Goal: Transaction & Acquisition: Purchase product/service

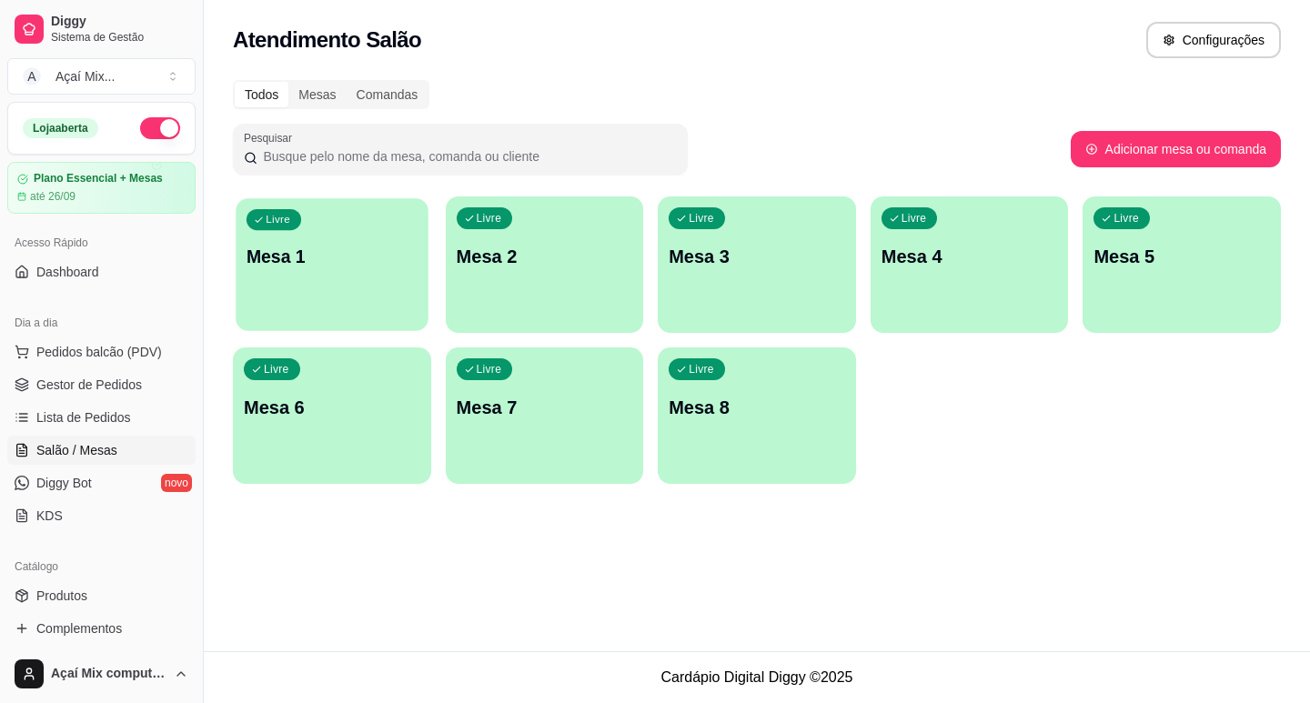
click at [303, 278] on div "Livre Mesa 1" at bounding box center [332, 253] width 192 height 111
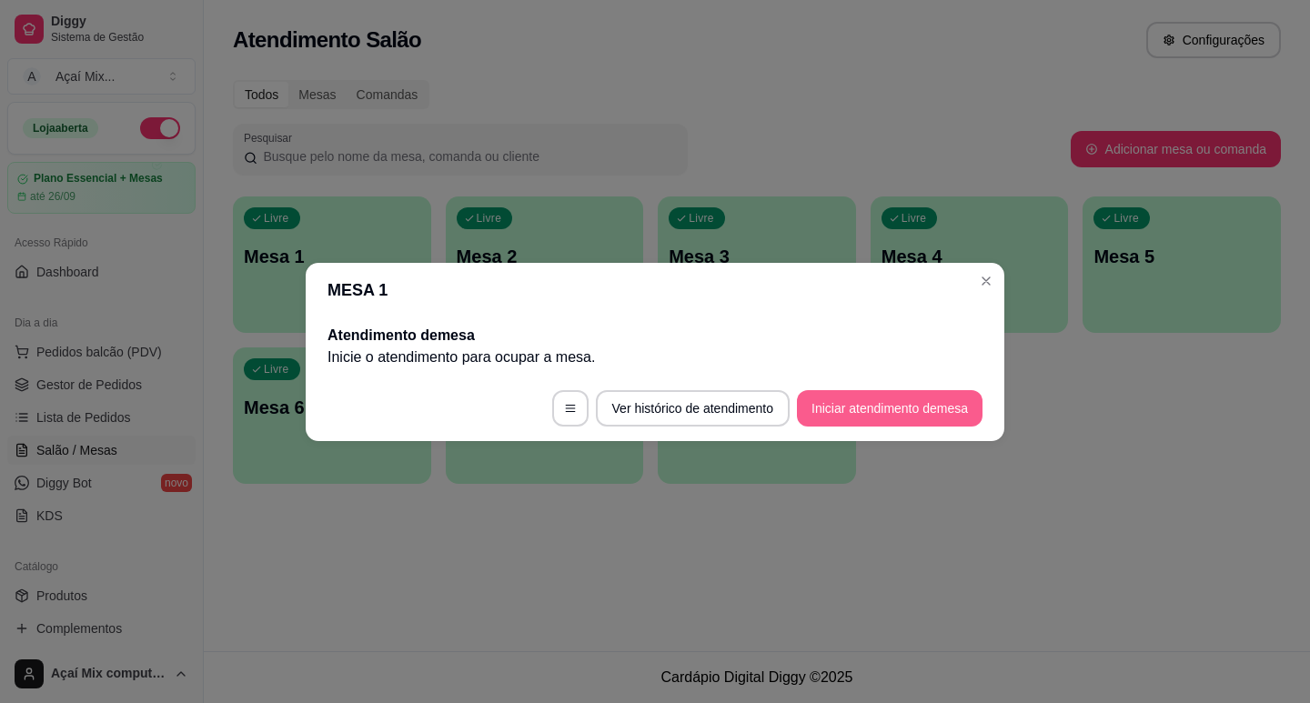
click at [854, 418] on button "Iniciar atendimento de mesa" at bounding box center [890, 408] width 186 height 36
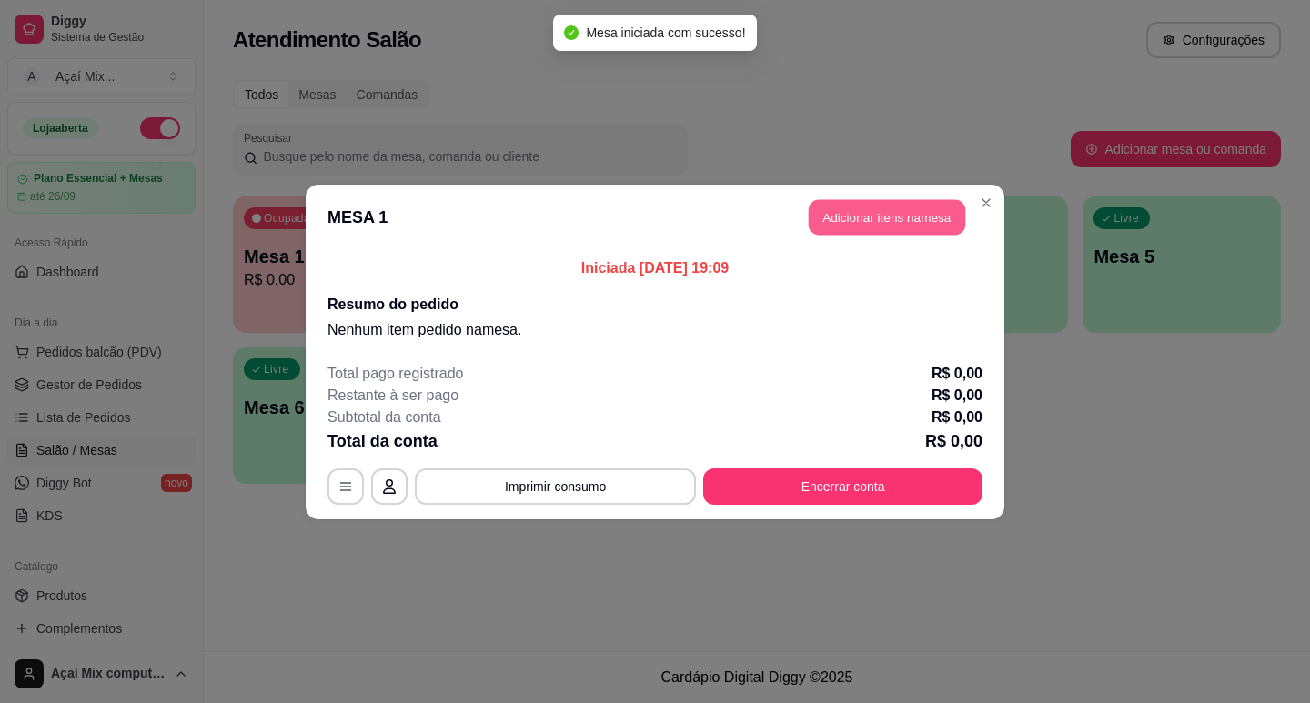
click at [896, 212] on button "Adicionar itens na mesa" at bounding box center [887, 216] width 156 height 35
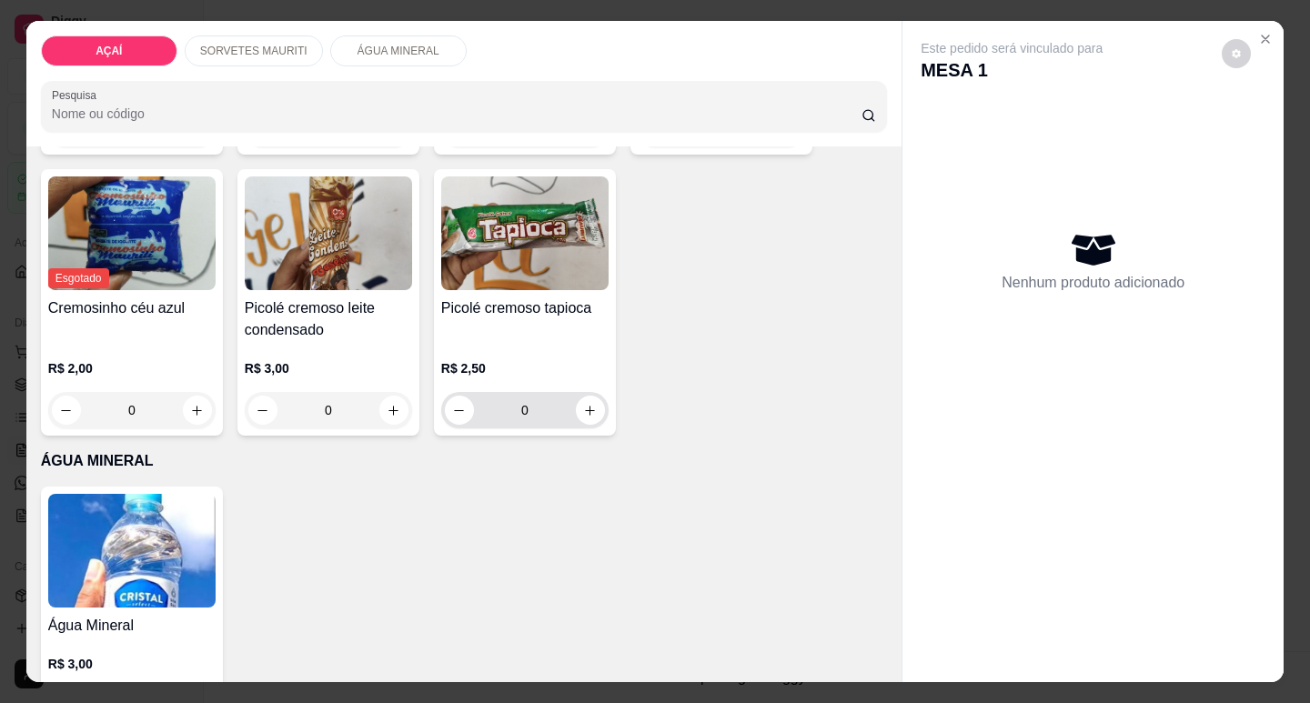
scroll to position [637, 0]
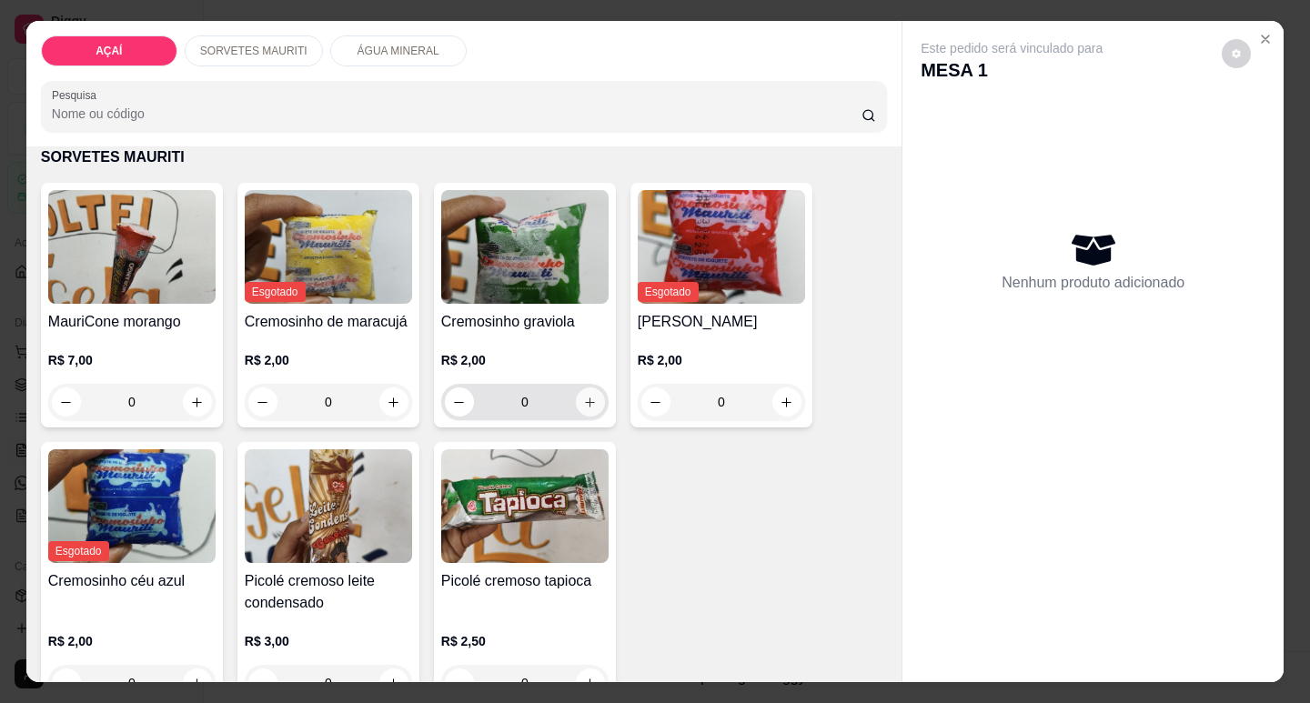
click at [585, 396] on icon "increase-product-quantity" at bounding box center [590, 403] width 14 height 14
type input "1"
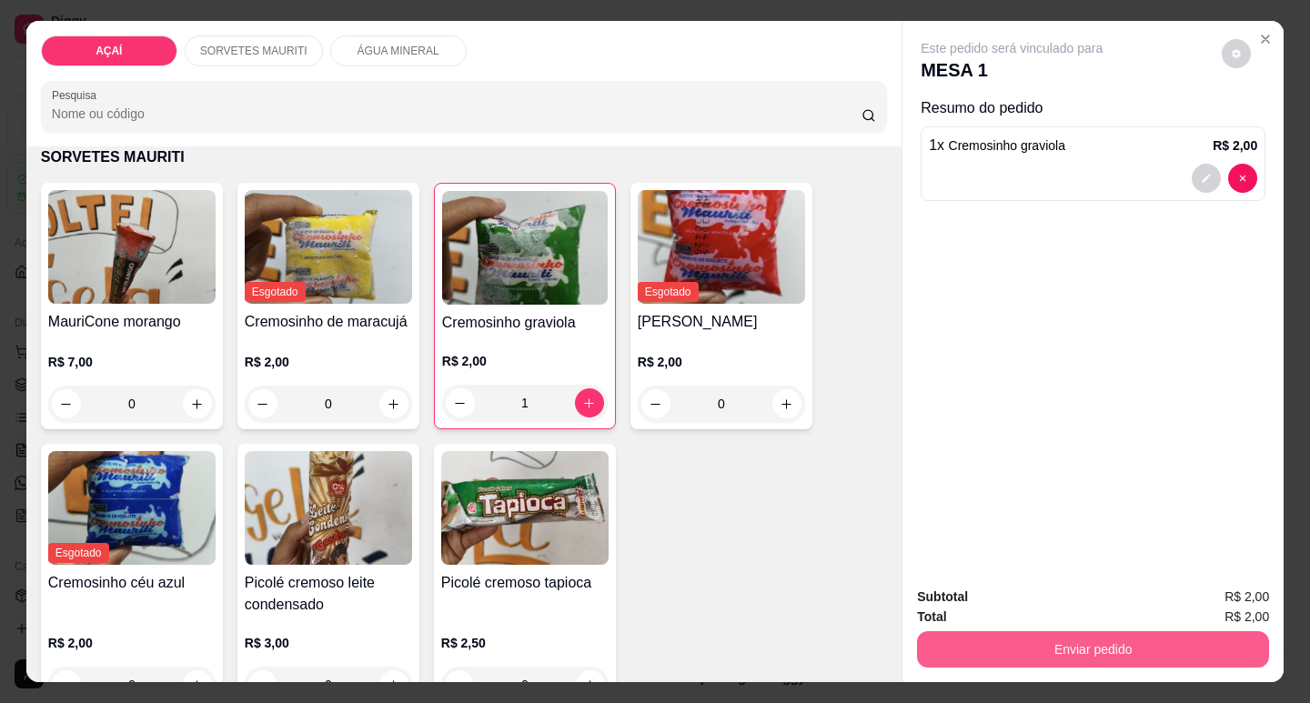
click at [1139, 631] on button "Enviar pedido" at bounding box center [1093, 649] width 352 height 36
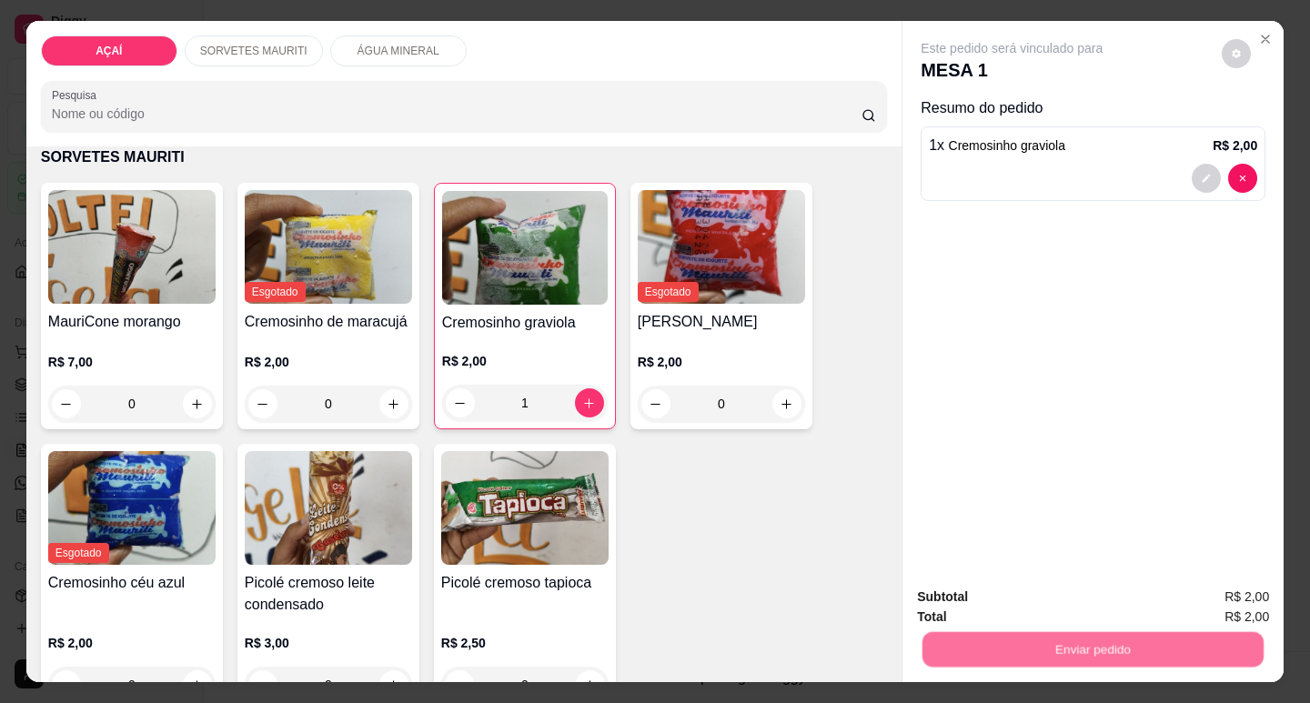
click at [1118, 609] on button "Registrar cliente" at bounding box center [1100, 597] width 120 height 35
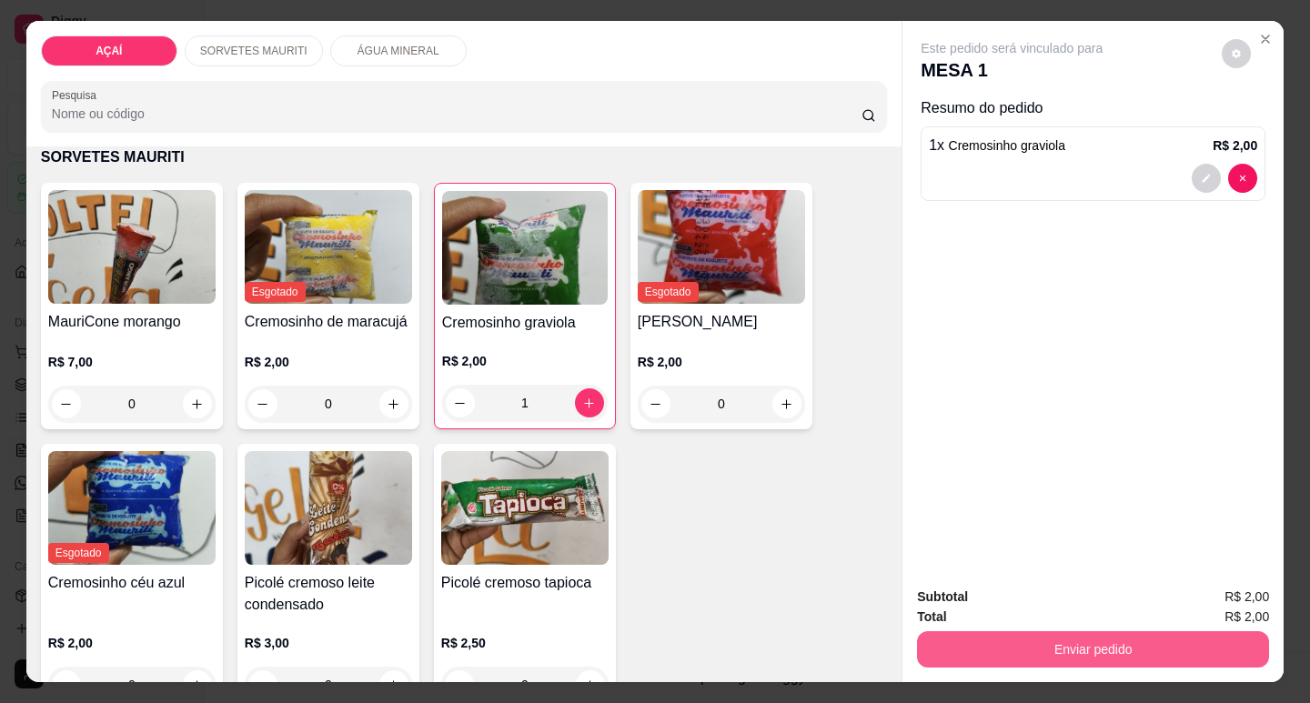
click at [1133, 655] on button "Enviar pedido" at bounding box center [1093, 649] width 352 height 36
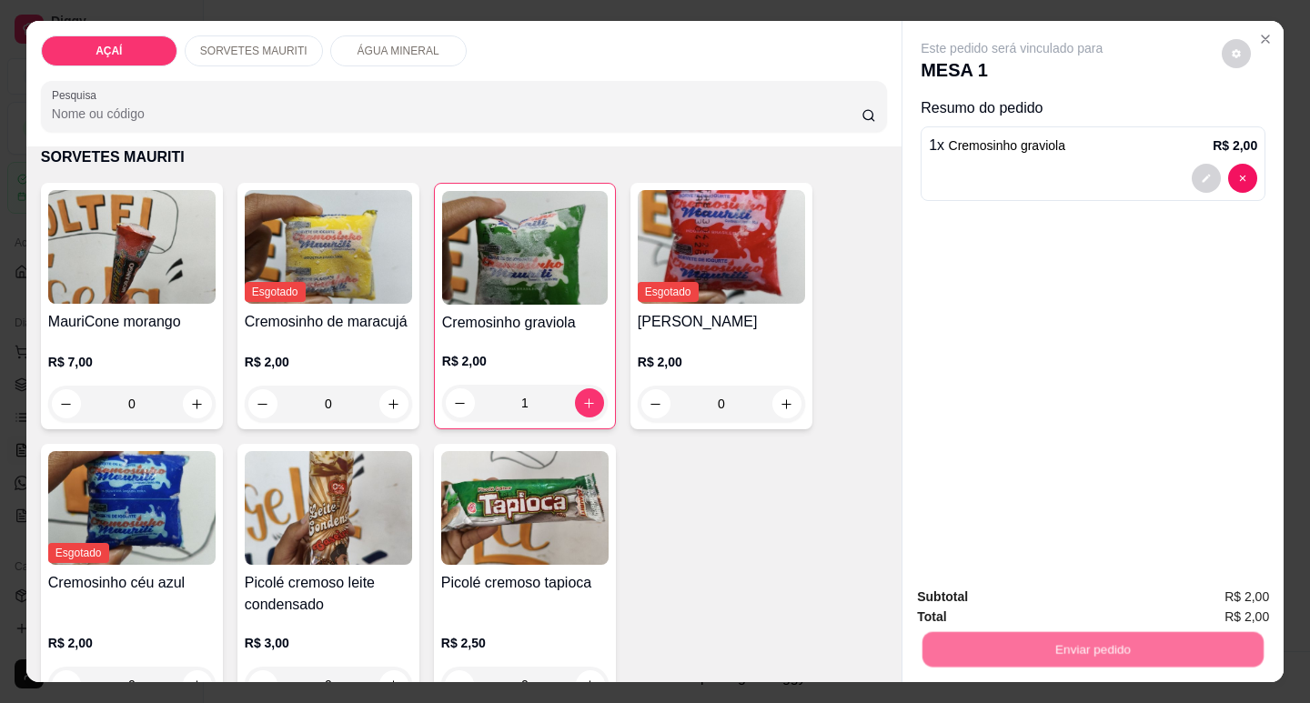
click at [1226, 591] on button "Enviar pedido" at bounding box center [1222, 597] width 103 height 35
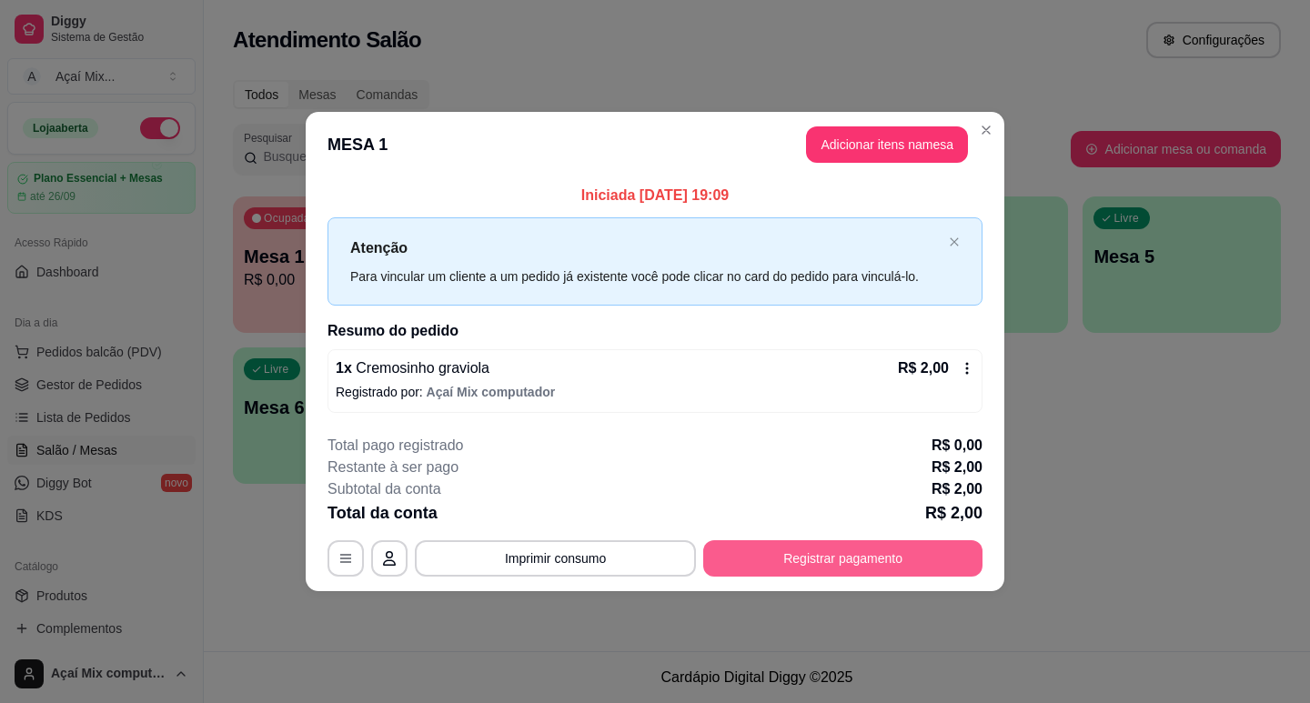
click at [870, 564] on button "Registrar pagamento" at bounding box center [842, 558] width 279 height 36
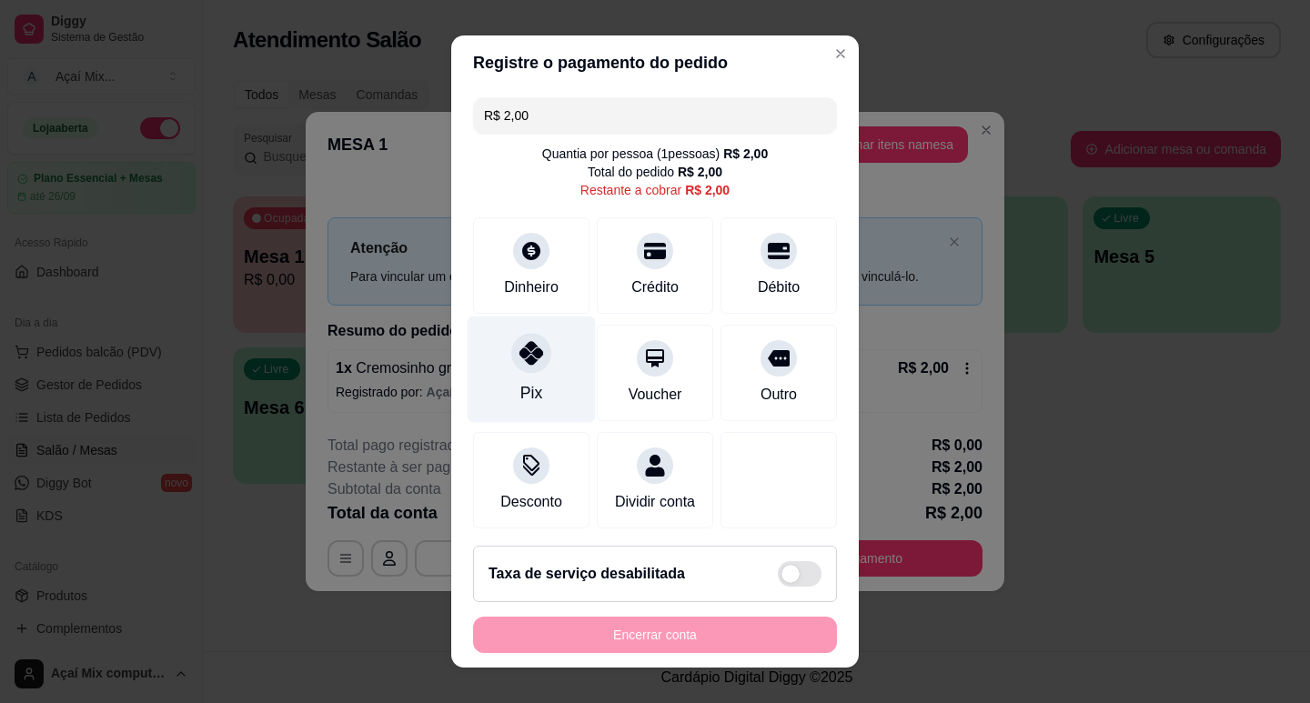
click at [514, 374] on div "Pix" at bounding box center [531, 369] width 128 height 106
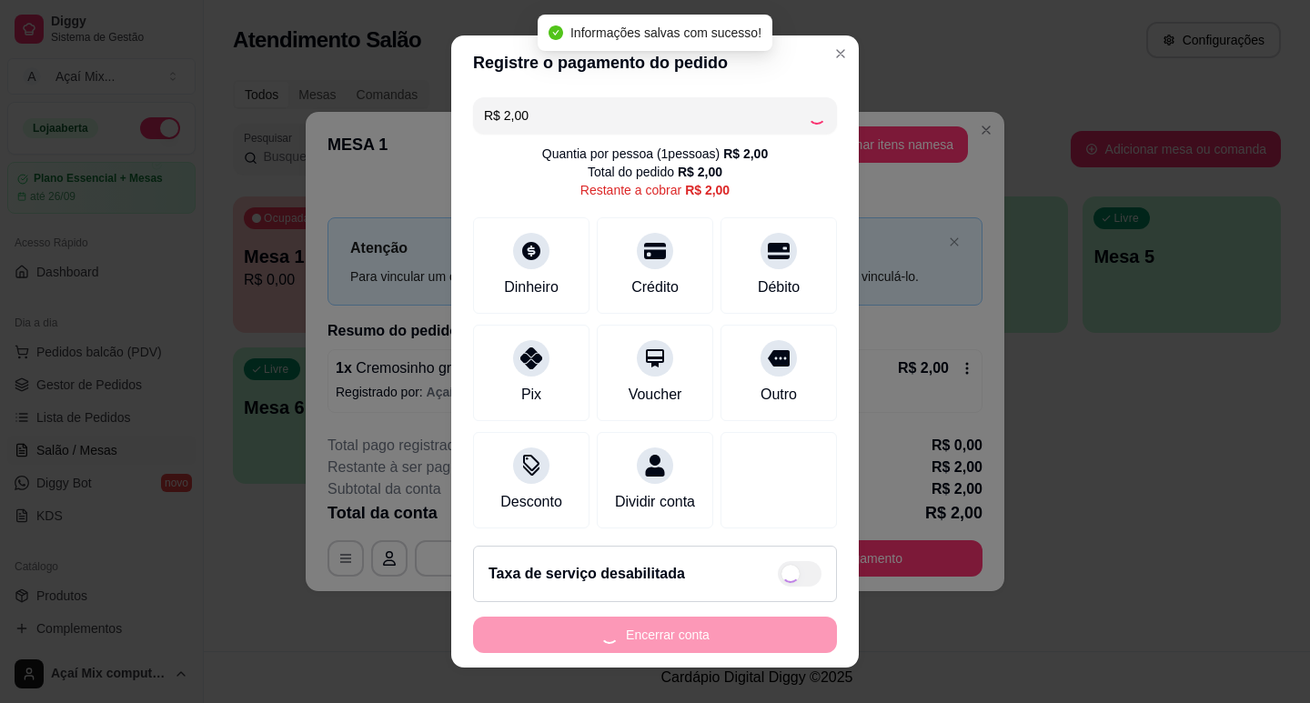
type input "R$ 0,00"
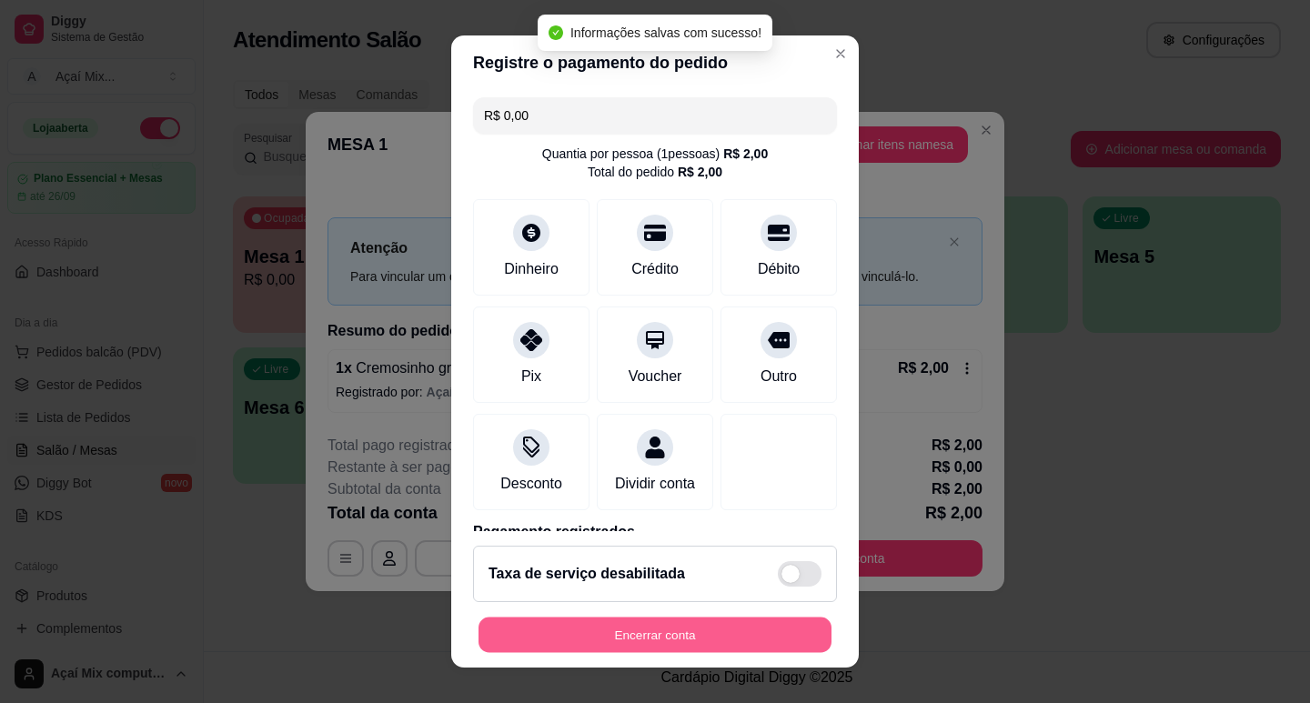
click at [657, 630] on button "Encerrar conta" at bounding box center [654, 635] width 353 height 35
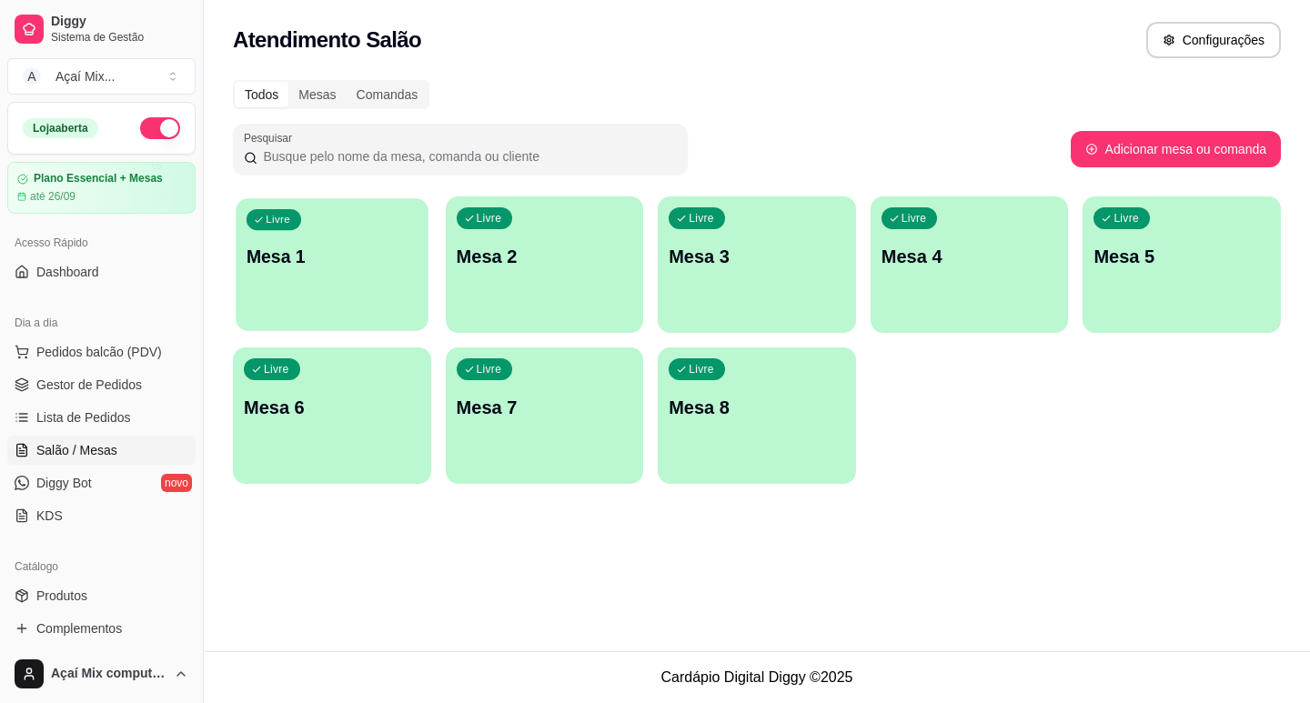
click at [399, 240] on div "Livre Mesa 1" at bounding box center [332, 253] width 192 height 111
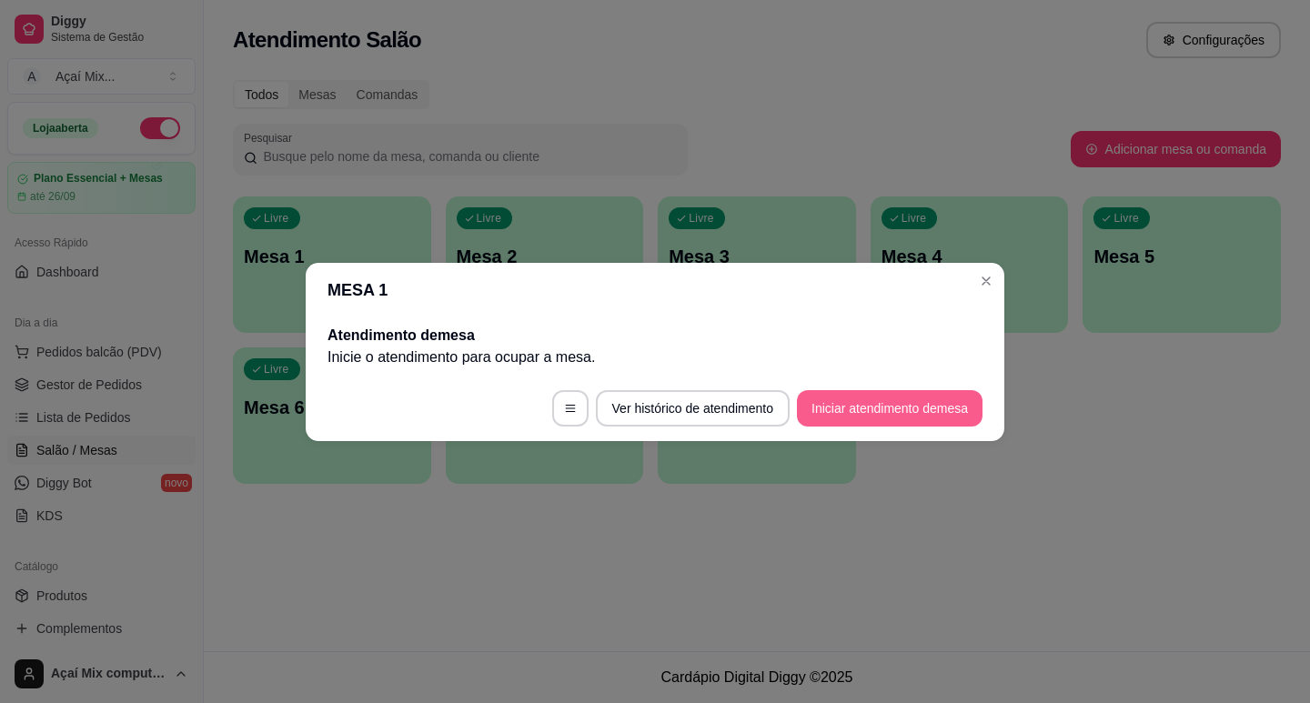
click at [827, 418] on button "Iniciar atendimento de mesa" at bounding box center [890, 408] width 186 height 36
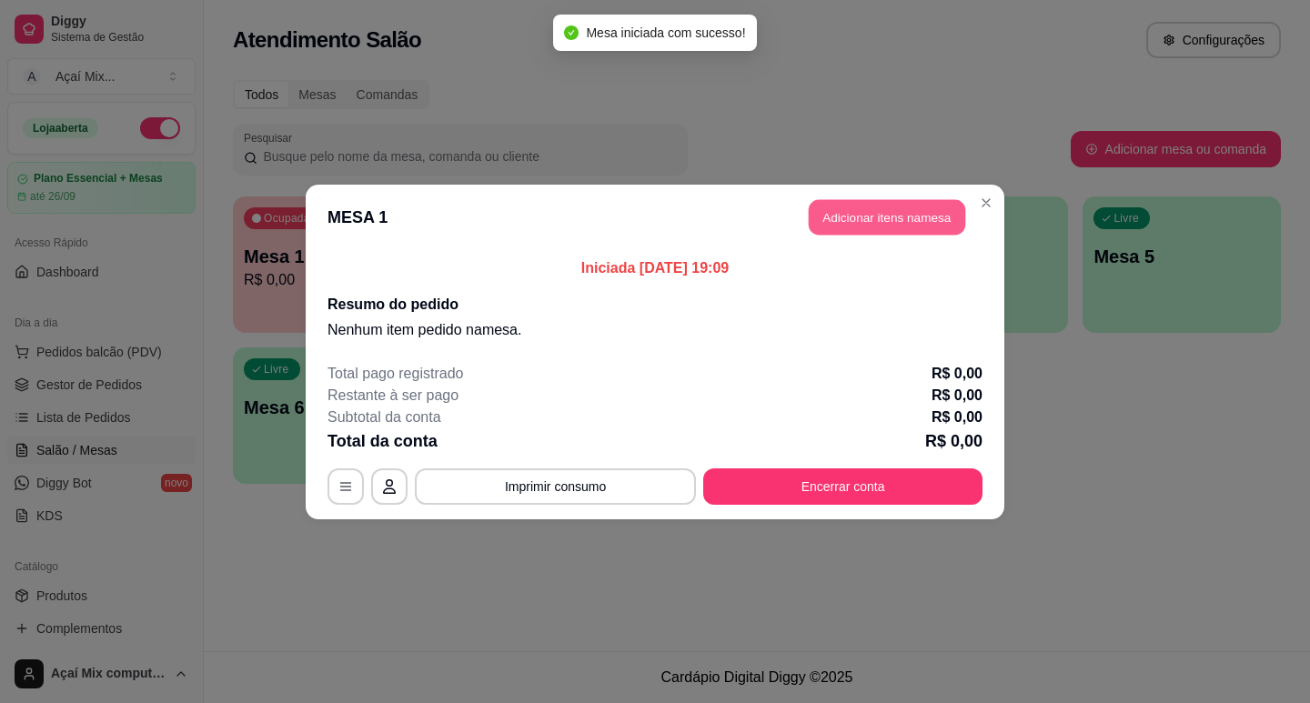
click at [848, 217] on button "Adicionar itens na mesa" at bounding box center [887, 216] width 156 height 35
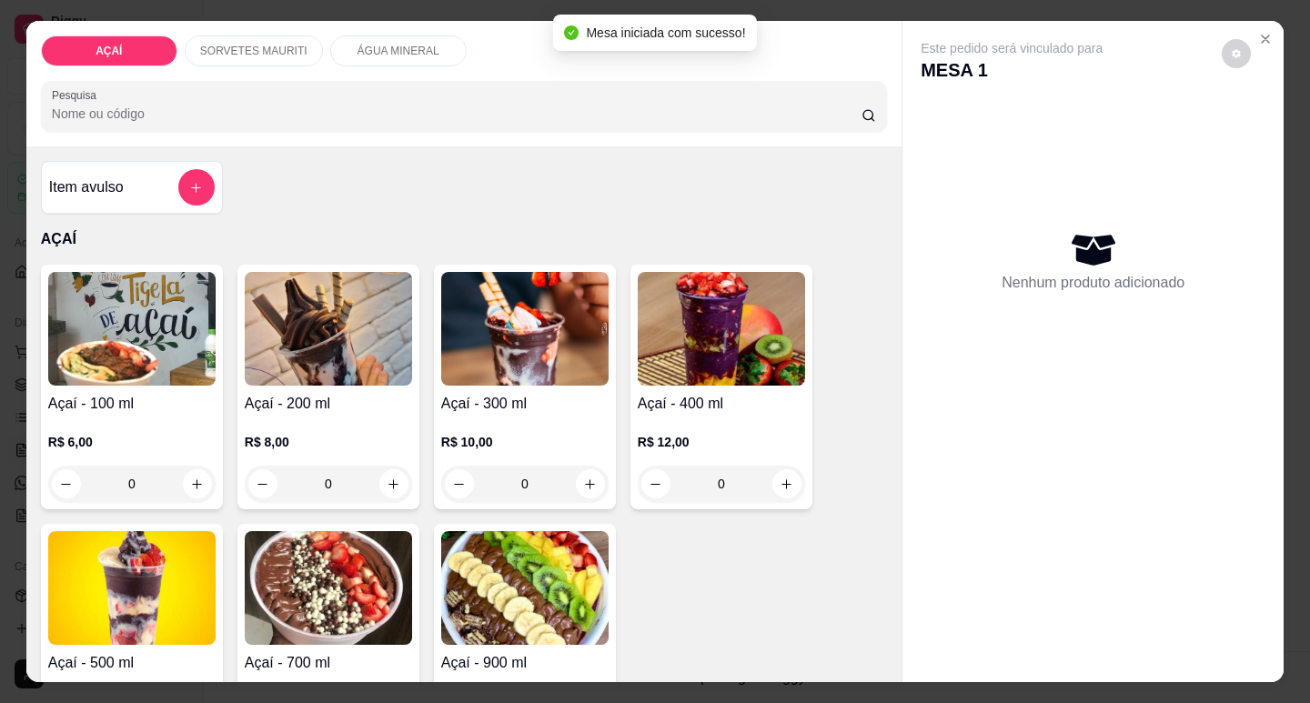
click at [155, 394] on h4 "Açaí - 100 ml" at bounding box center [131, 404] width 167 height 22
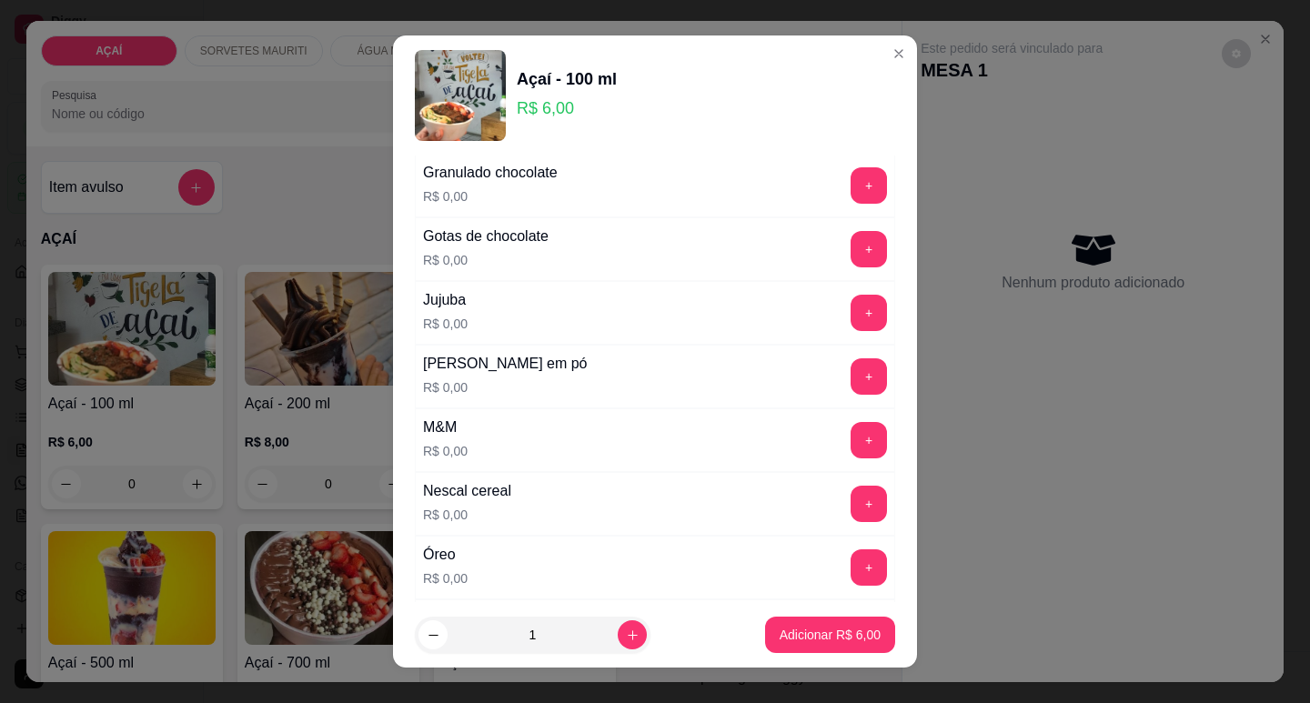
scroll to position [1546, 0]
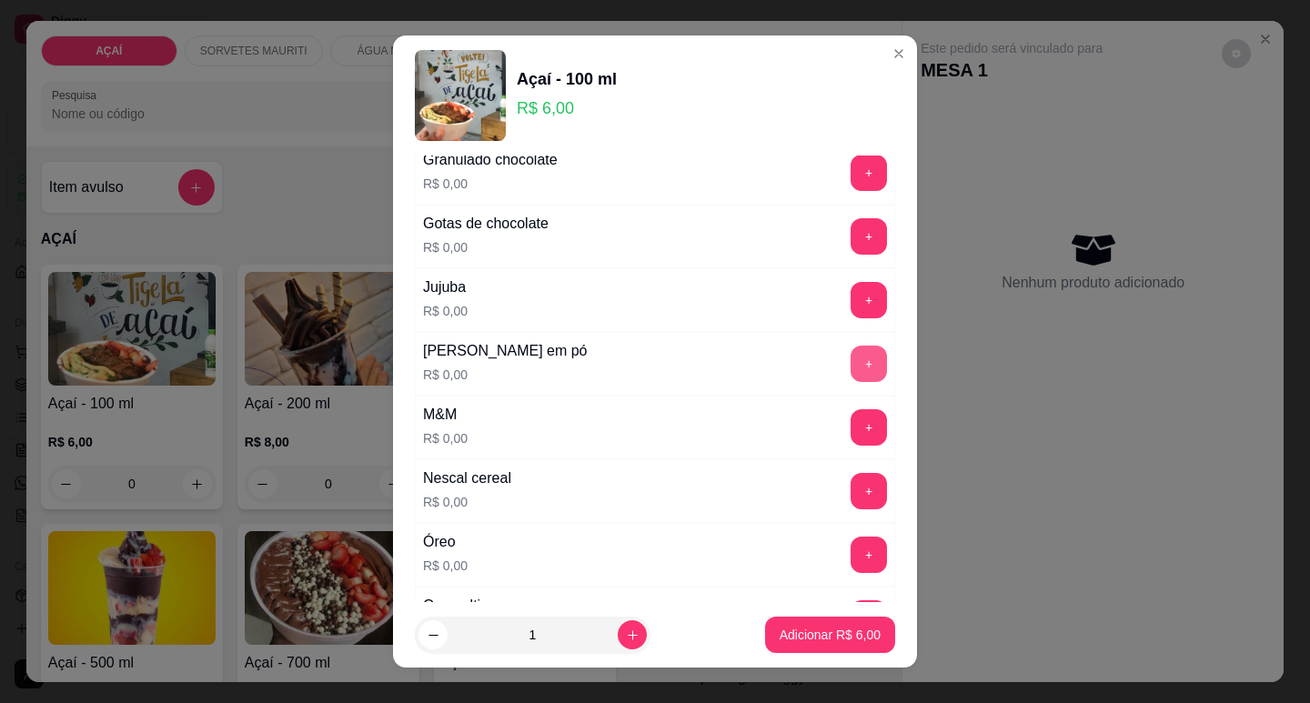
click at [850, 365] on button "+" at bounding box center [868, 364] width 36 height 36
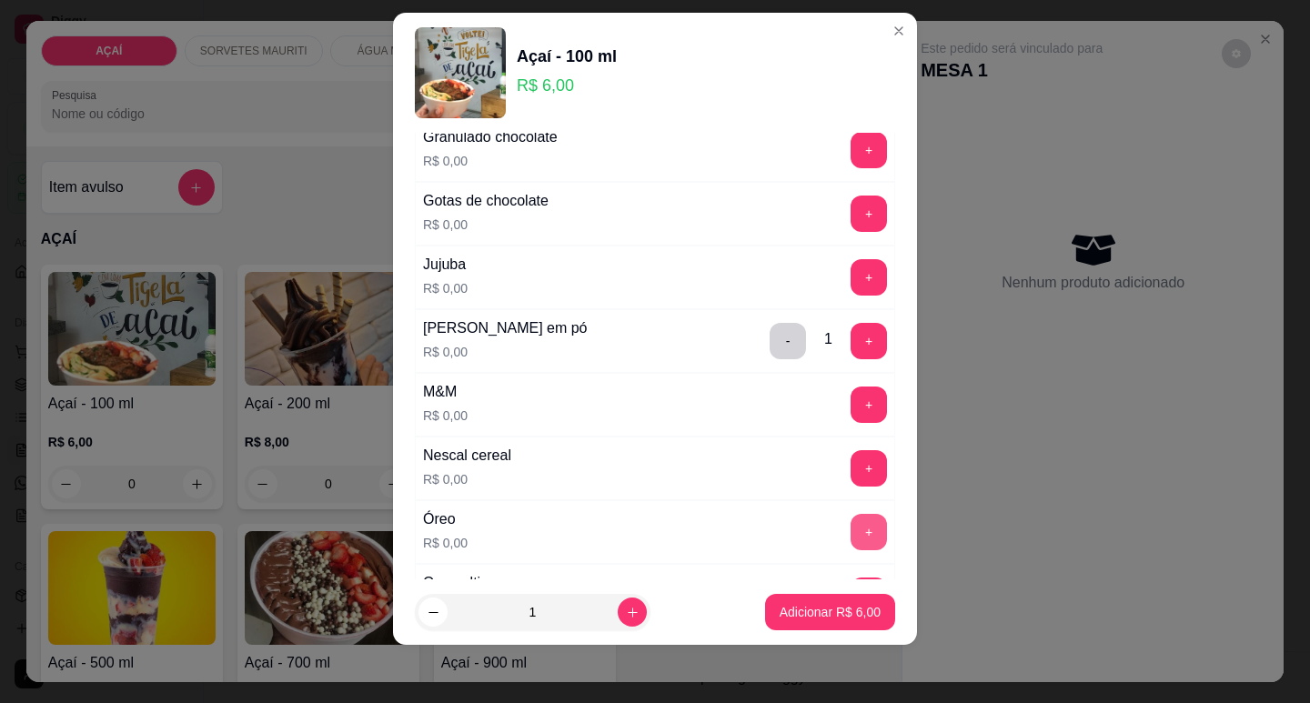
click at [850, 523] on button "+" at bounding box center [868, 532] width 36 height 36
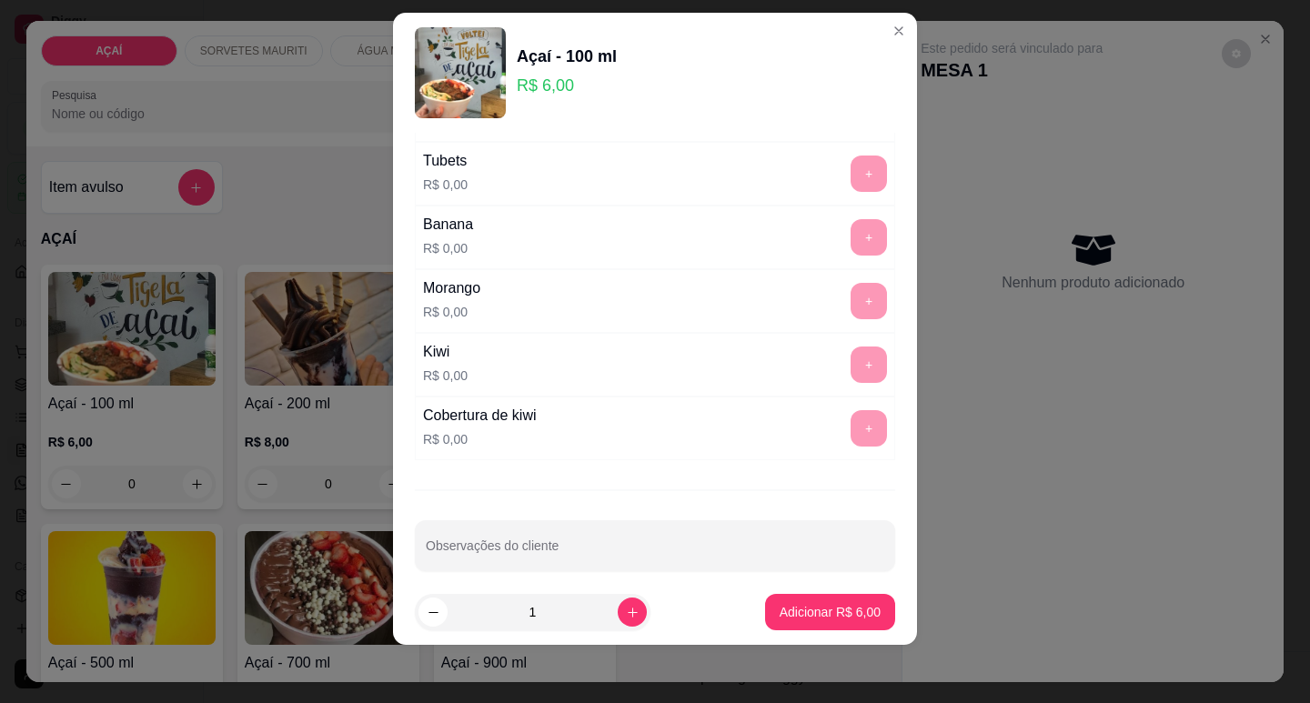
scroll to position [2239, 0]
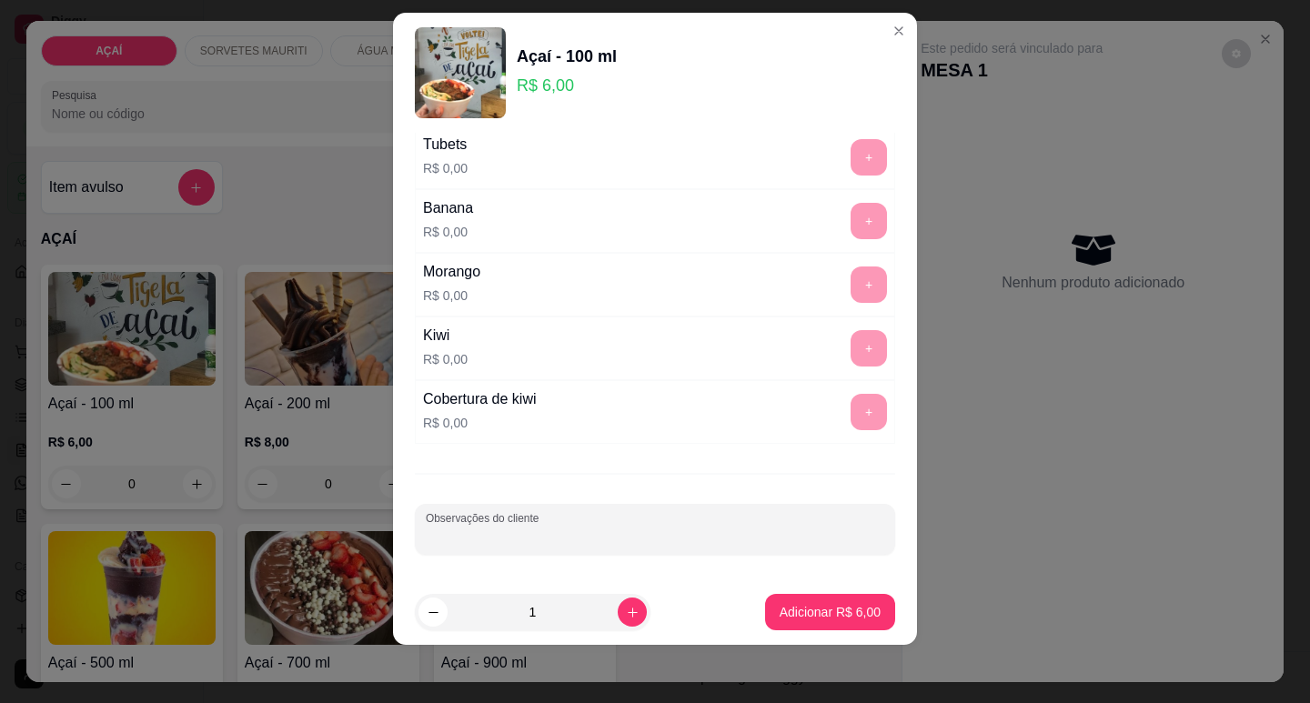
click at [703, 541] on input "Observações do cliente" at bounding box center [655, 537] width 458 height 18
type input "fine amora"
click at [785, 622] on button "Adicionar R$ 6,00" at bounding box center [830, 612] width 126 height 35
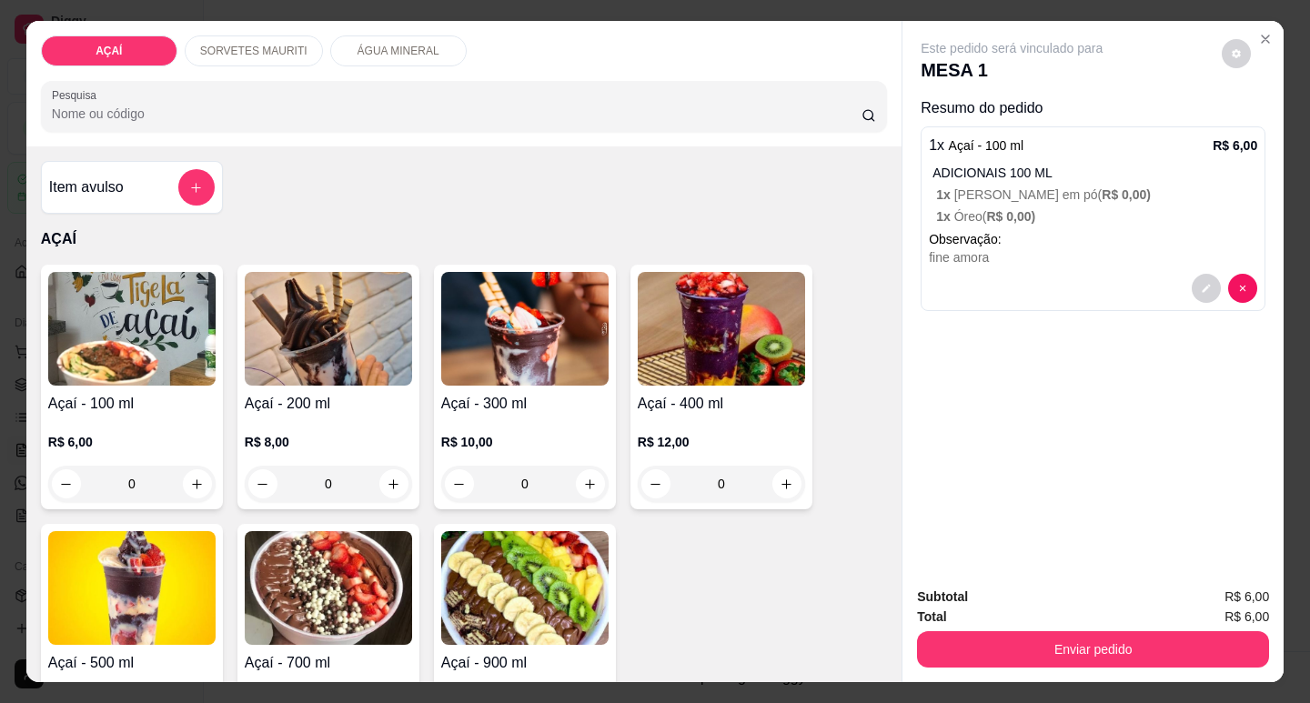
click at [80, 433] on p "R$ 6,00" at bounding box center [131, 442] width 167 height 18
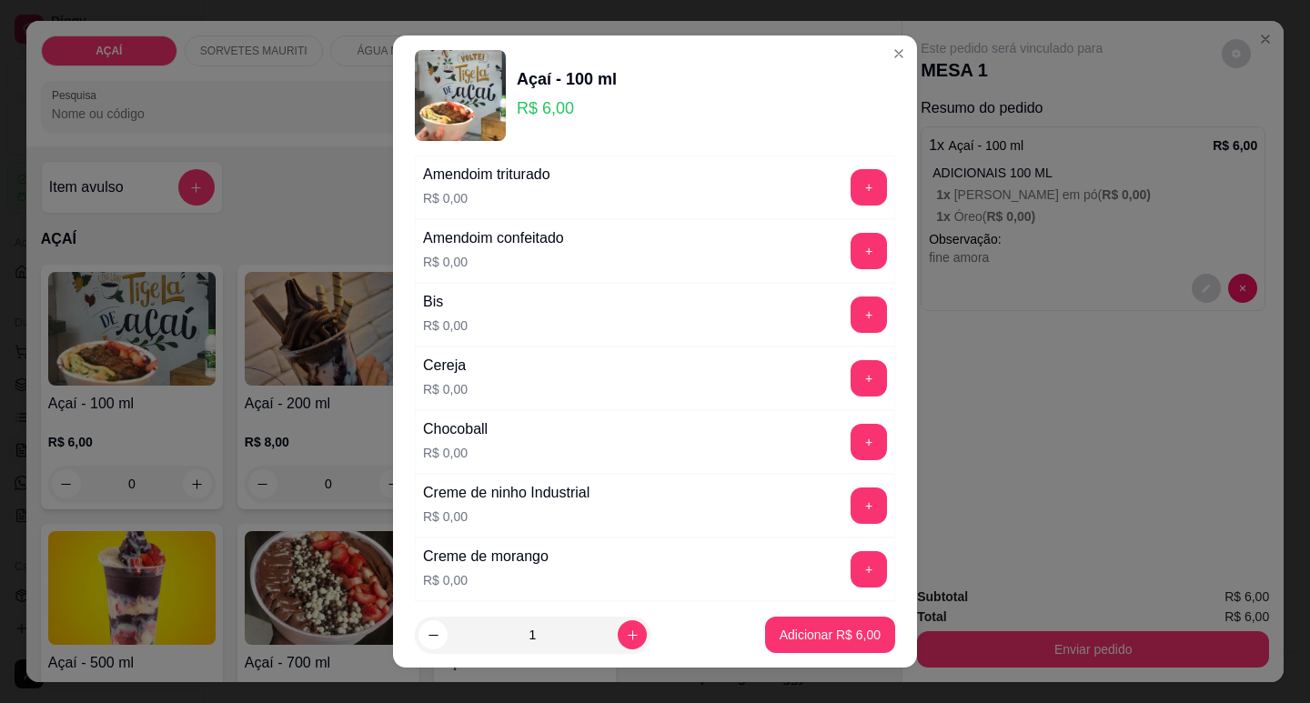
scroll to position [182, 0]
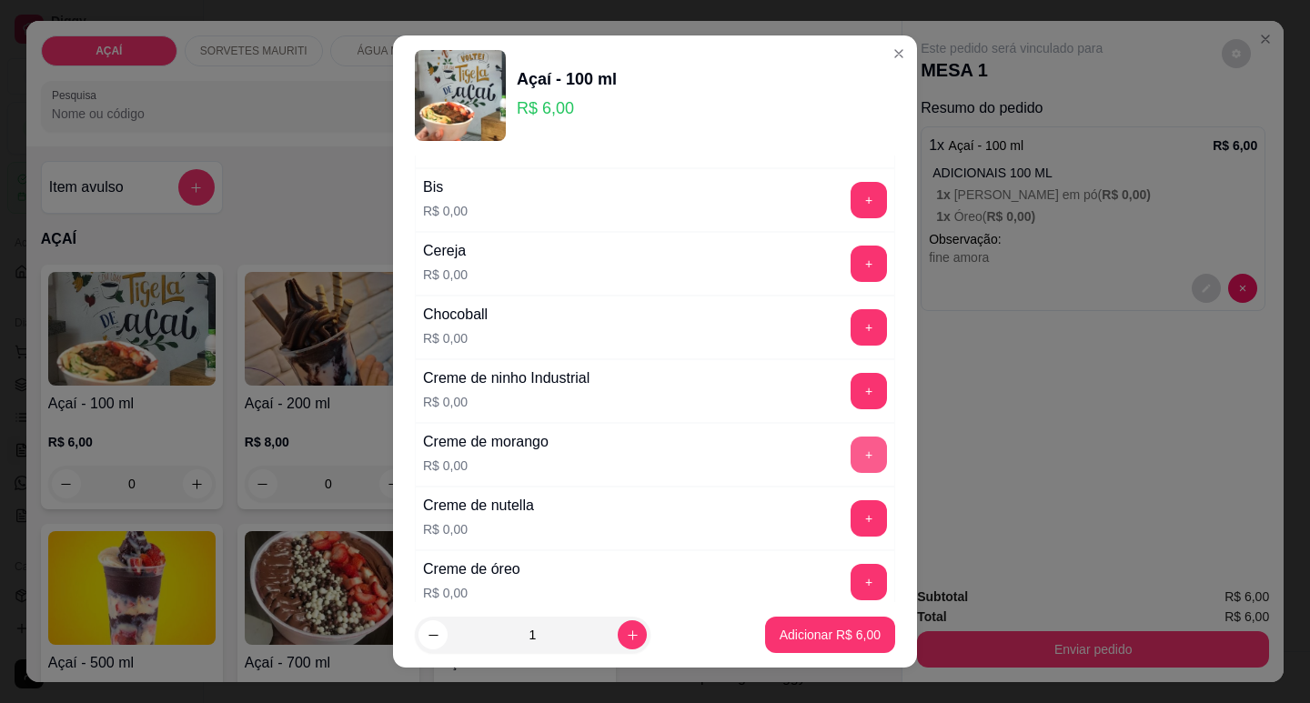
click at [850, 442] on button "+" at bounding box center [868, 455] width 36 height 36
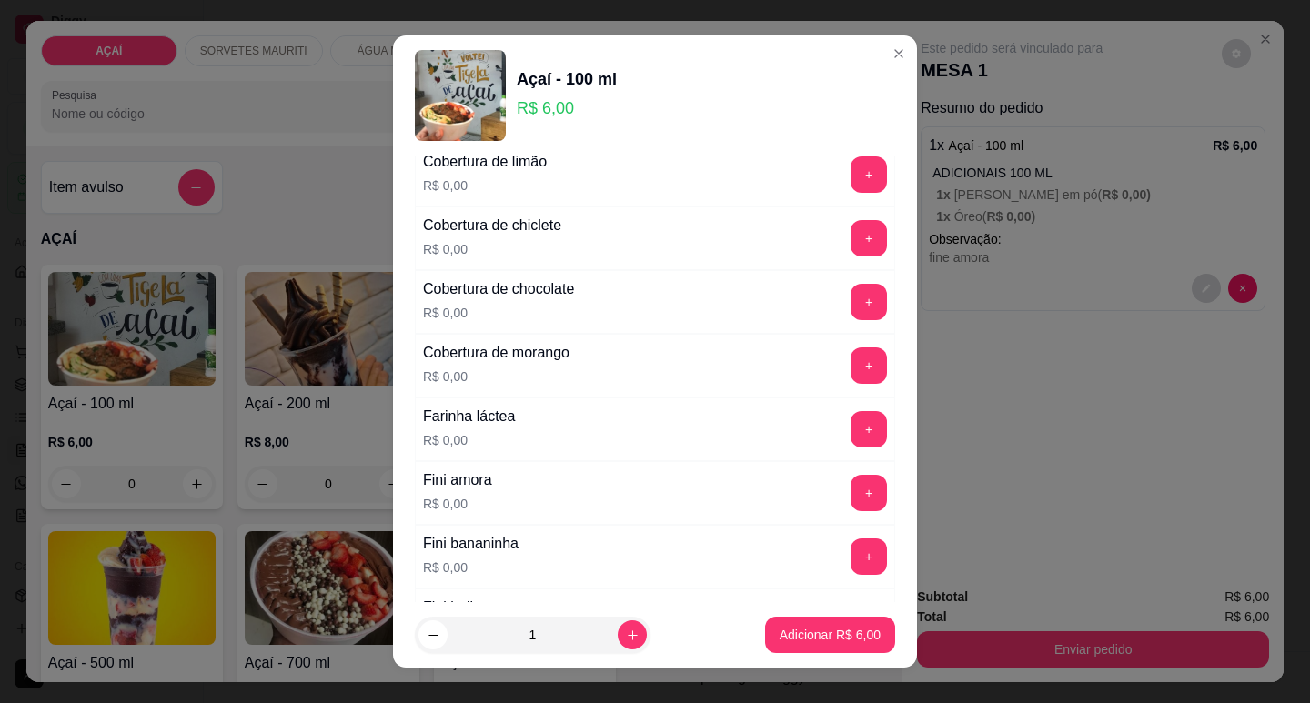
scroll to position [876, 0]
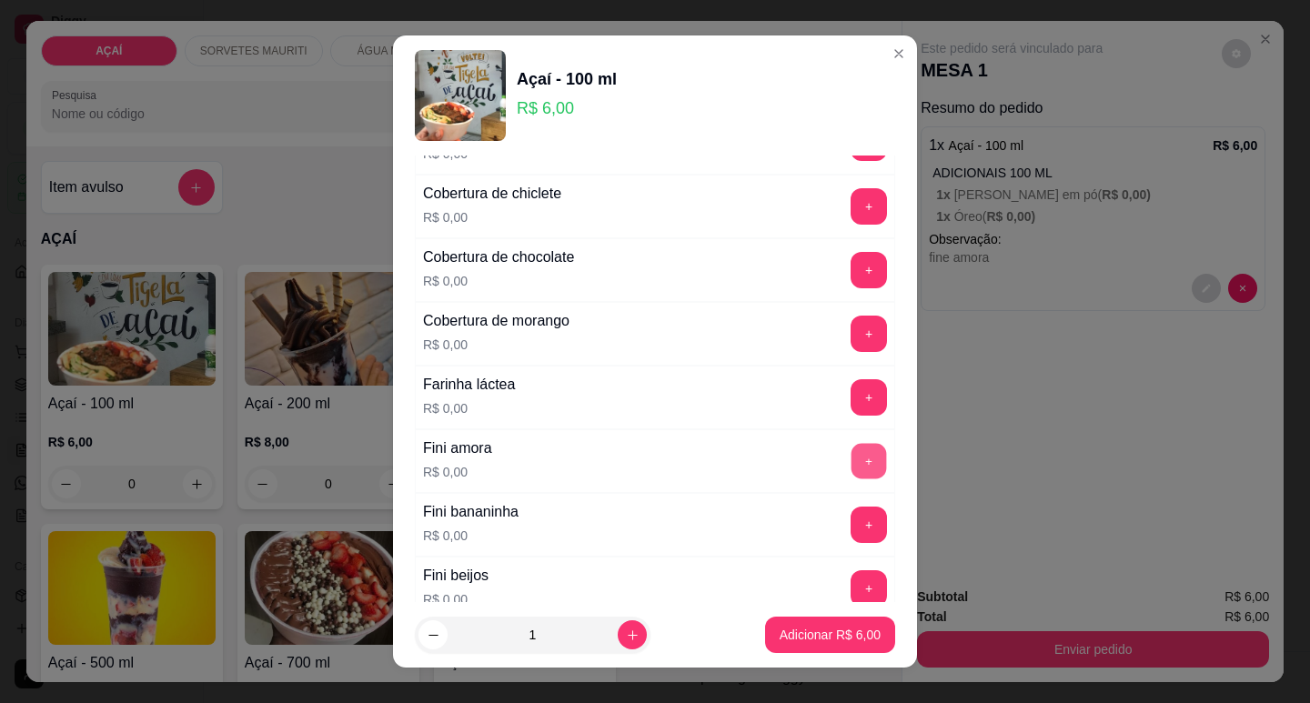
click at [851, 452] on button "+" at bounding box center [868, 460] width 35 height 35
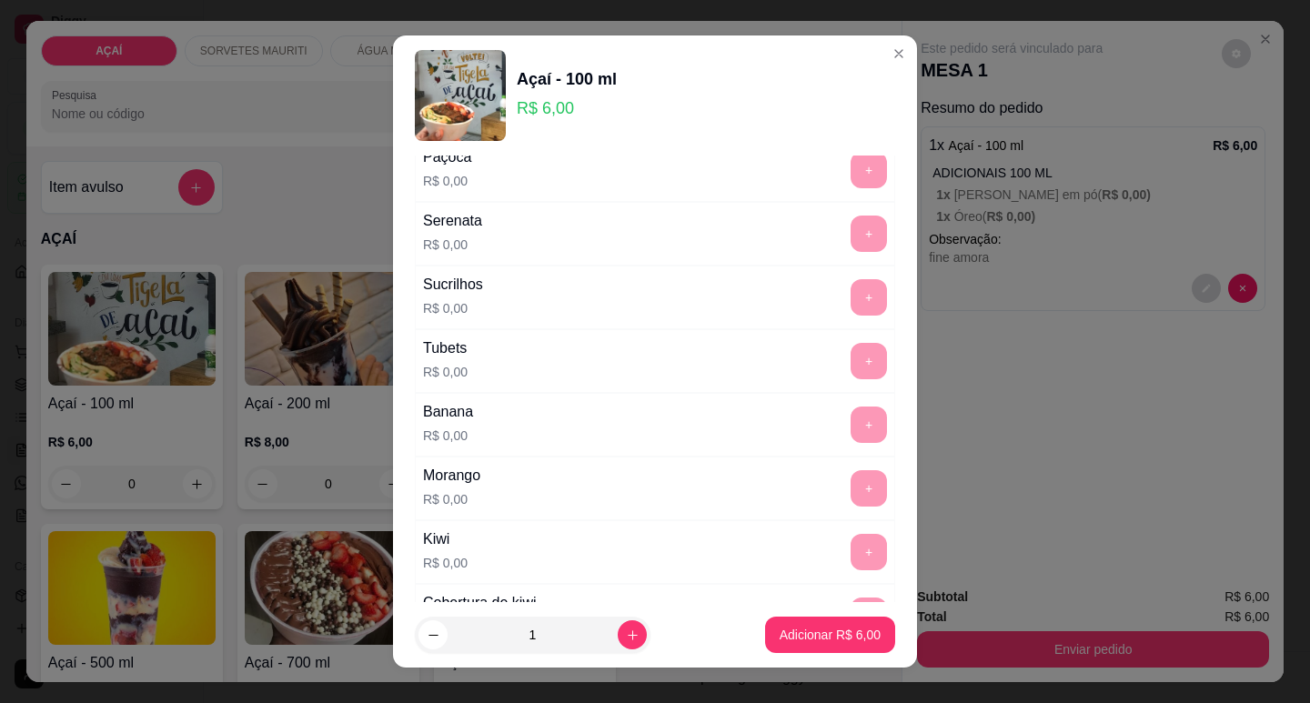
scroll to position [2239, 0]
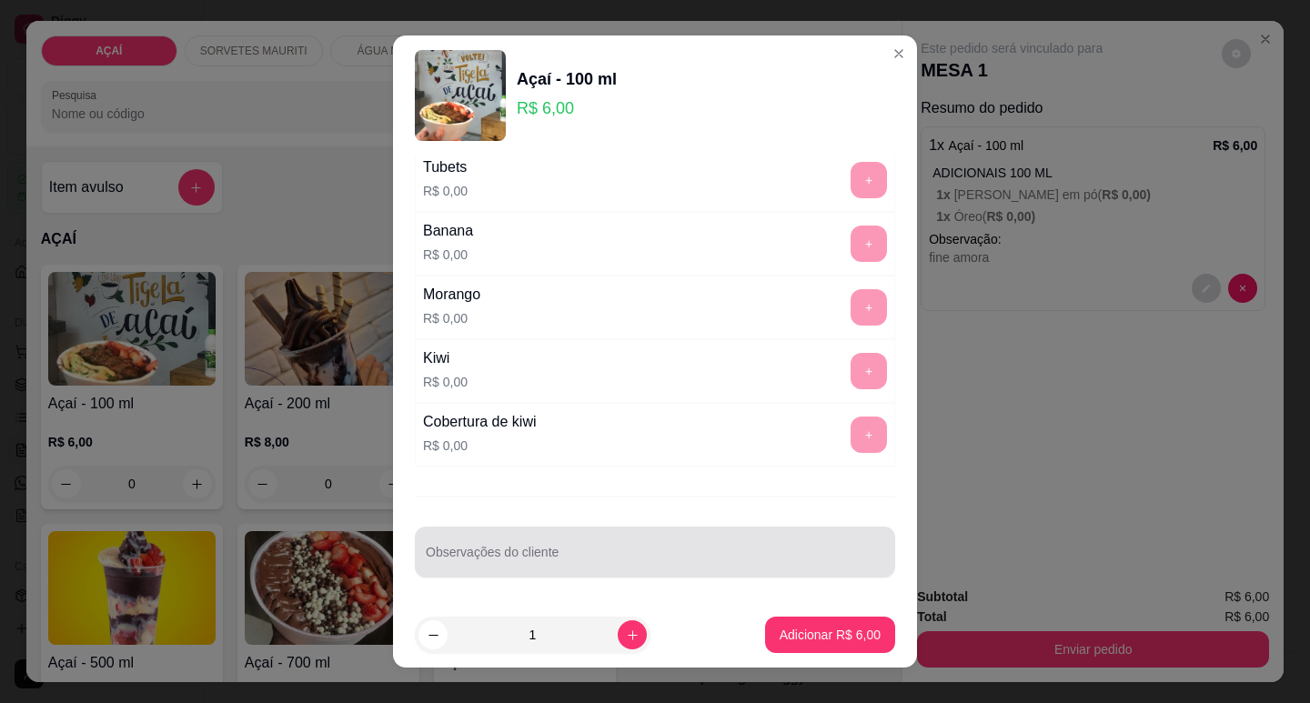
click at [798, 573] on div "Observações do cliente" at bounding box center [655, 552] width 480 height 51
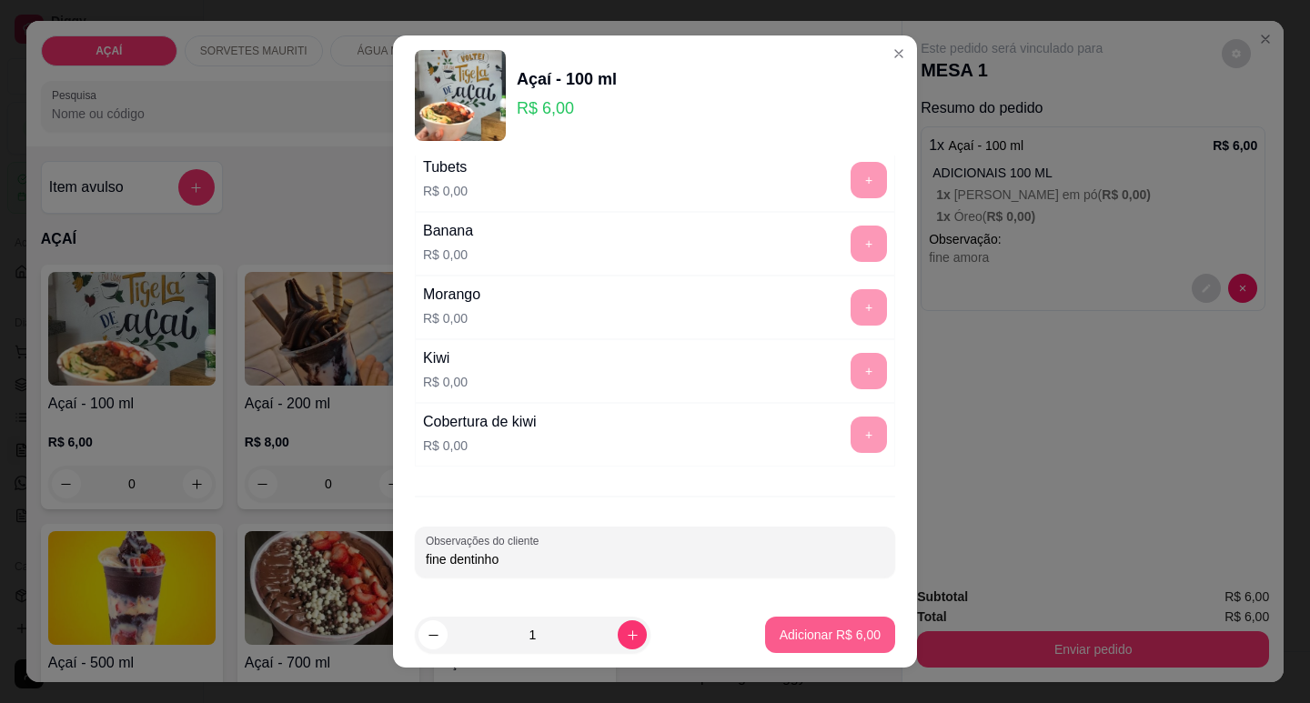
type input "fine dentinho"
click at [798, 637] on p "Adicionar R$ 6,00" at bounding box center [829, 635] width 98 height 17
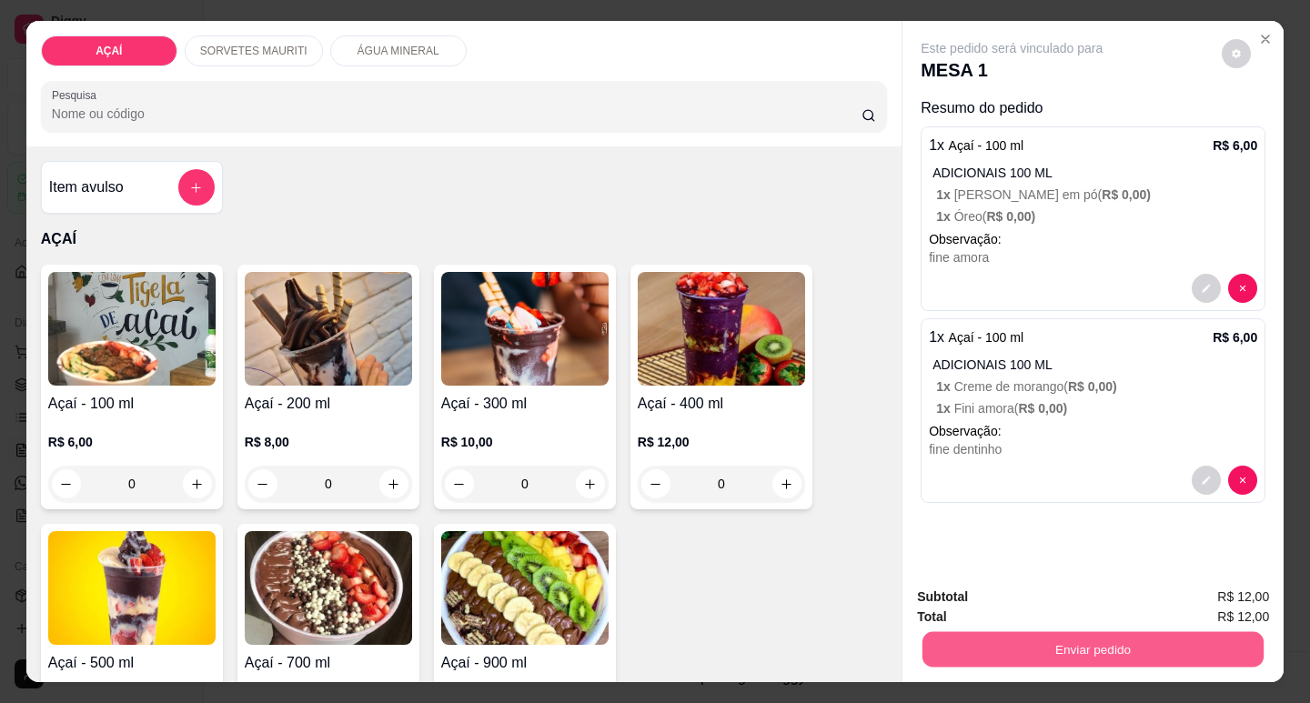
click at [930, 658] on button "Enviar pedido" at bounding box center [1092, 648] width 341 height 35
click at [1236, 608] on button "Enviar pedido" at bounding box center [1222, 597] width 103 height 35
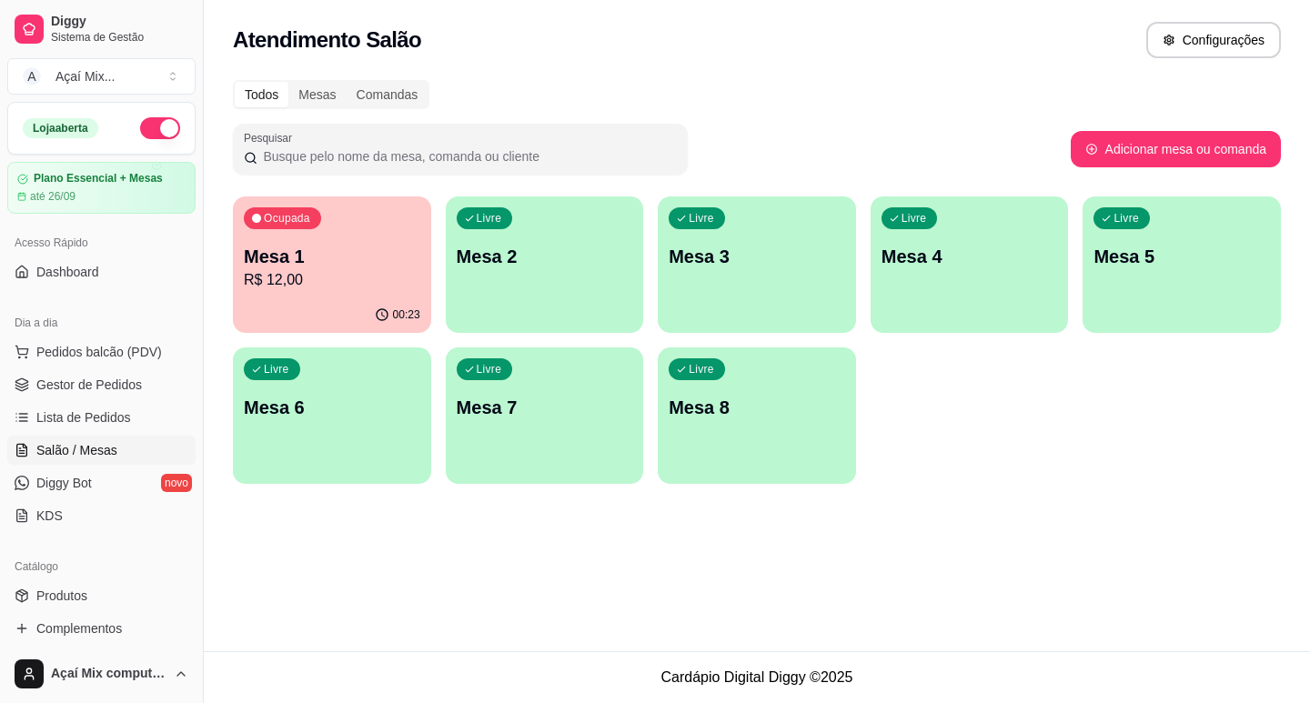
click at [333, 307] on div "00:23" at bounding box center [332, 314] width 198 height 35
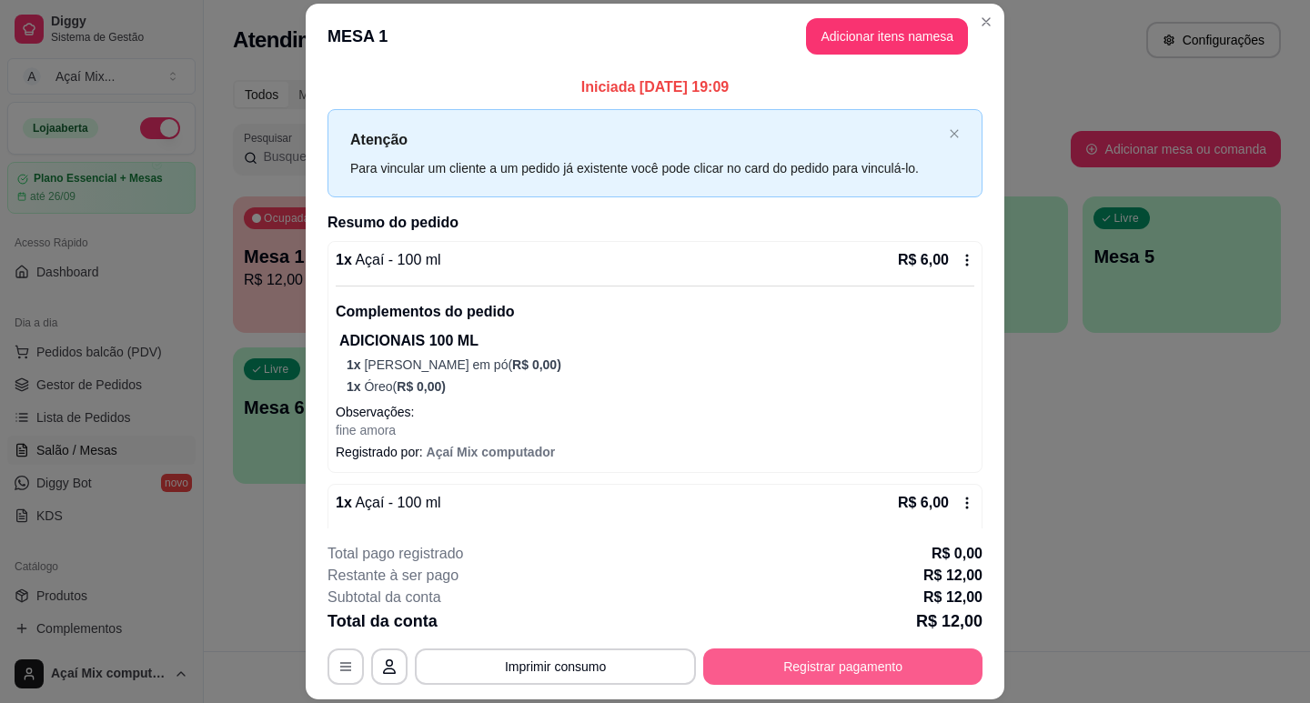
click at [859, 665] on button "Registrar pagamento" at bounding box center [842, 666] width 279 height 36
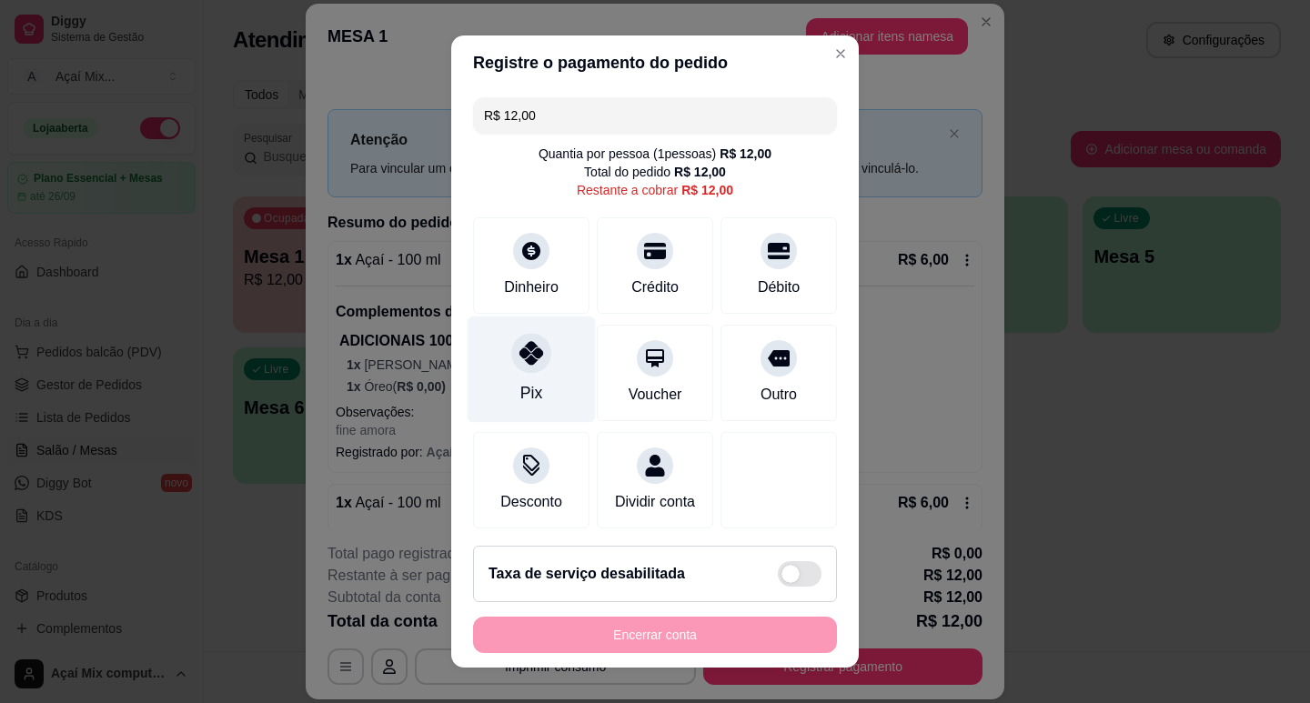
click at [548, 354] on div "Pix" at bounding box center [531, 369] width 128 height 106
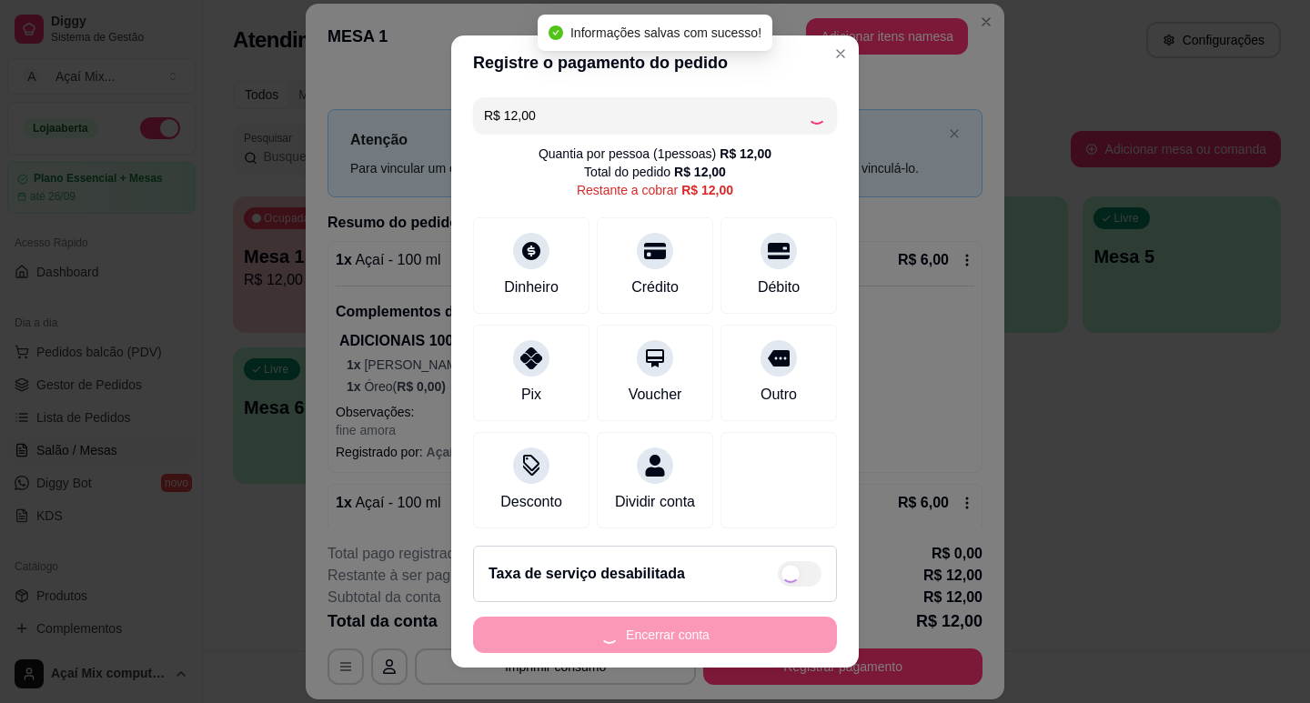
type input "R$ 0,00"
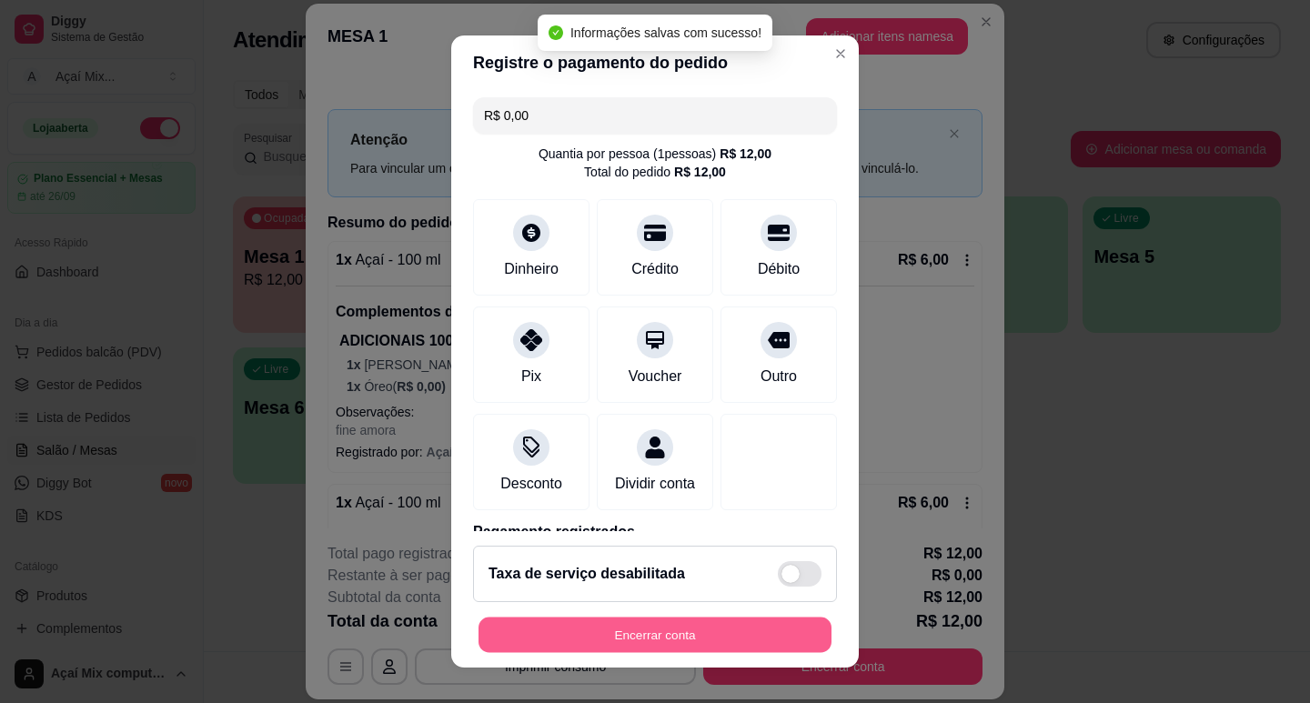
click at [632, 642] on button "Encerrar conta" at bounding box center [654, 635] width 353 height 35
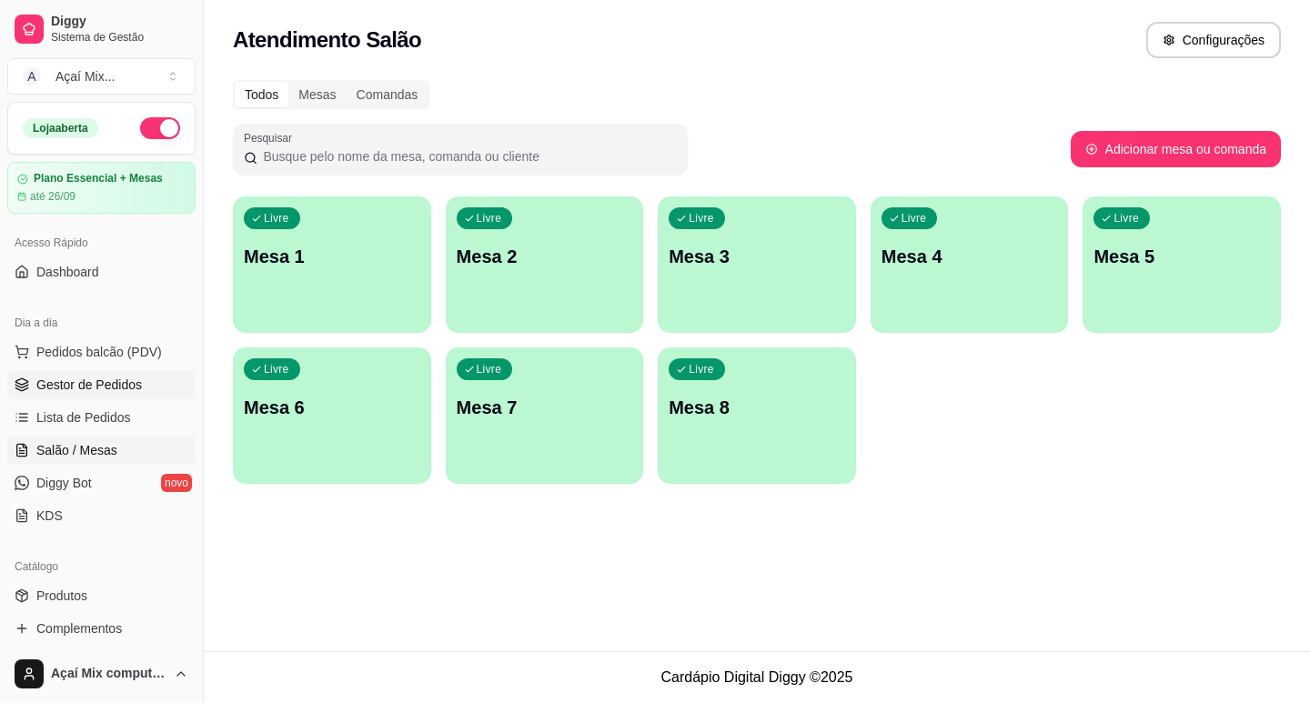
click at [54, 379] on span "Gestor de Pedidos" at bounding box center [89, 385] width 106 height 18
click at [111, 385] on span "Gestor de Pedidos" at bounding box center [89, 385] width 106 height 18
click at [111, 396] on link "Gestor de Pedidos" at bounding box center [101, 384] width 188 height 29
click at [108, 396] on link "Gestor de Pedidos" at bounding box center [101, 384] width 188 height 29
click at [103, 394] on link "Gestor de Pedidos" at bounding box center [101, 384] width 188 height 29
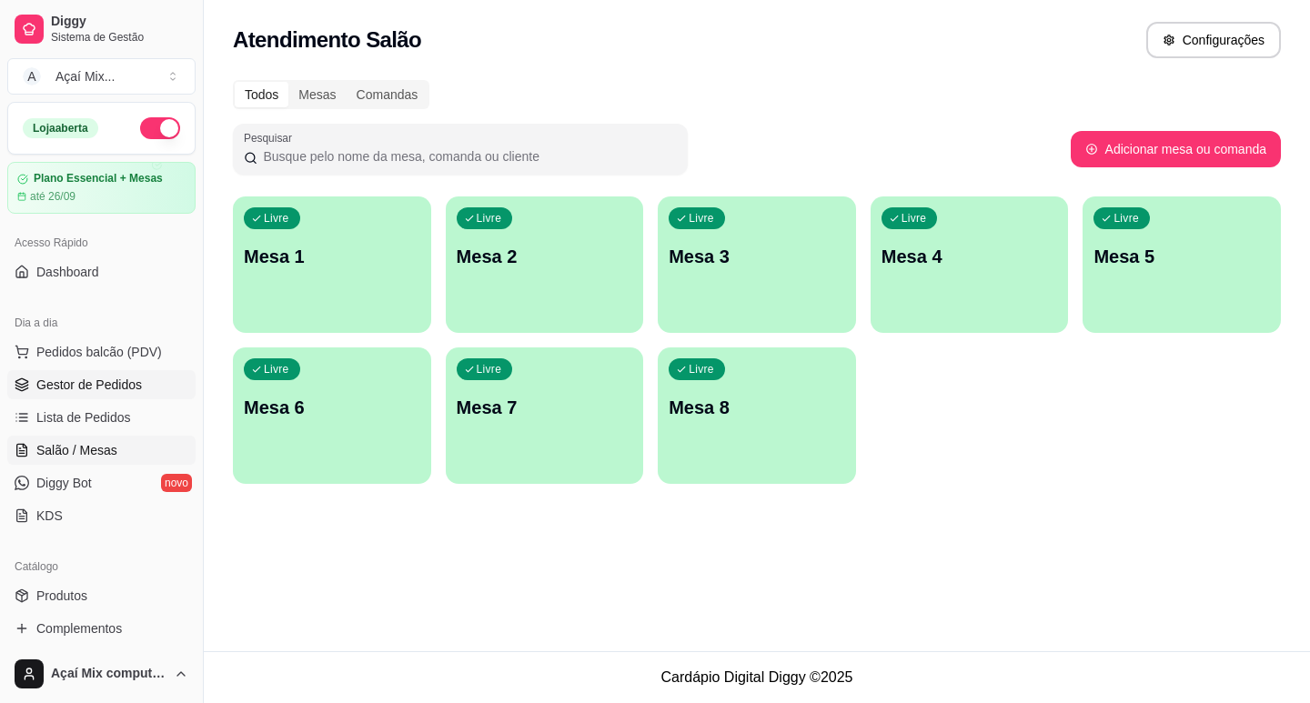
click at [104, 393] on span "Gestor de Pedidos" at bounding box center [89, 385] width 106 height 18
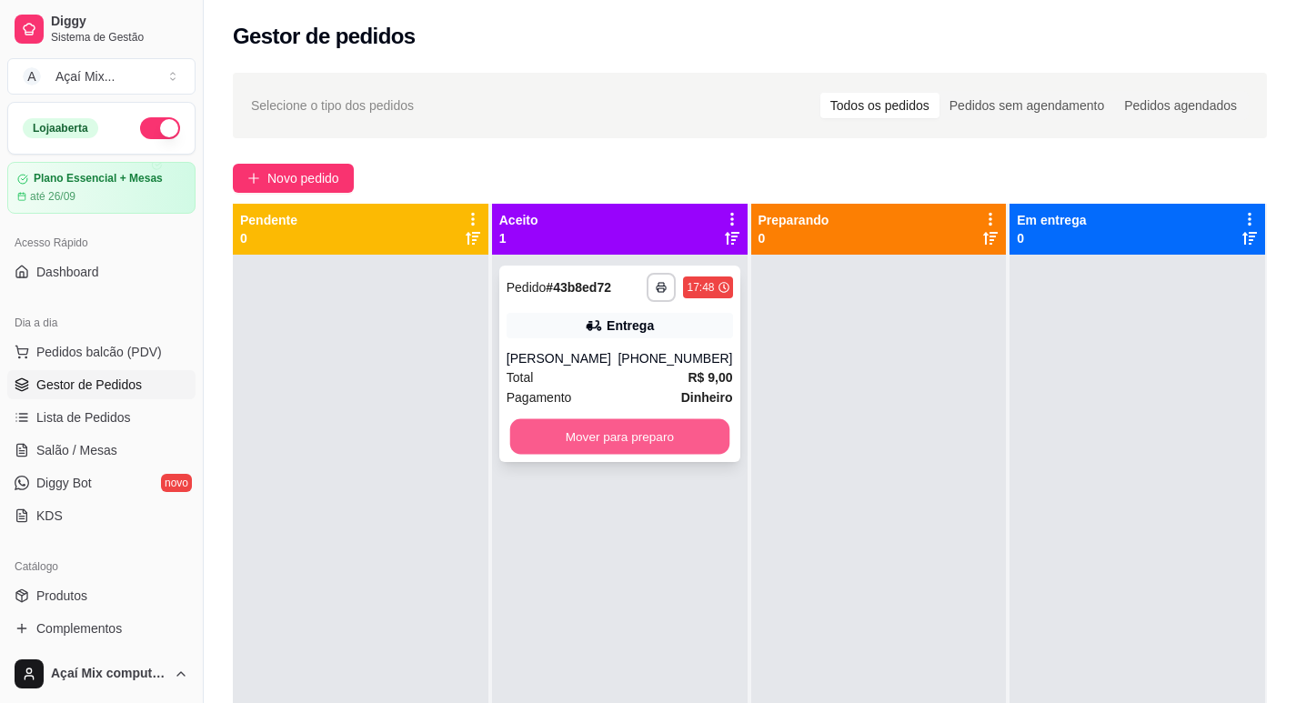
click at [697, 444] on button "Mover para preparo" at bounding box center [618, 436] width 219 height 35
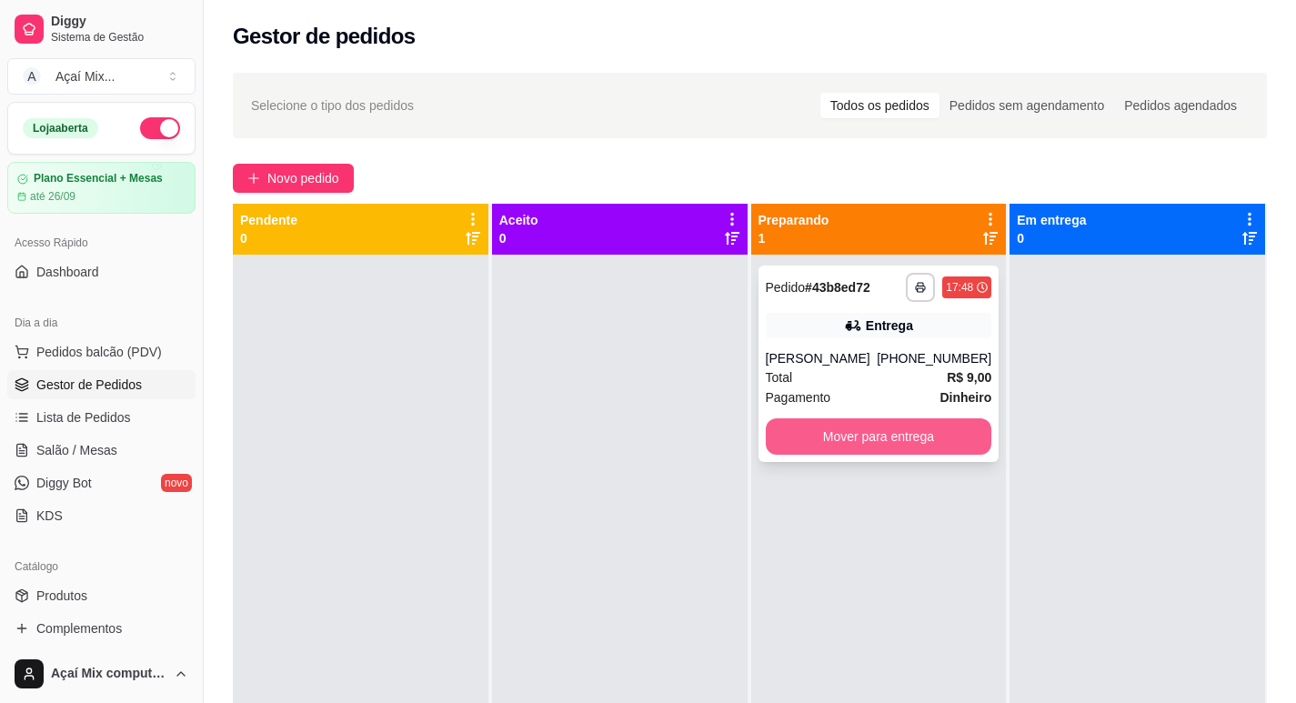
click at [950, 440] on button "Mover para entrega" at bounding box center [879, 436] width 226 height 36
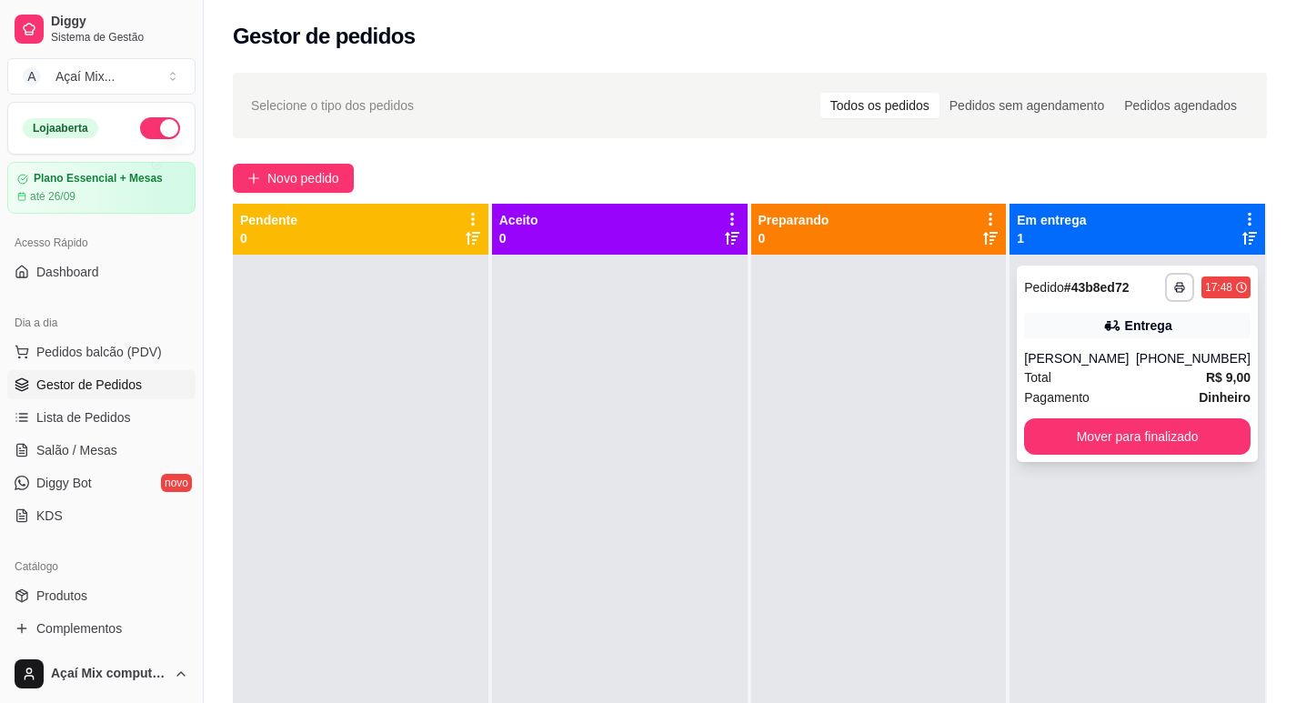
click at [1170, 356] on div "[PHONE_NUMBER]" at bounding box center [1193, 358] width 115 height 18
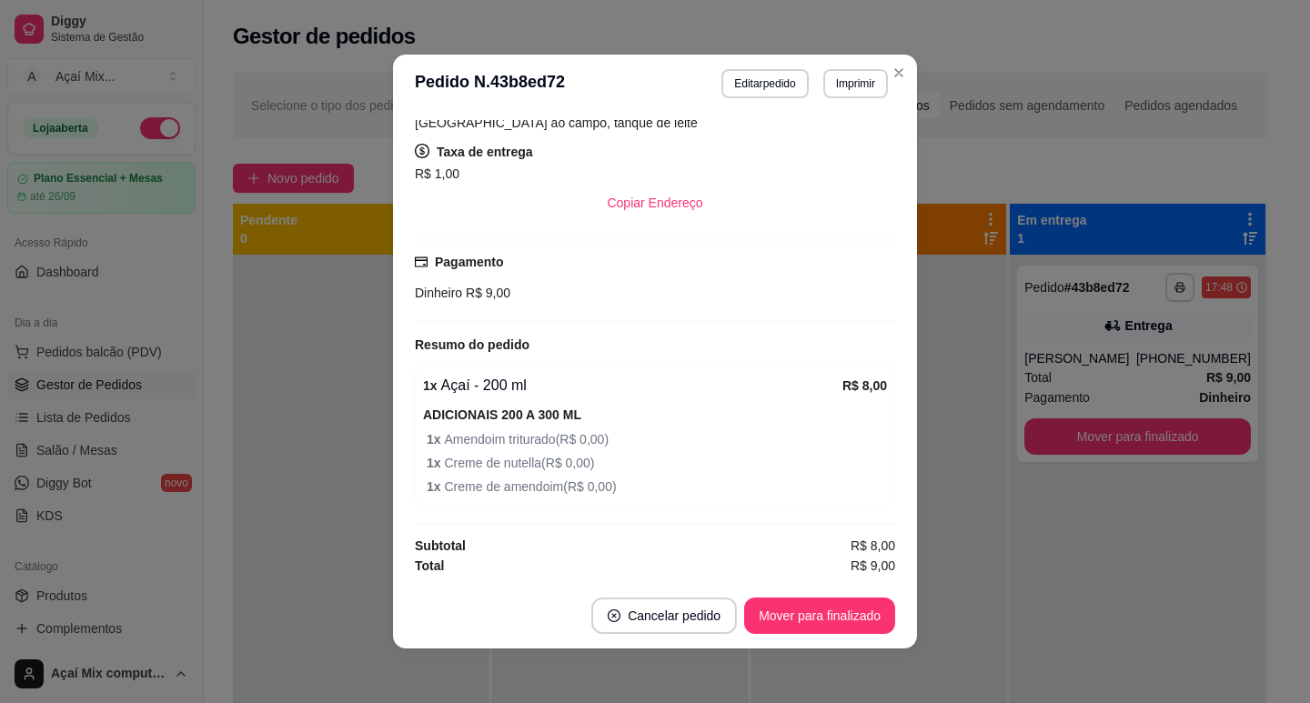
scroll to position [4, 0]
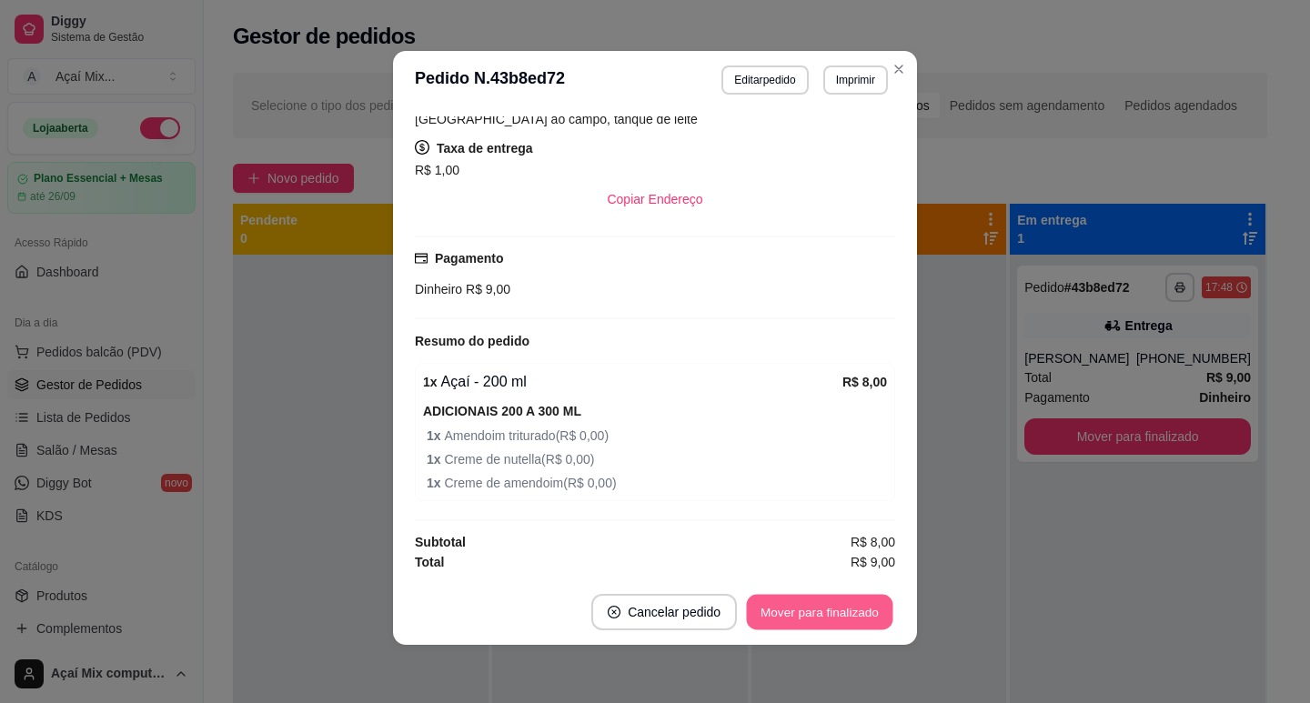
click at [824, 623] on button "Mover para finalizado" at bounding box center [820, 612] width 146 height 35
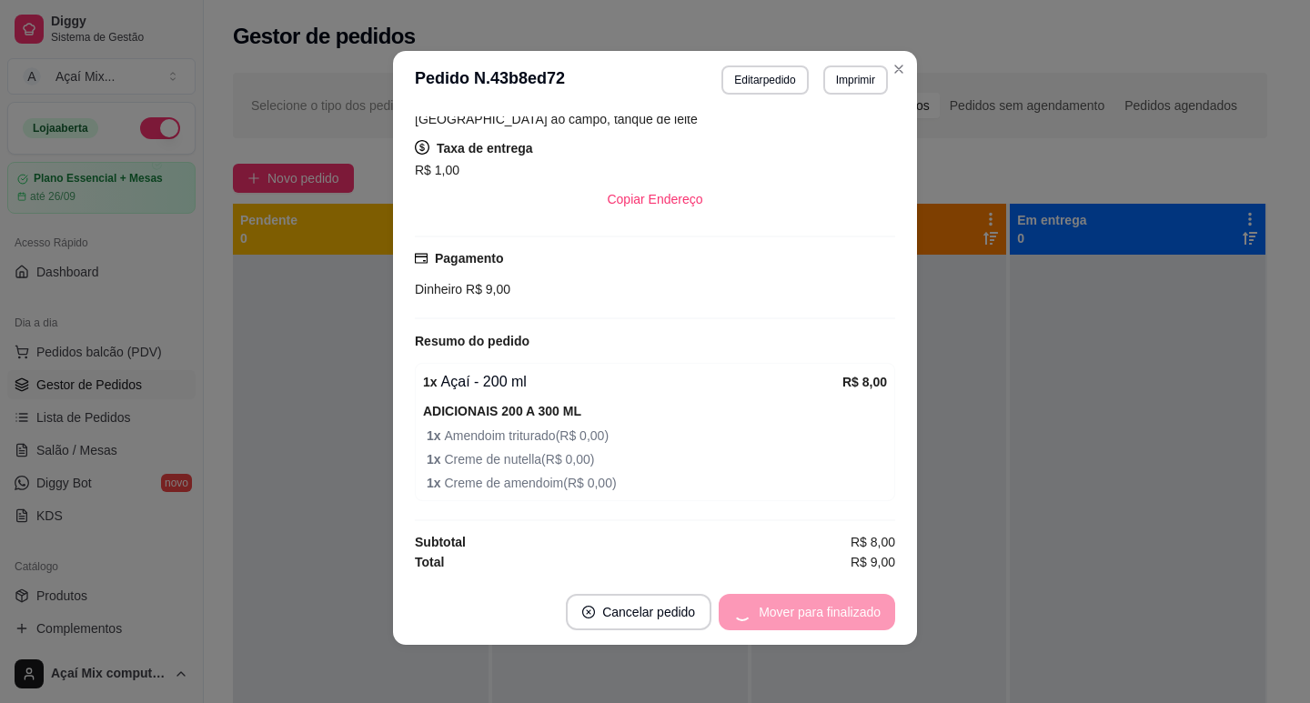
scroll to position [309, 0]
click at [824, 623] on button "Cancelar pedido" at bounding box center [814, 612] width 141 height 35
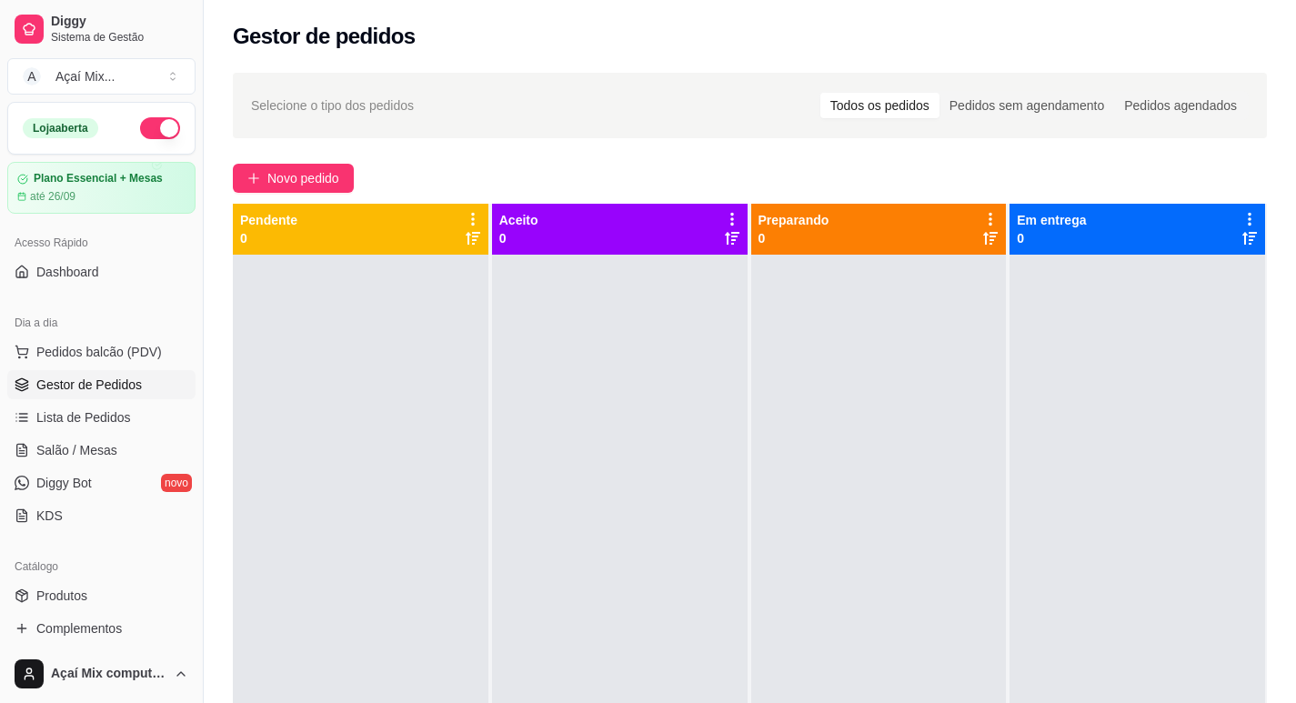
click at [917, 648] on div at bounding box center [879, 606] width 256 height 703
click at [322, 172] on span "Novo pedido" at bounding box center [303, 178] width 72 height 20
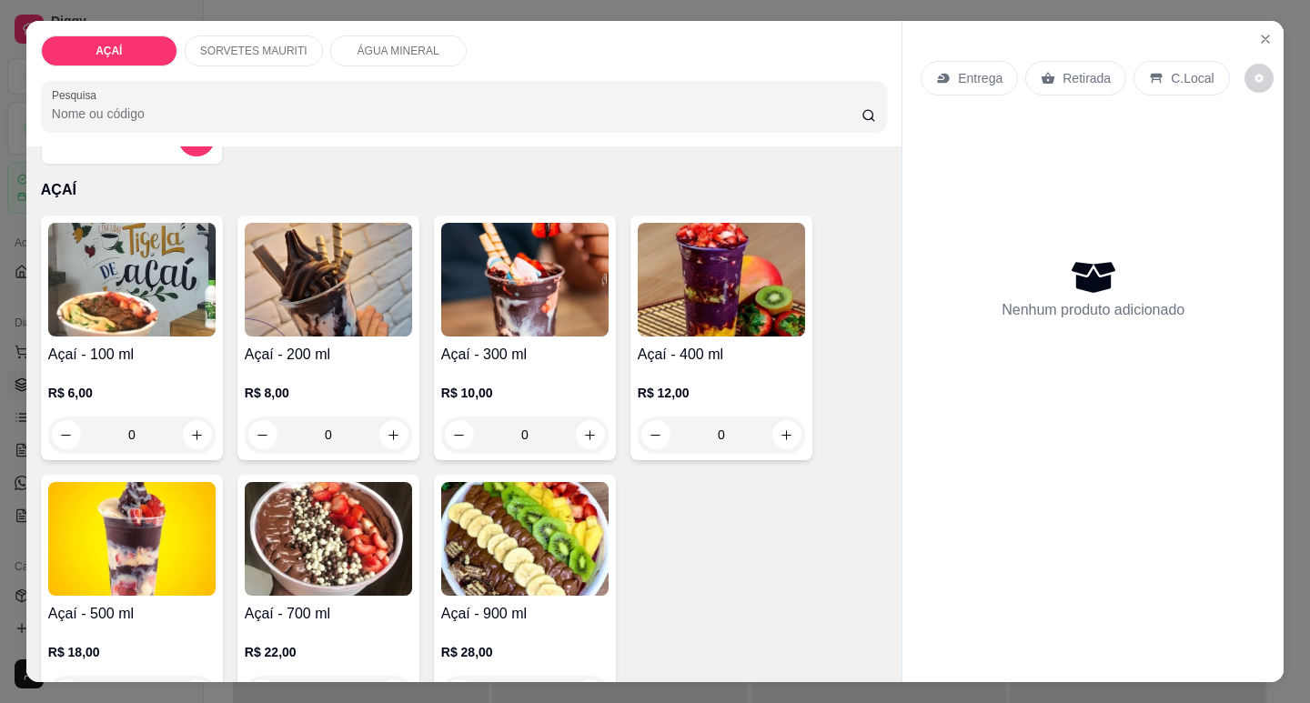
scroll to position [91, 0]
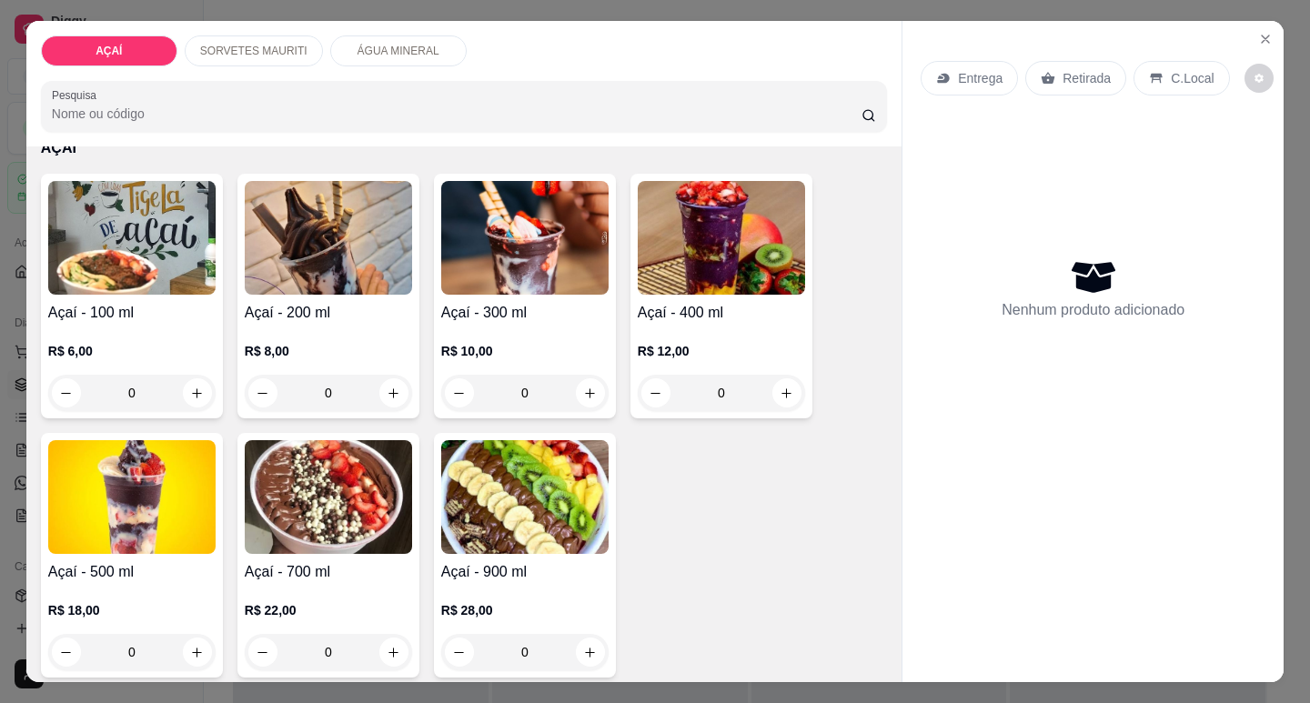
click at [161, 529] on img at bounding box center [131, 497] width 167 height 114
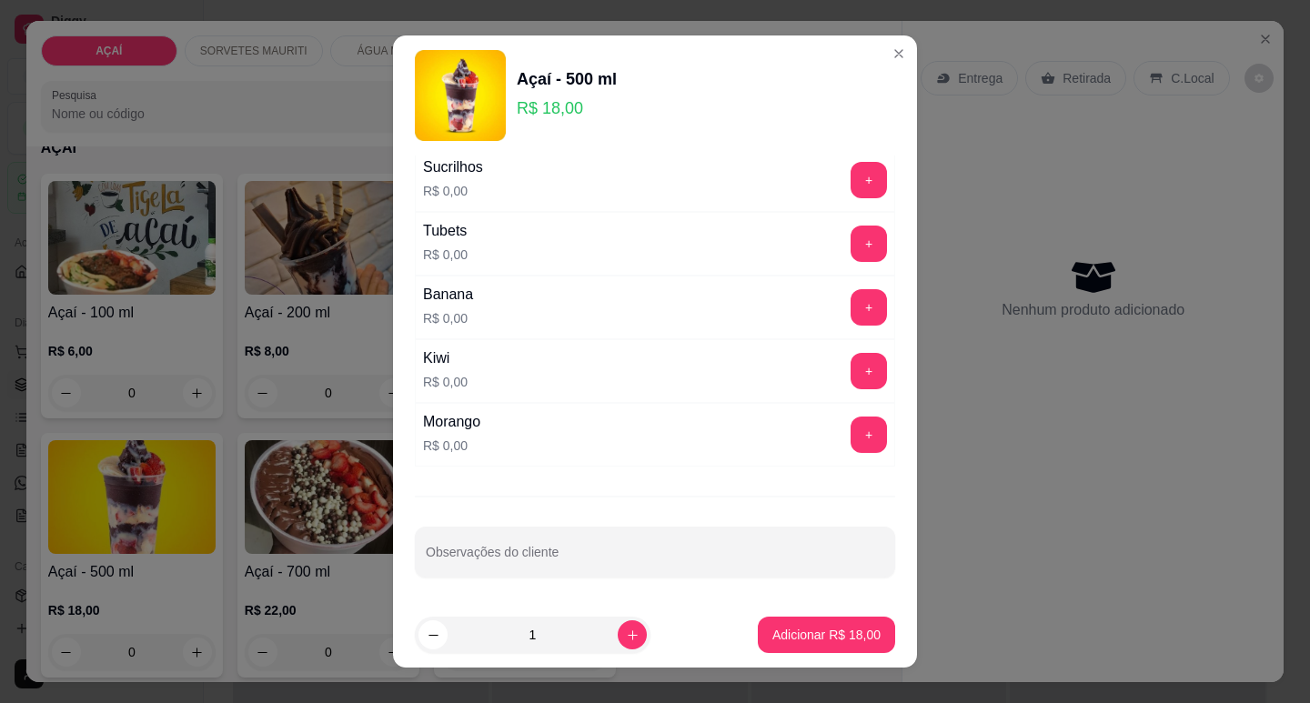
scroll to position [23, 0]
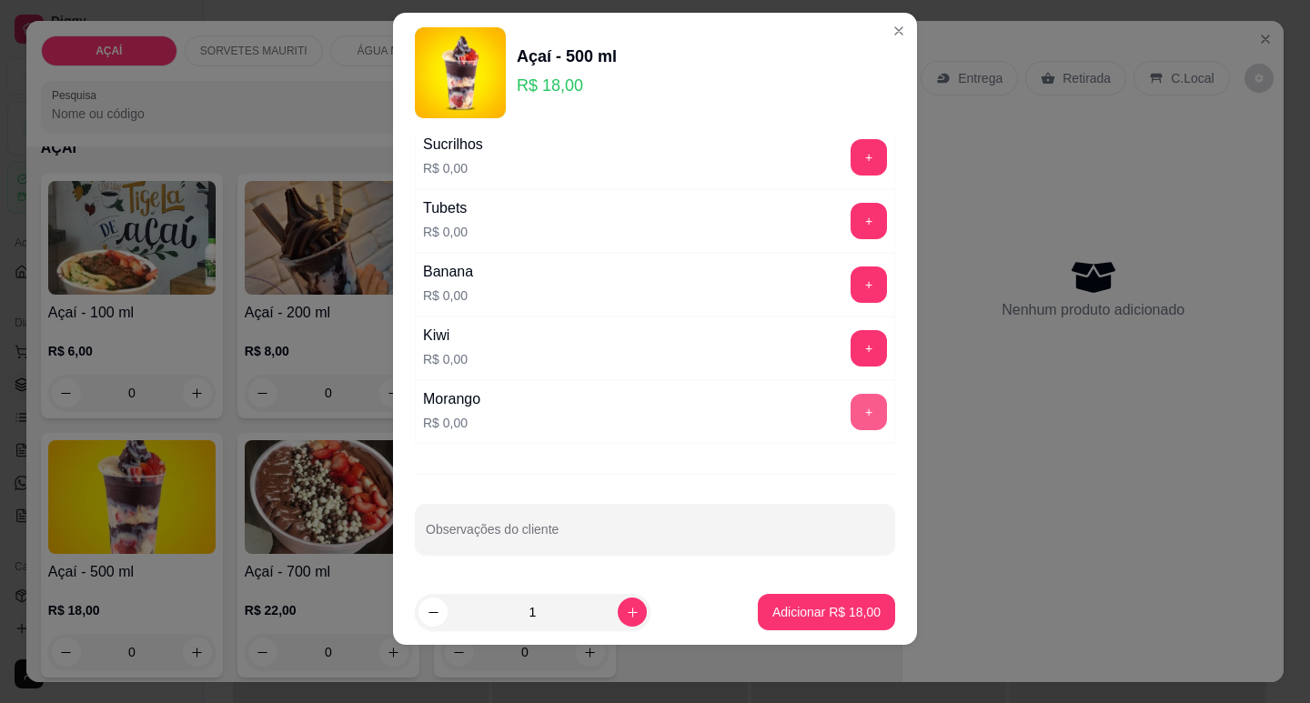
click at [850, 413] on button "+" at bounding box center [868, 412] width 36 height 36
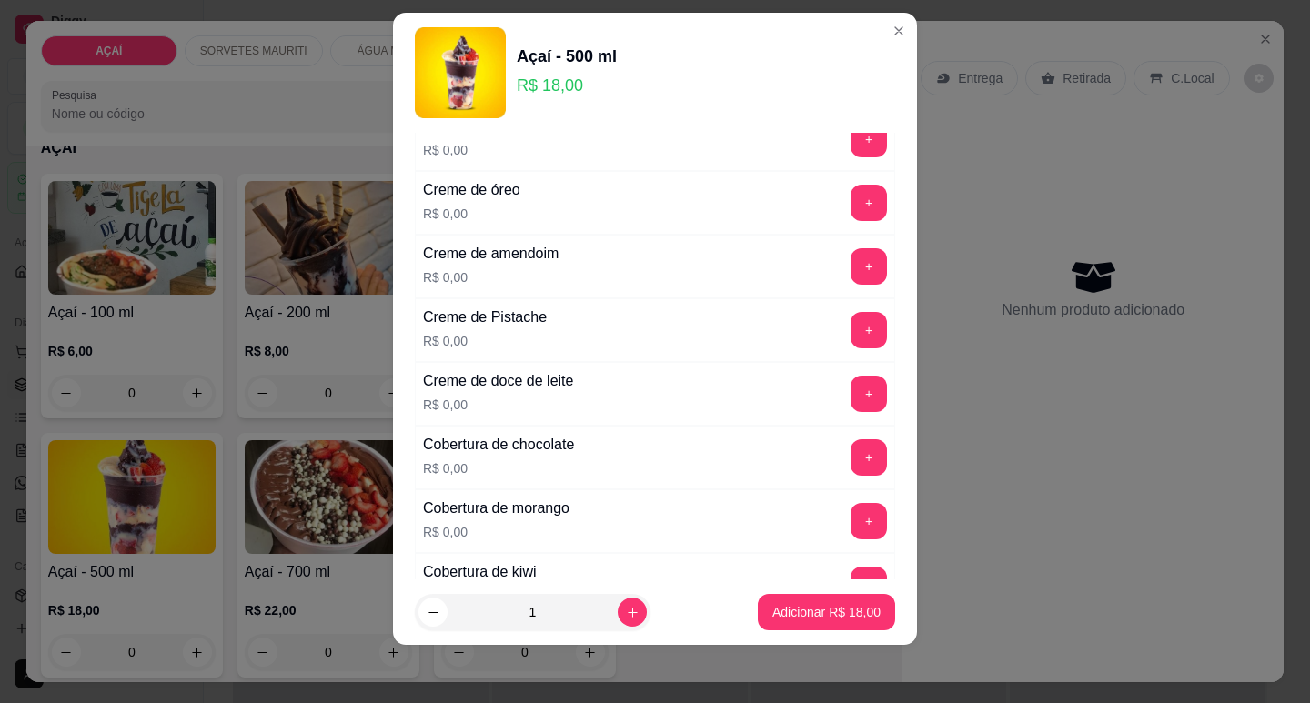
scroll to position [384, 0]
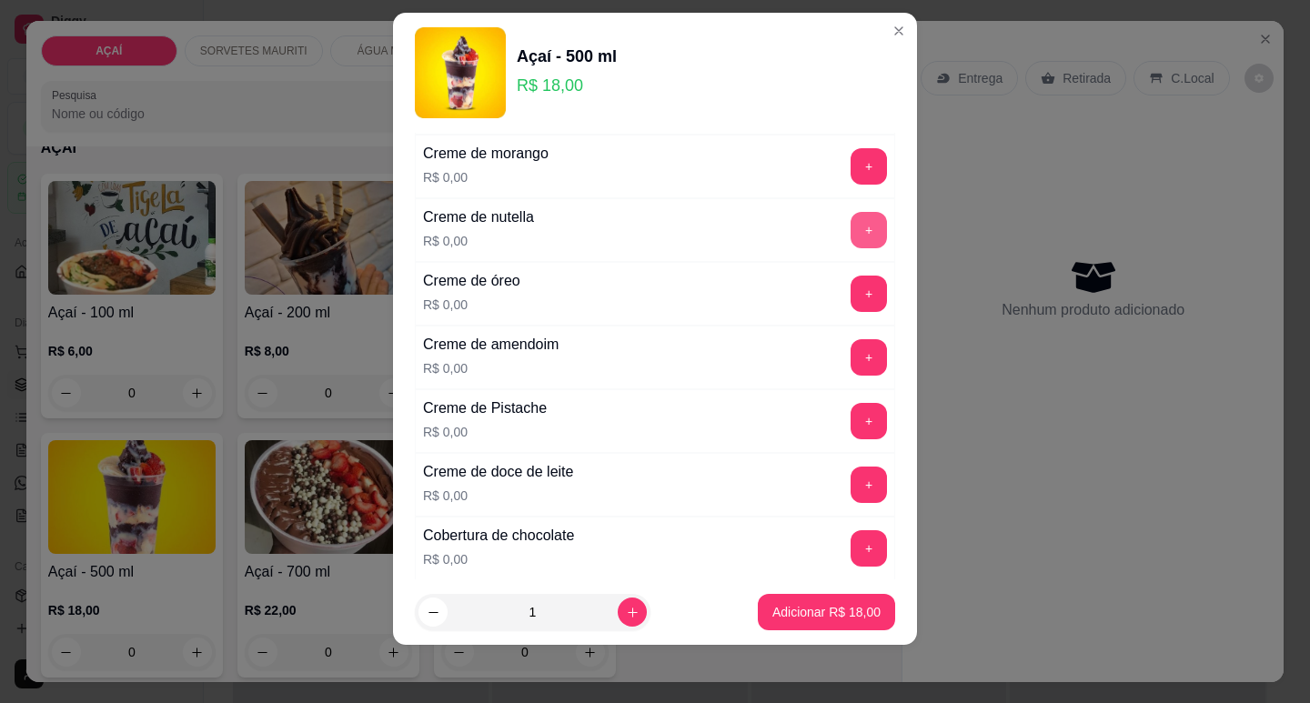
click at [850, 230] on button "+" at bounding box center [868, 230] width 36 height 36
click at [850, 298] on button "+" at bounding box center [868, 294] width 36 height 36
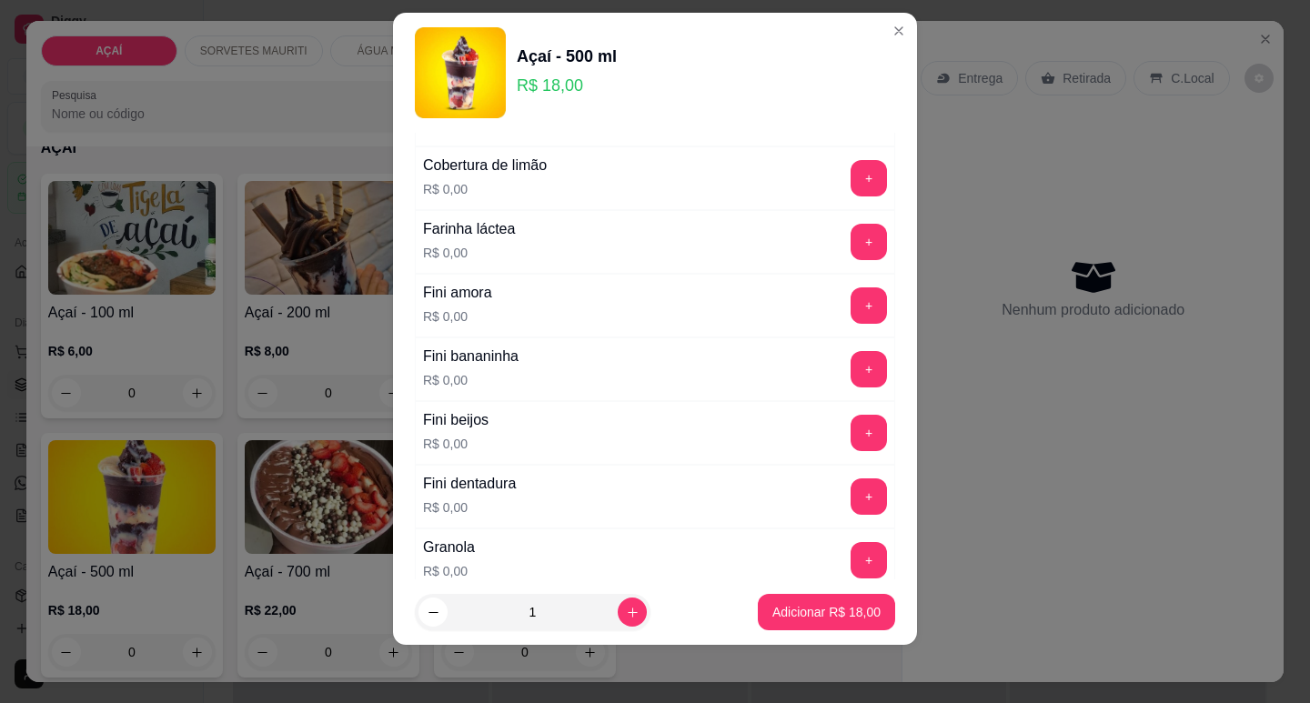
scroll to position [1020, 0]
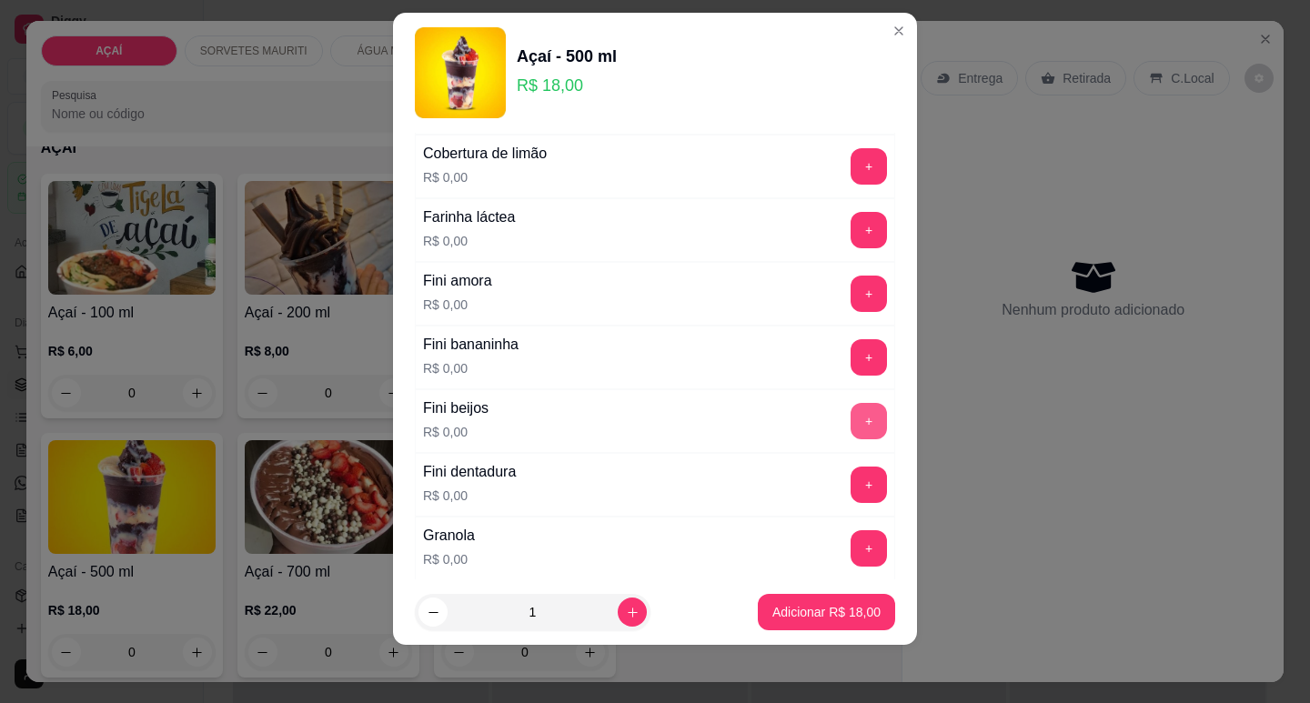
click at [850, 429] on button "+" at bounding box center [868, 421] width 36 height 36
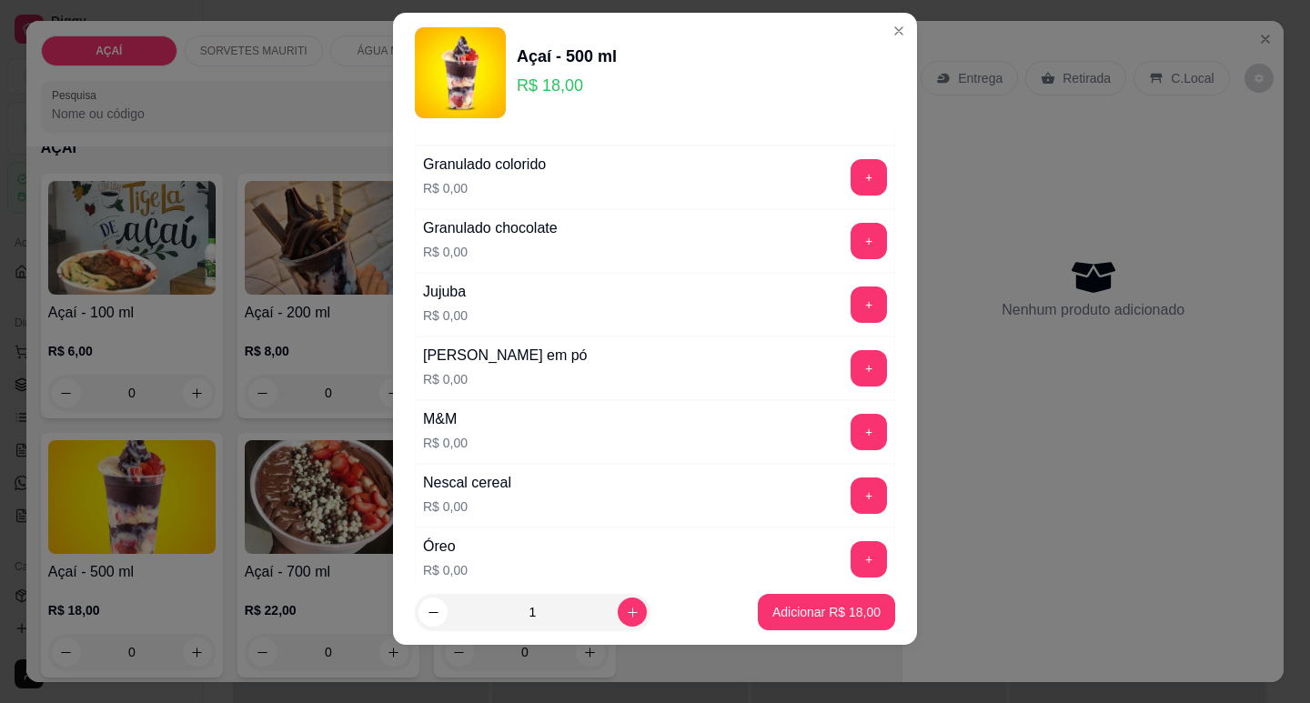
scroll to position [1475, 0]
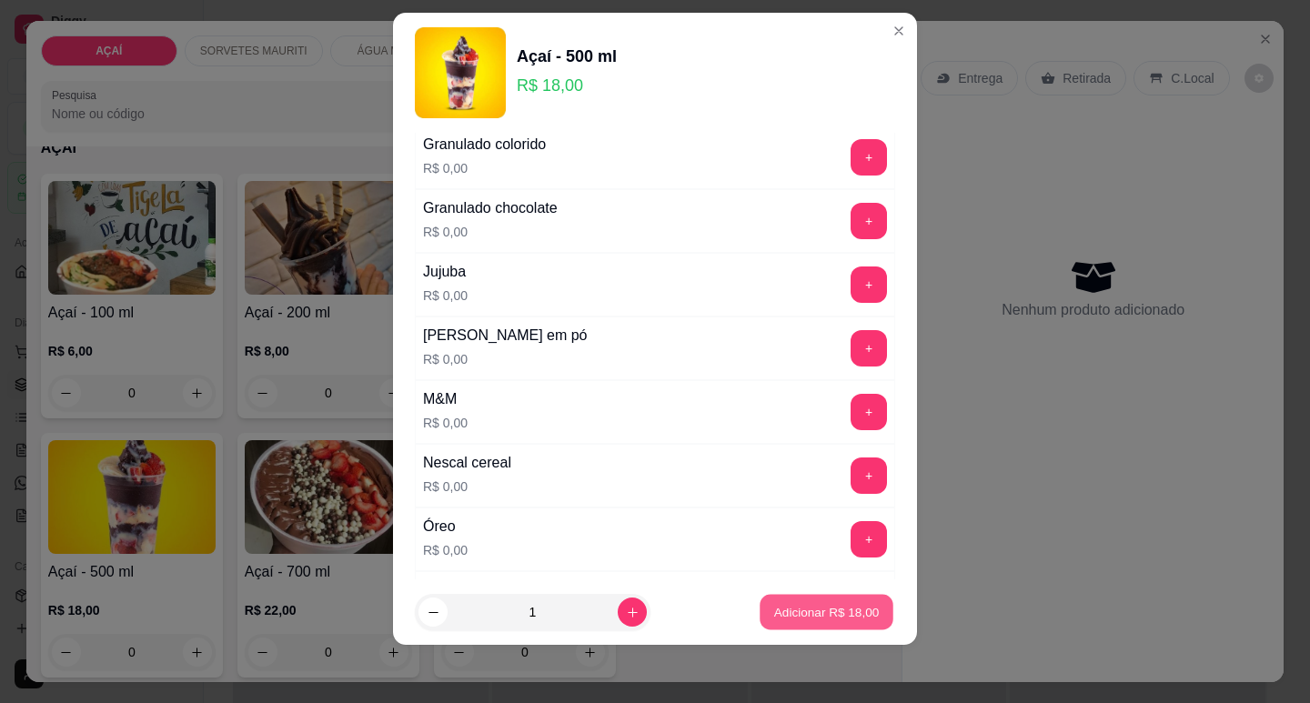
click at [832, 615] on p "Adicionar R$ 18,00" at bounding box center [827, 612] width 106 height 17
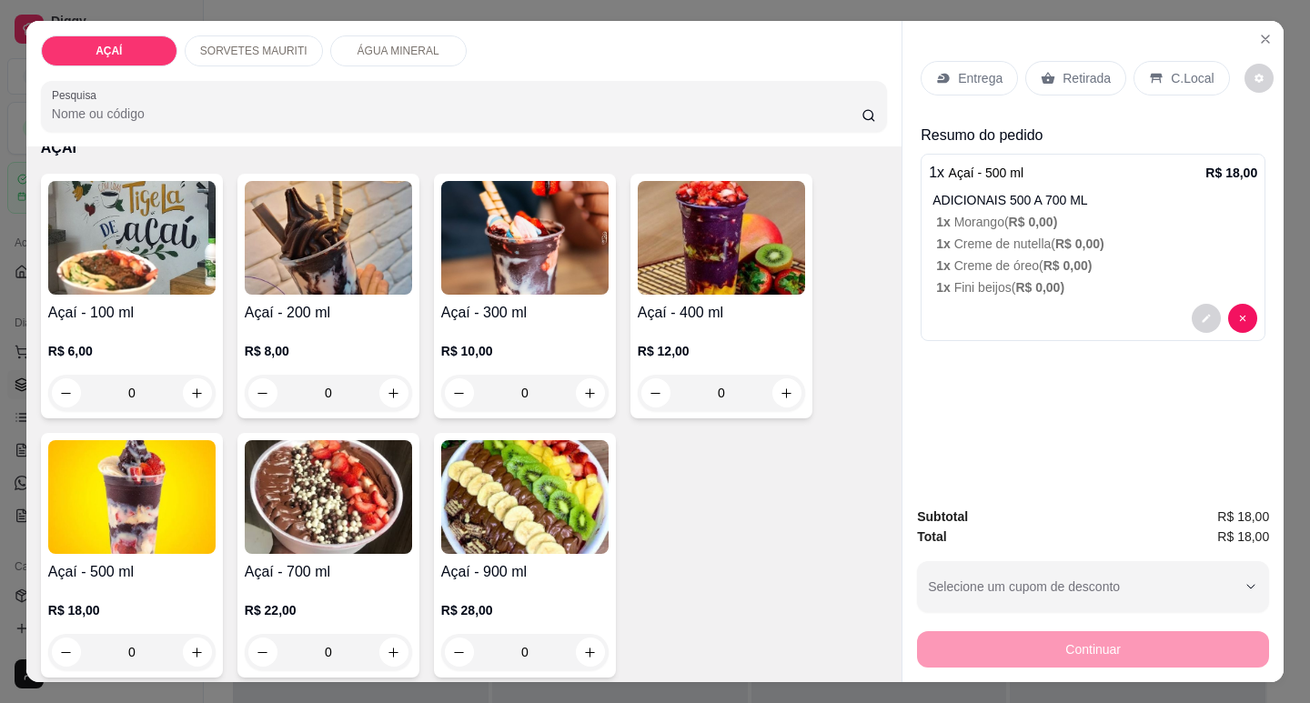
click at [944, 85] on div "Entrega" at bounding box center [968, 78] width 97 height 35
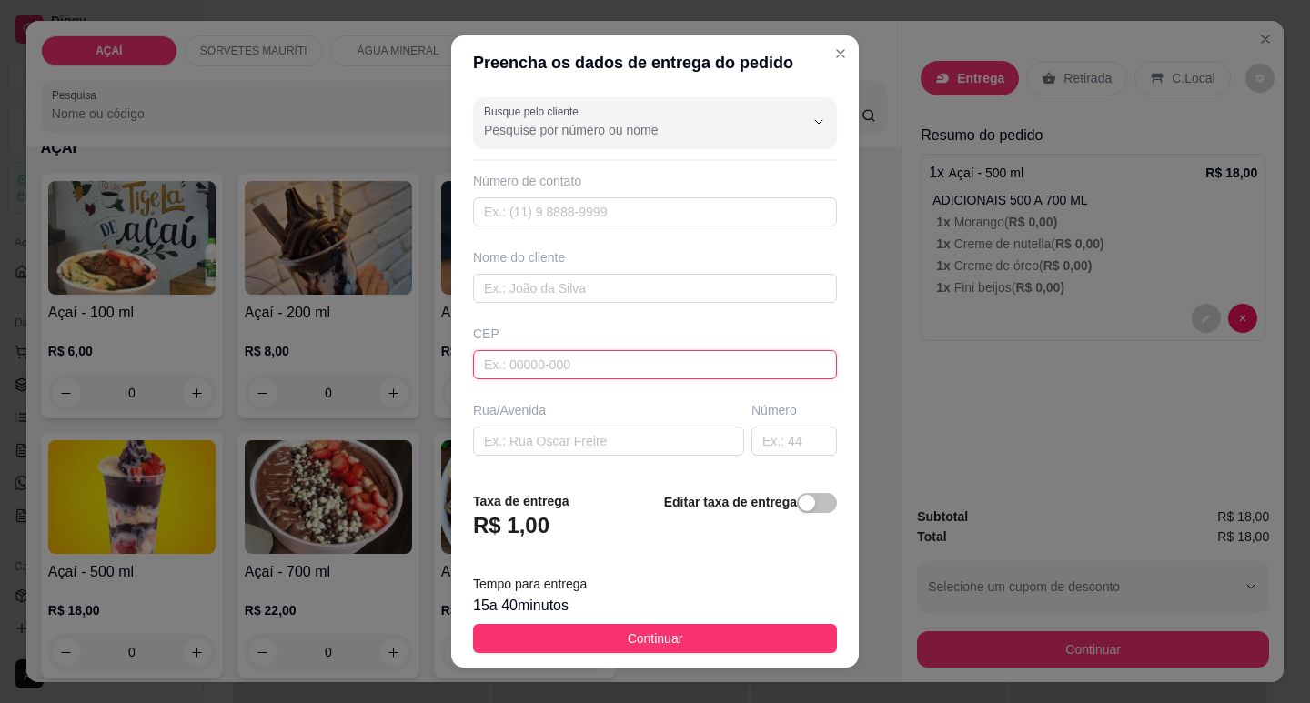
click at [643, 350] on input "text" at bounding box center [655, 364] width 364 height 29
type input "575200000000"
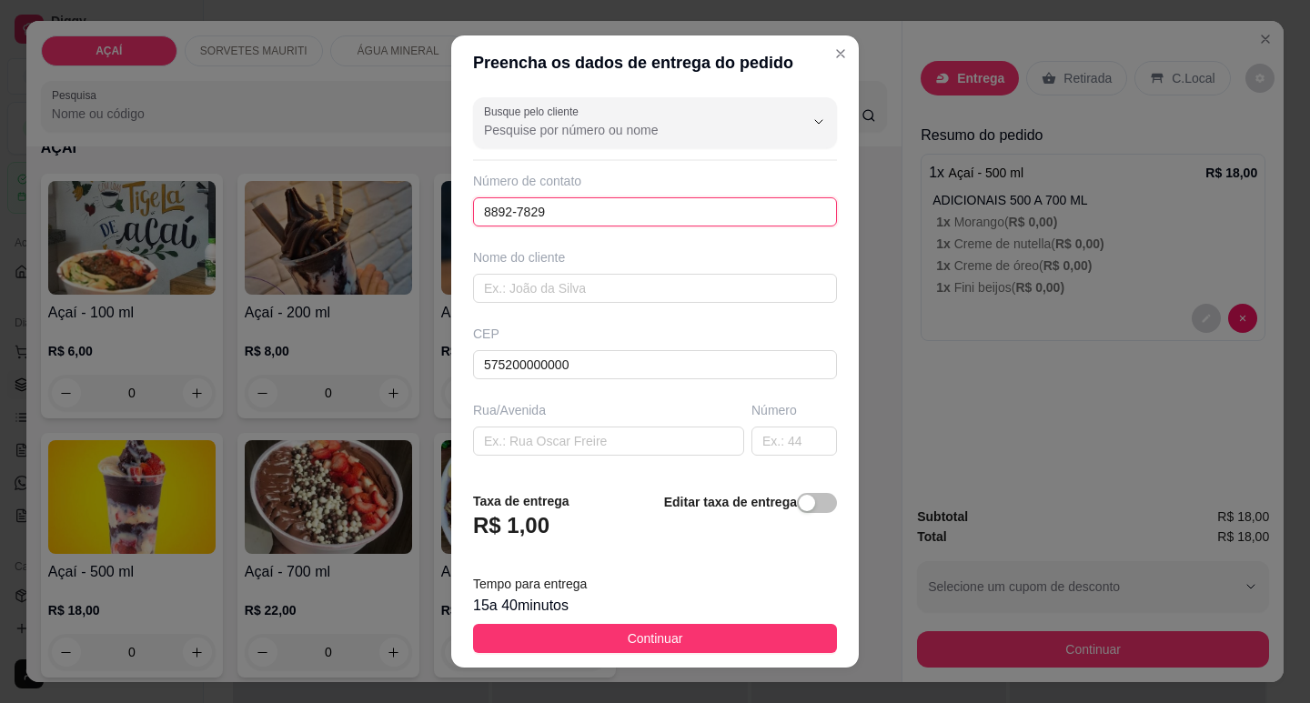
type input "8892-7829"
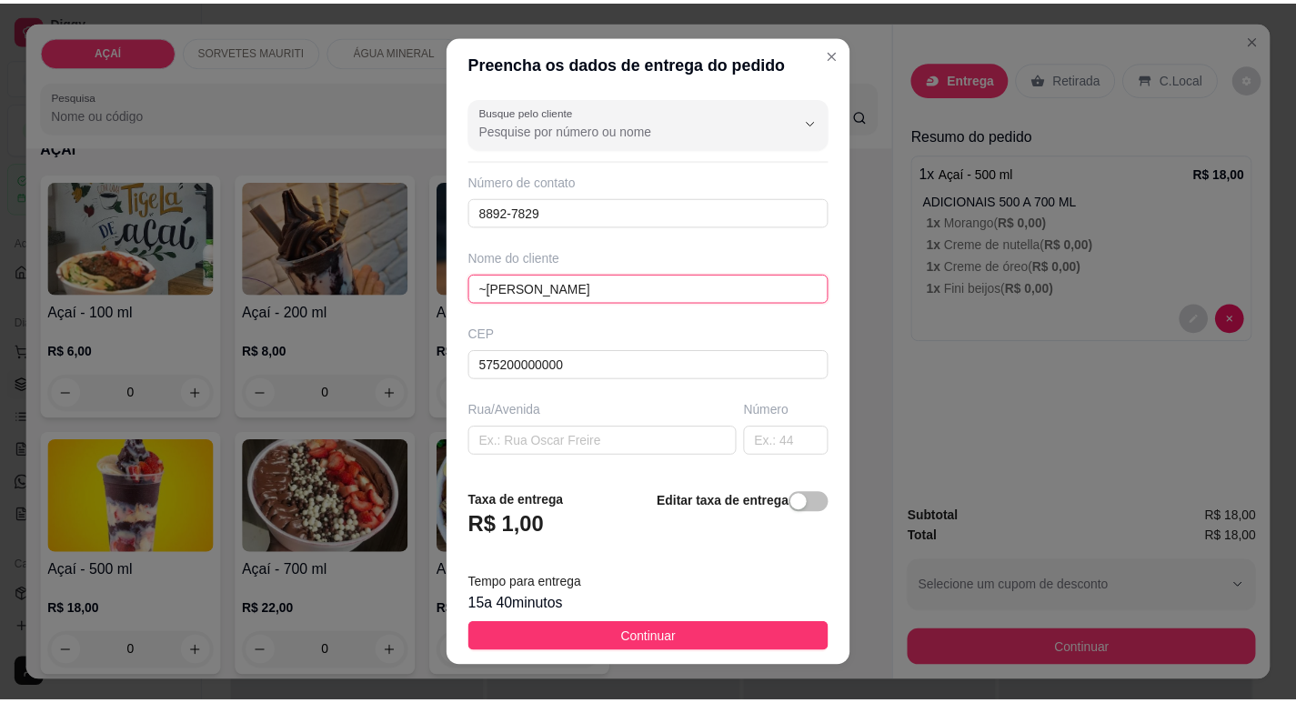
scroll to position [226, 0]
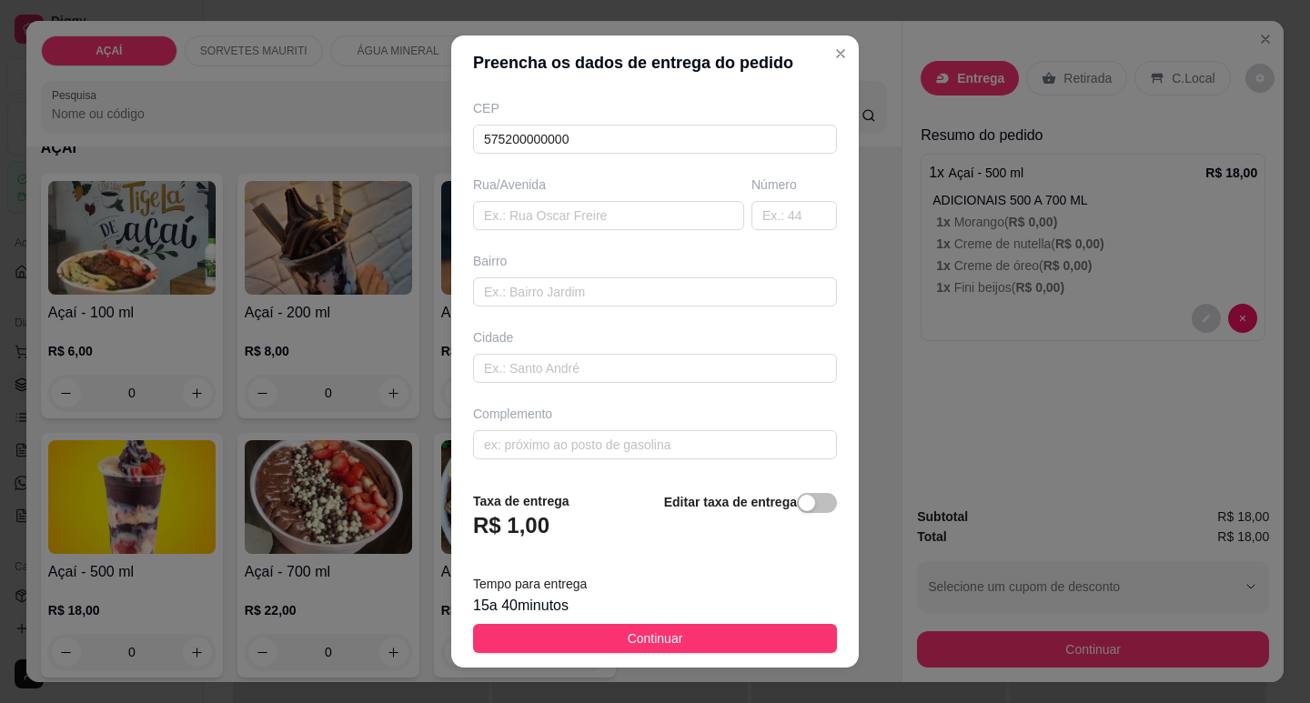
type input "~[PERSON_NAME]"
type input "Rua sete de setembro loteamento de Vitório"
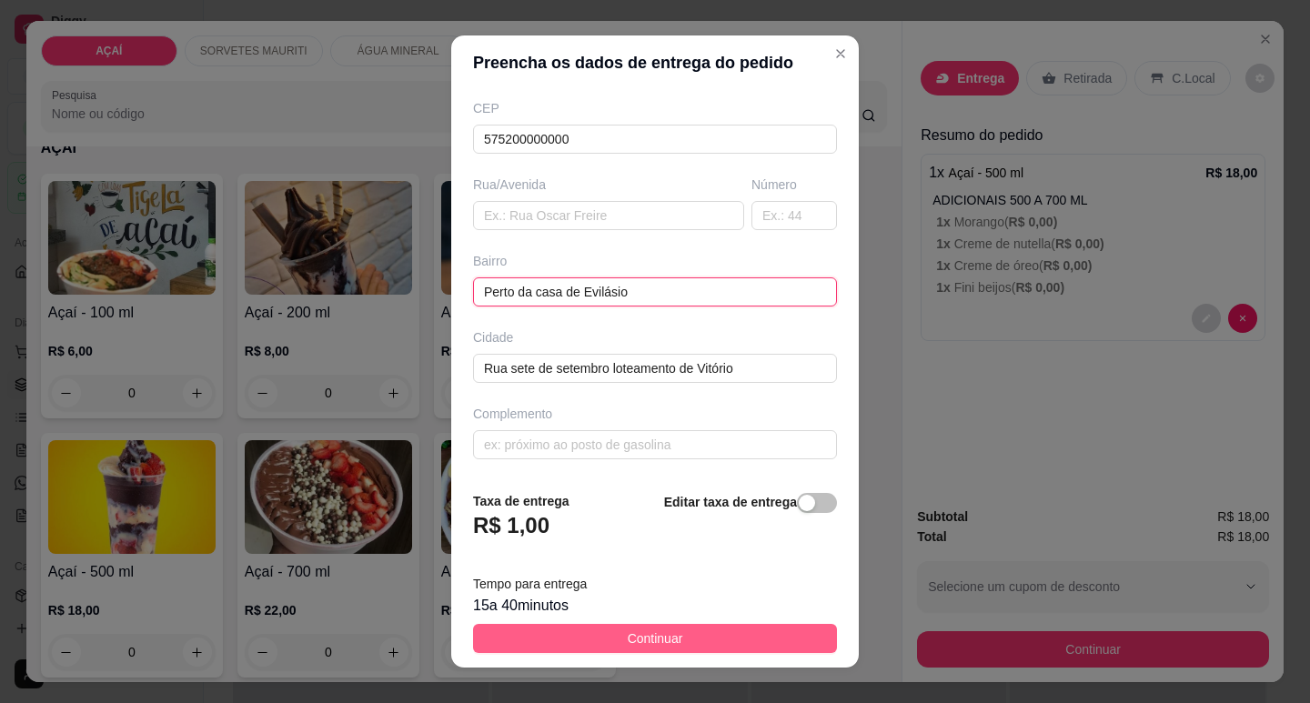
type input "Perto da casa de Evilásio"
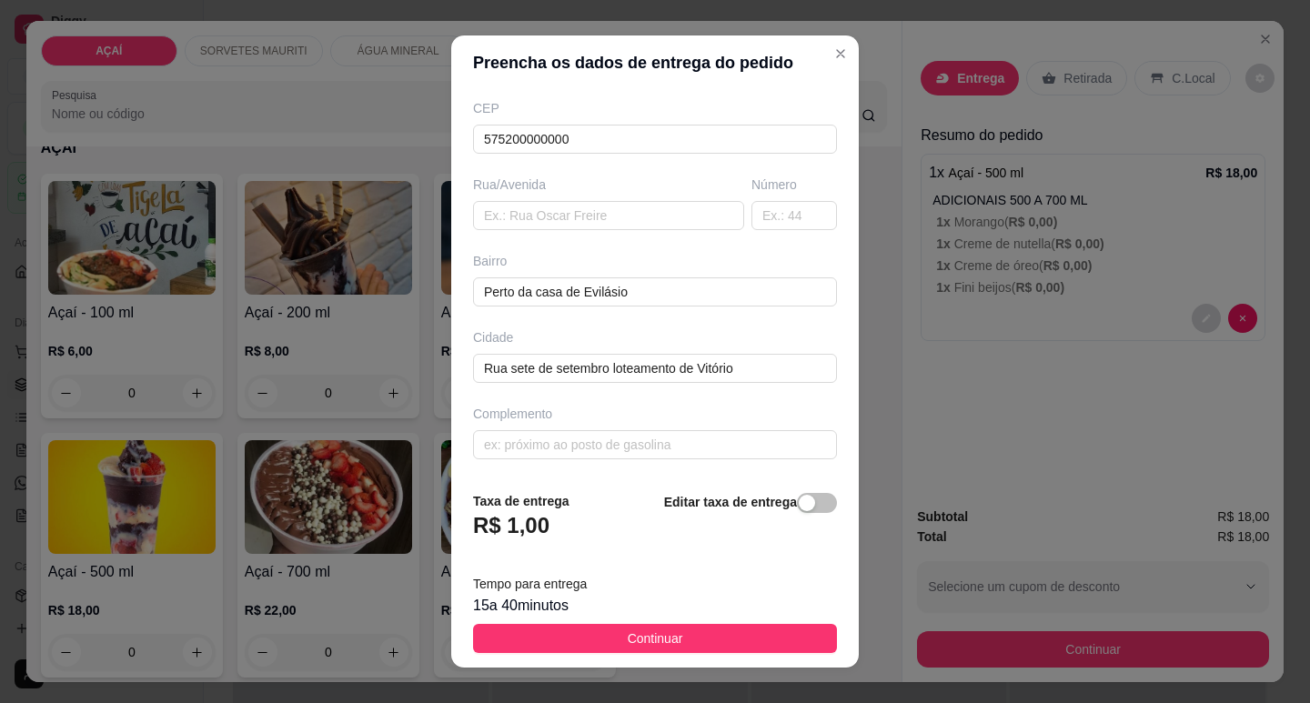
drag, startPoint x: 681, startPoint y: 633, endPoint x: 739, endPoint y: 631, distance: 57.3
click at [684, 631] on button "Continuar" at bounding box center [655, 638] width 364 height 29
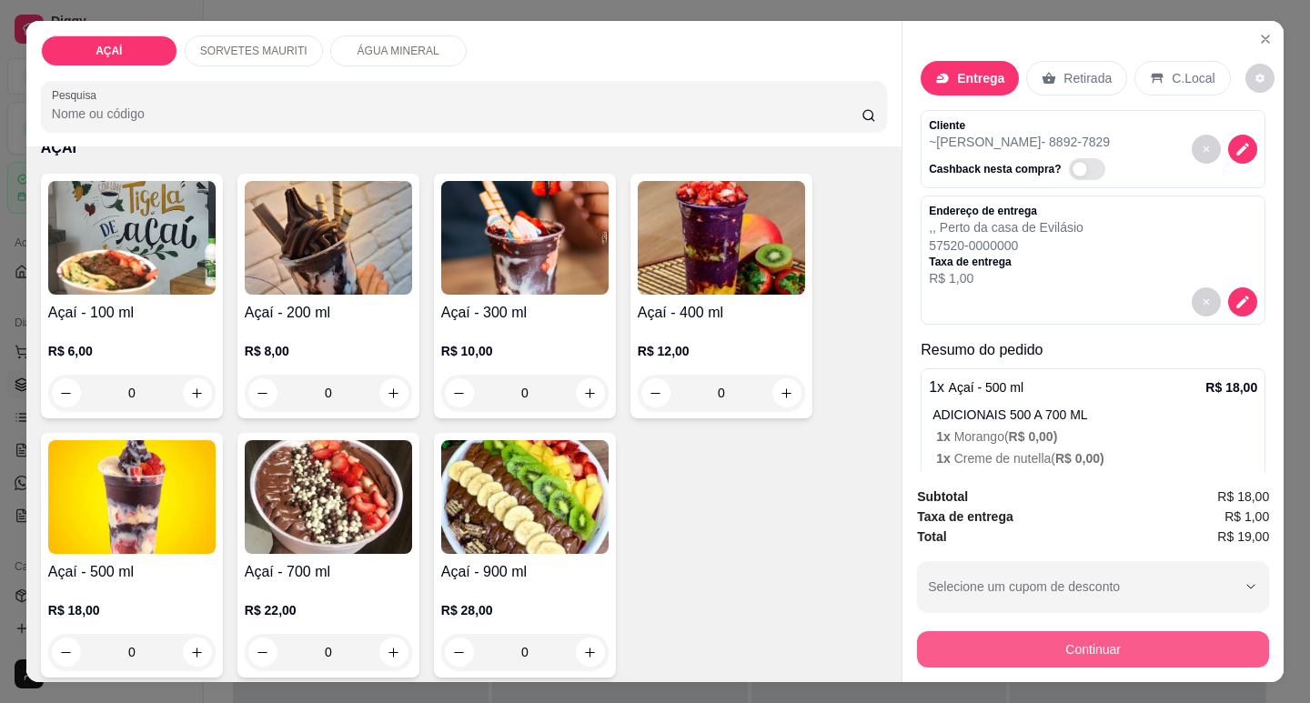
click at [968, 631] on button "Continuar" at bounding box center [1093, 649] width 352 height 36
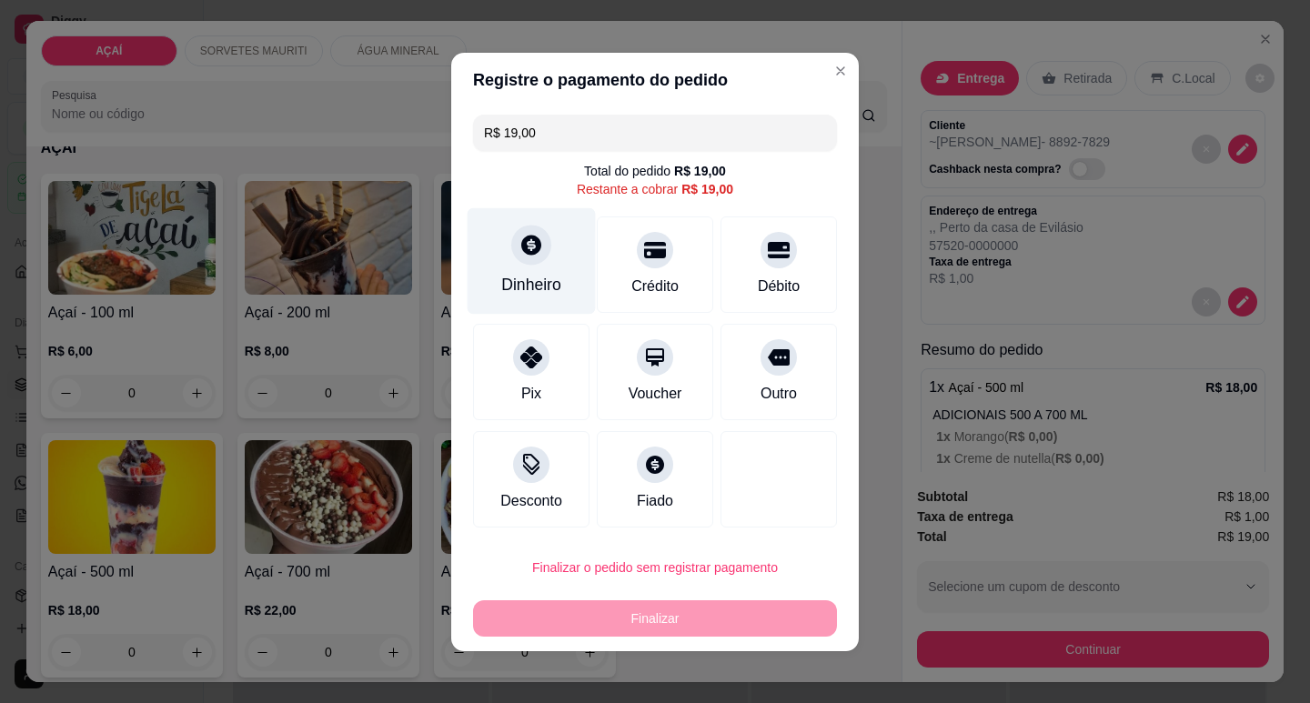
click at [567, 256] on div "Dinheiro" at bounding box center [531, 260] width 128 height 106
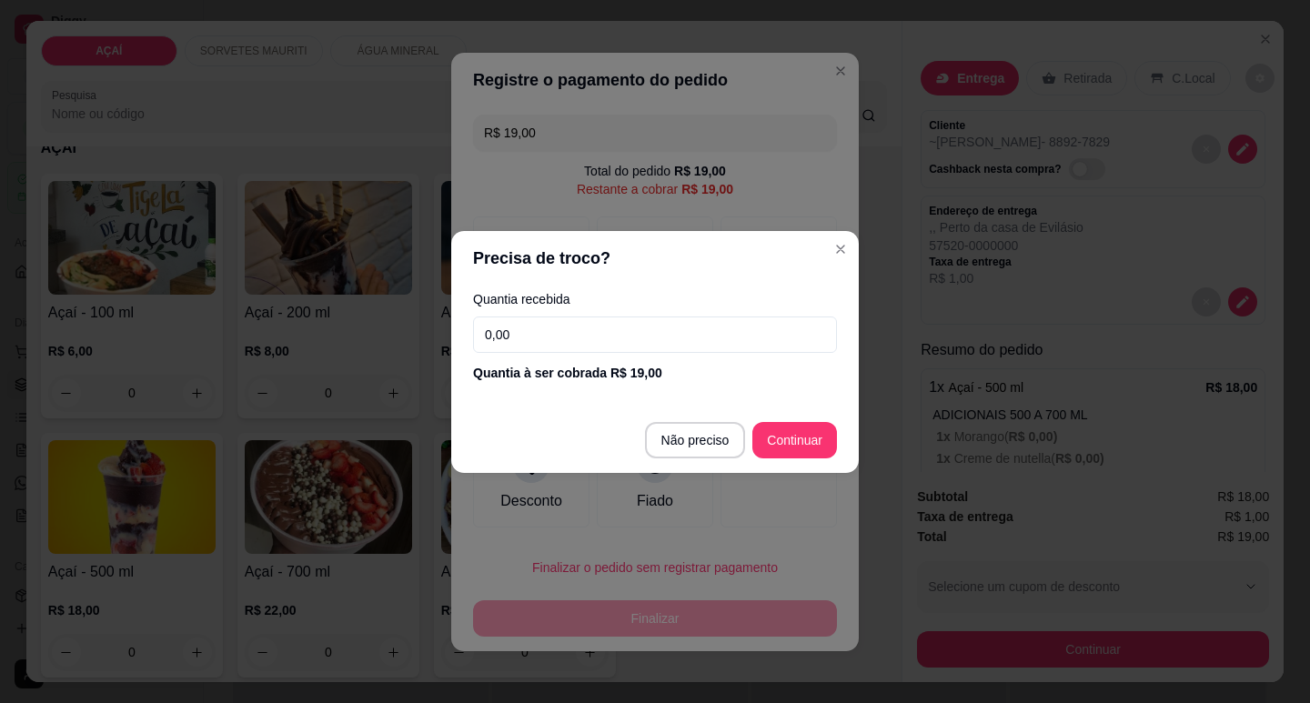
click at [586, 337] on input "0,00" at bounding box center [655, 335] width 364 height 36
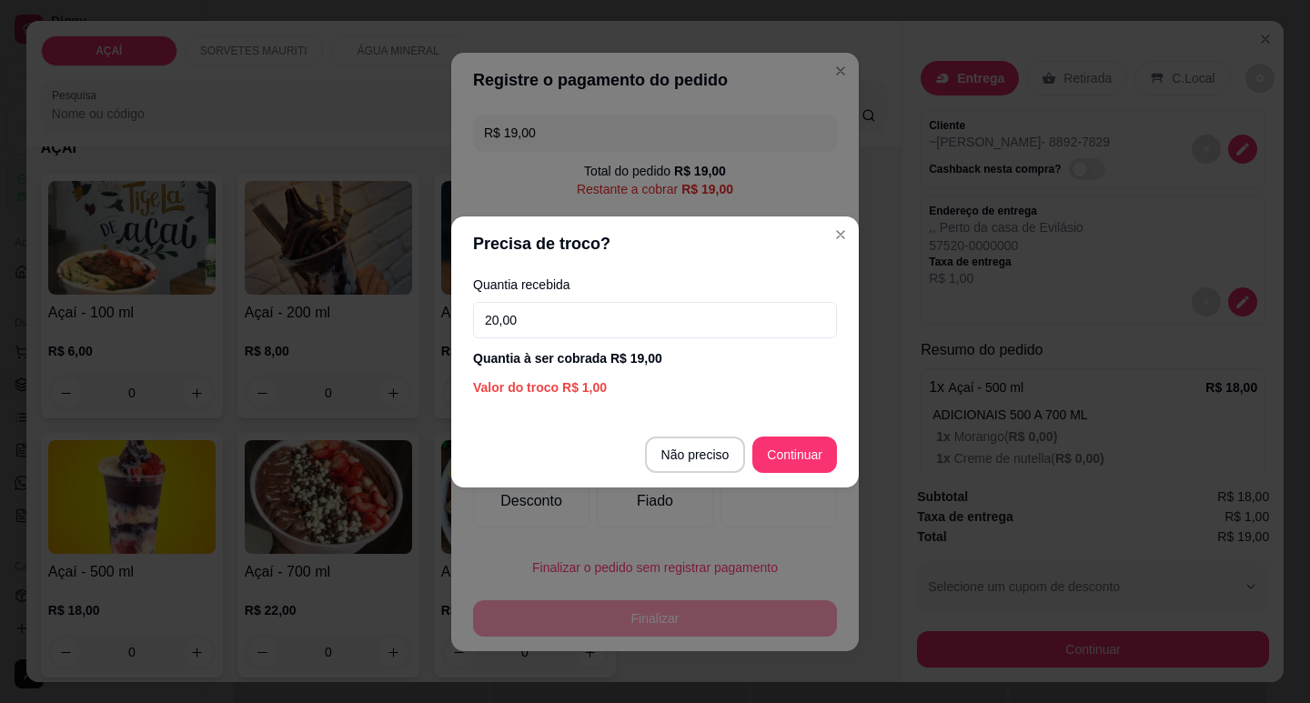
type input "20,00"
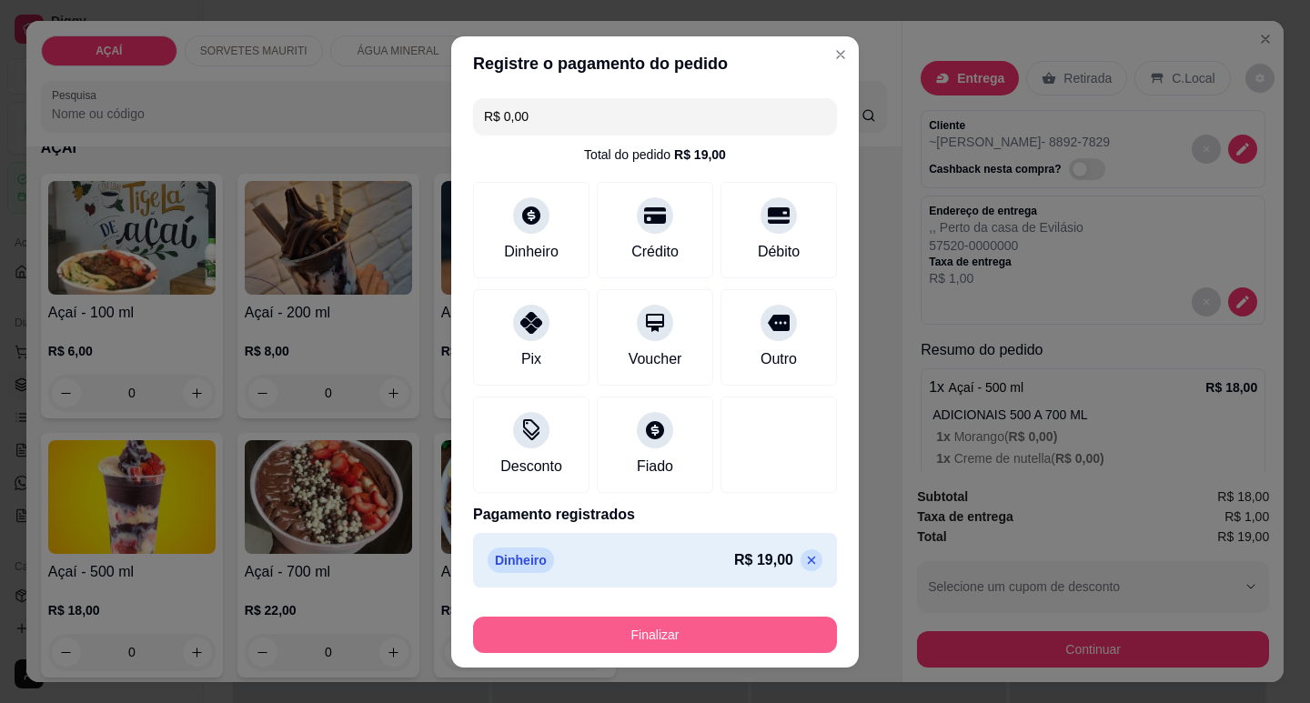
click at [767, 628] on button "Finalizar" at bounding box center [655, 635] width 364 height 36
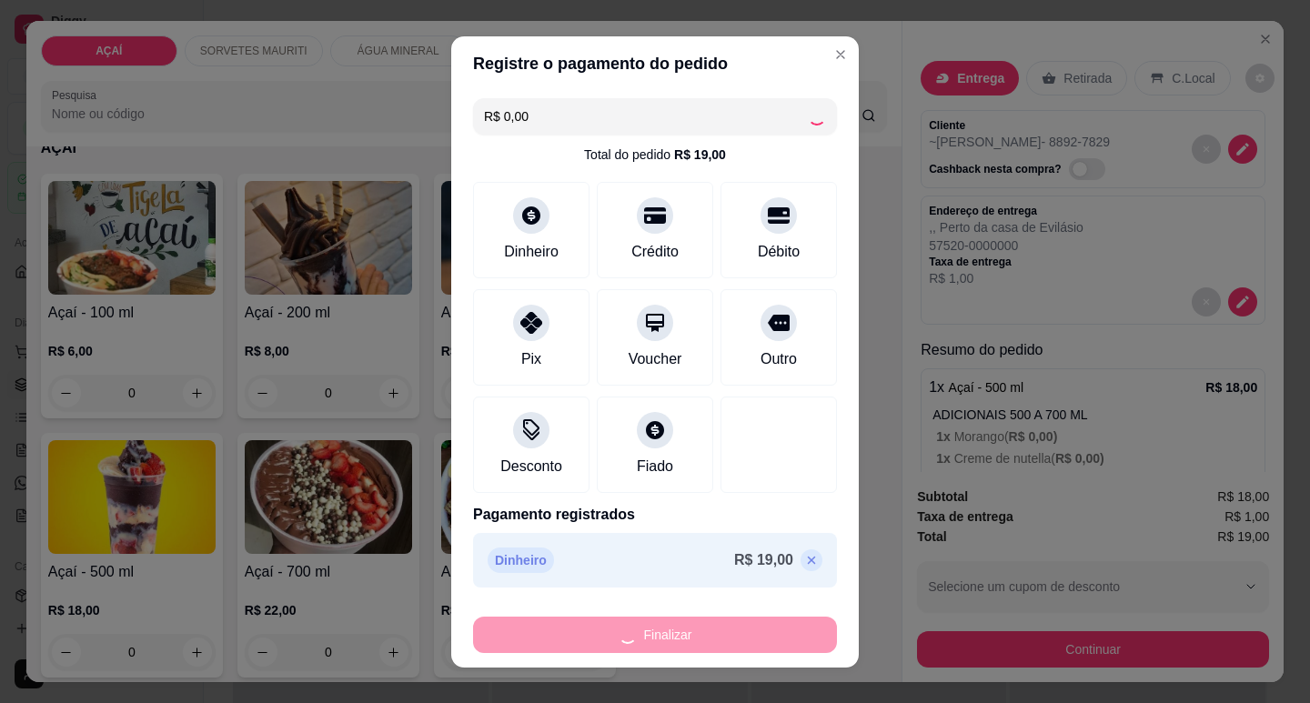
type input "-R$ 19,00"
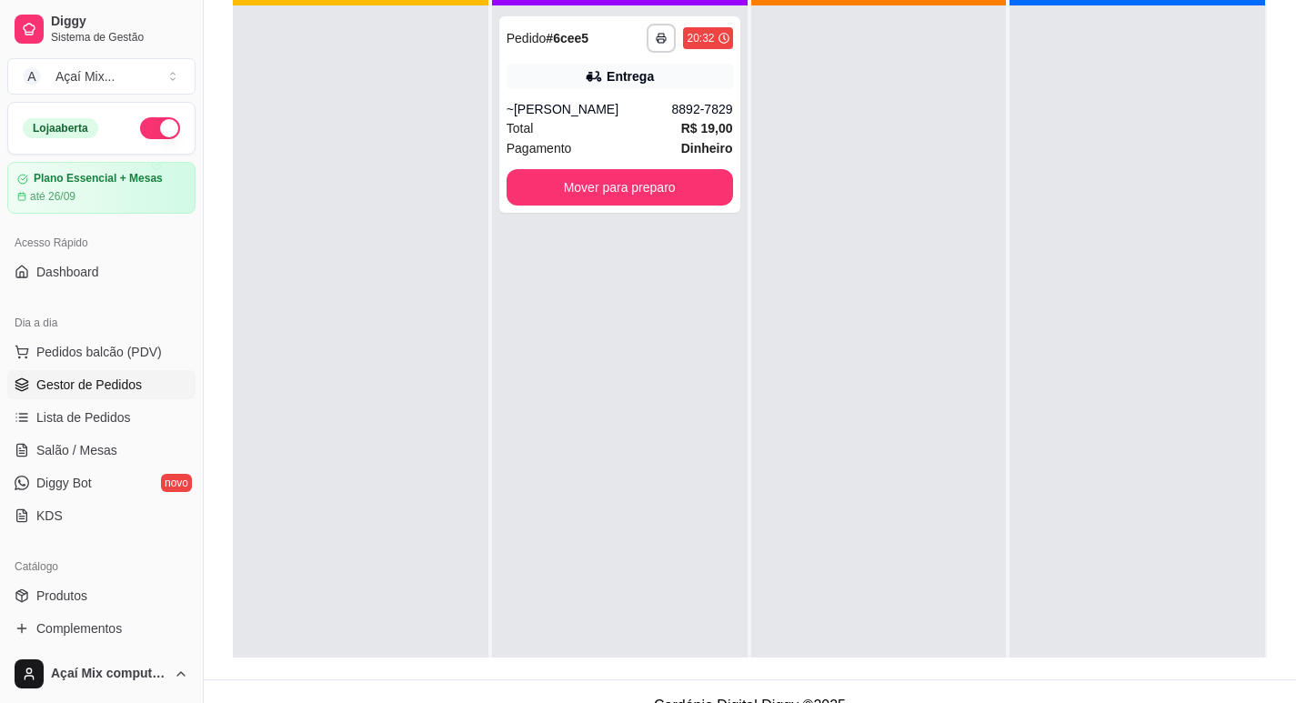
scroll to position [277, 0]
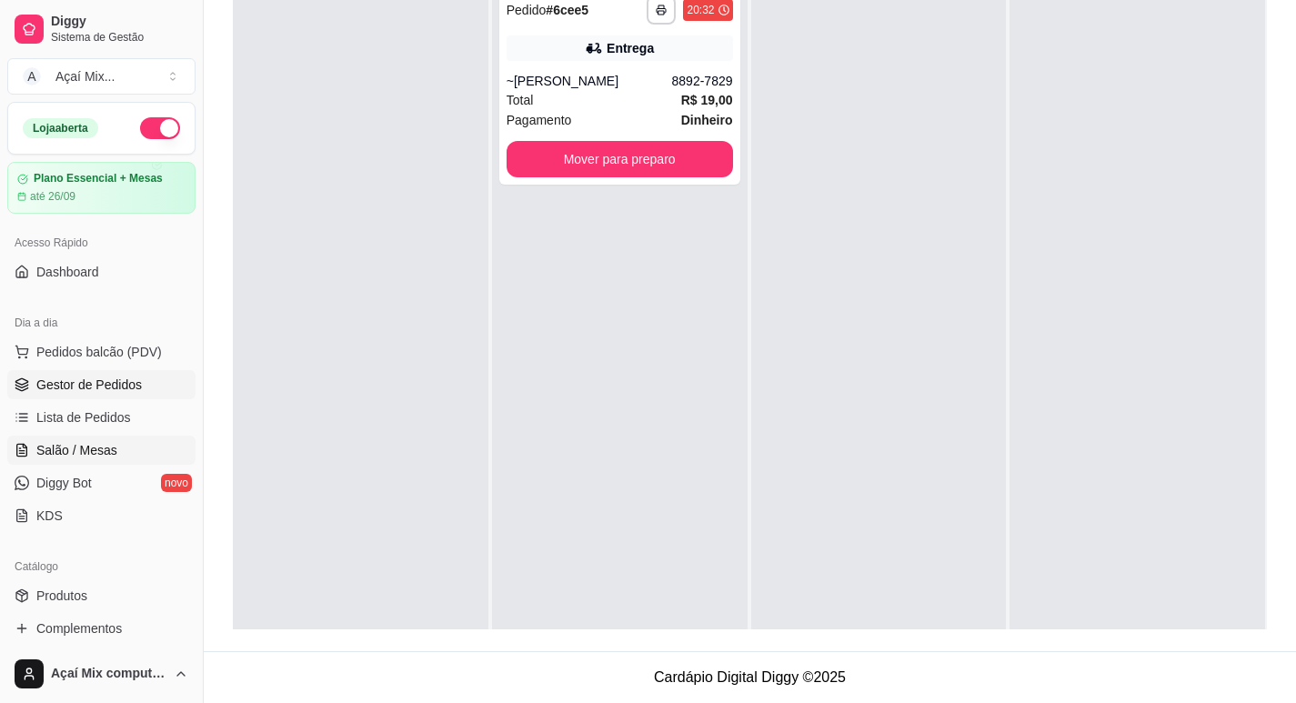
click at [94, 445] on span "Salão / Mesas" at bounding box center [76, 450] width 81 height 18
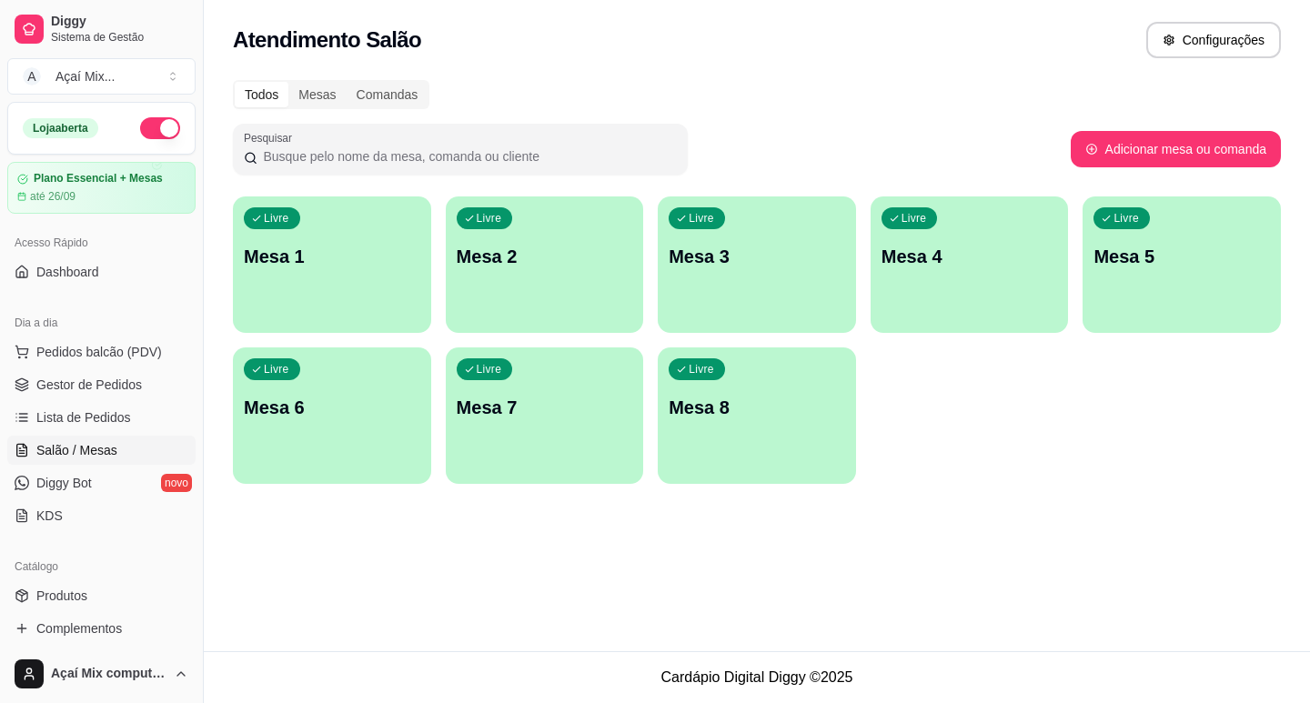
click at [351, 270] on div "Livre Mesa 1" at bounding box center [332, 253] width 198 height 115
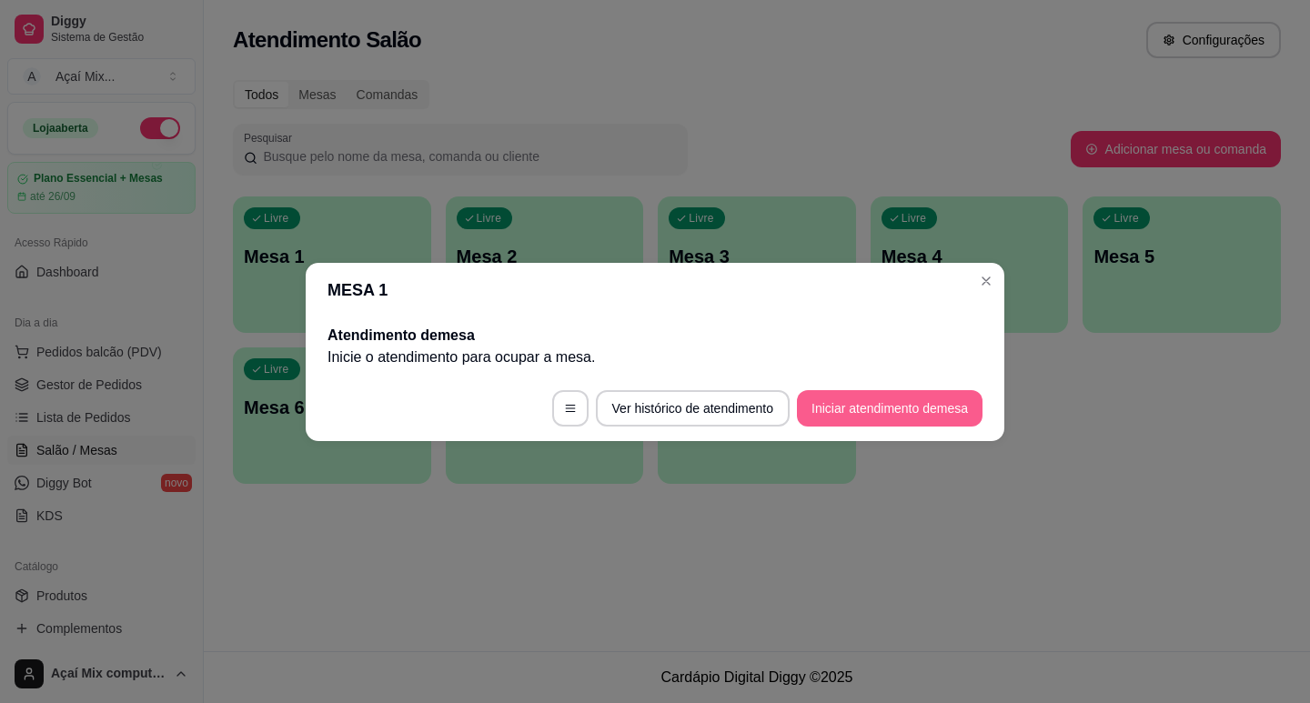
click at [824, 404] on button "Iniciar atendimento de mesa" at bounding box center [890, 408] width 186 height 36
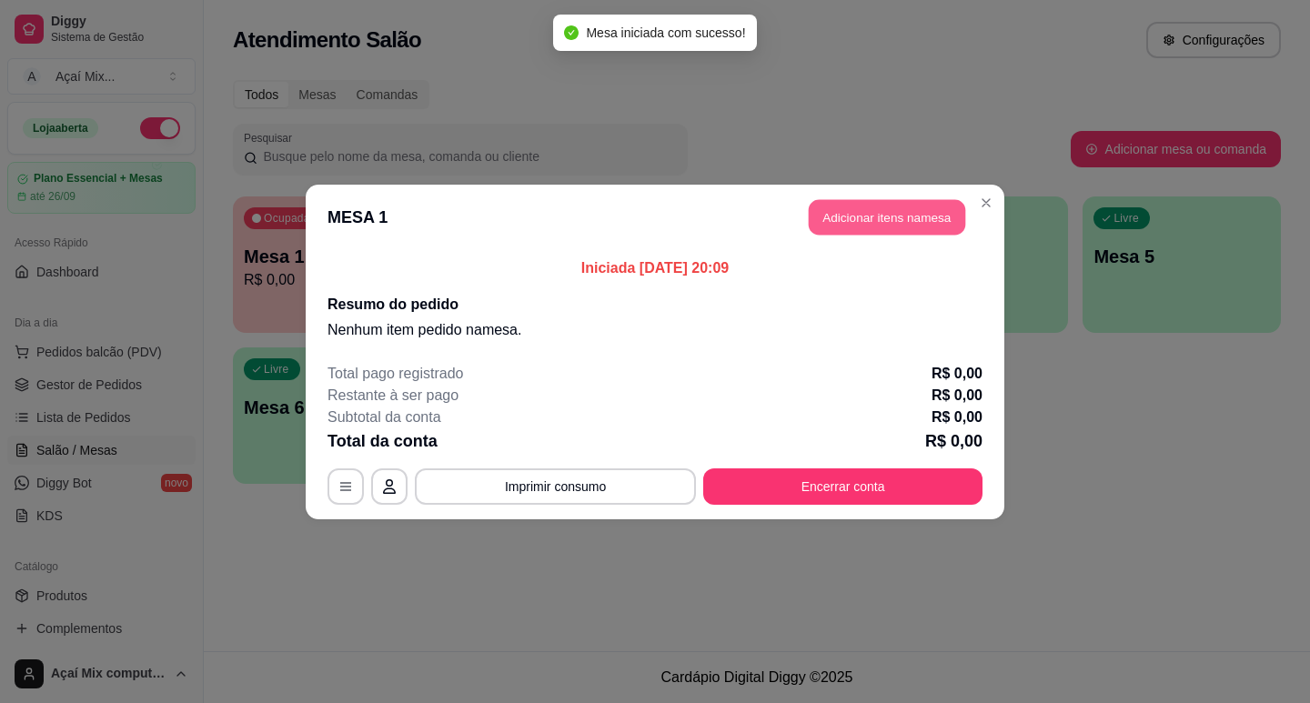
click at [883, 199] on button "Adicionar itens na mesa" at bounding box center [887, 216] width 156 height 35
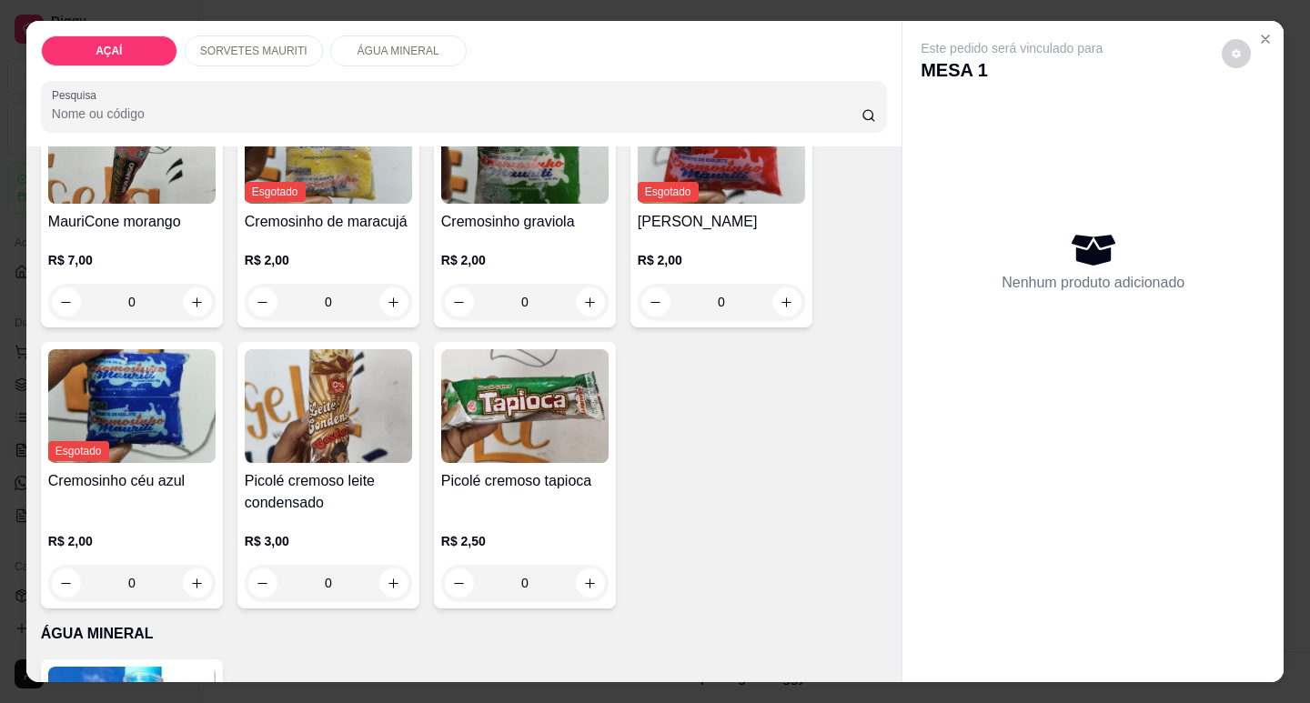
scroll to position [637, 0]
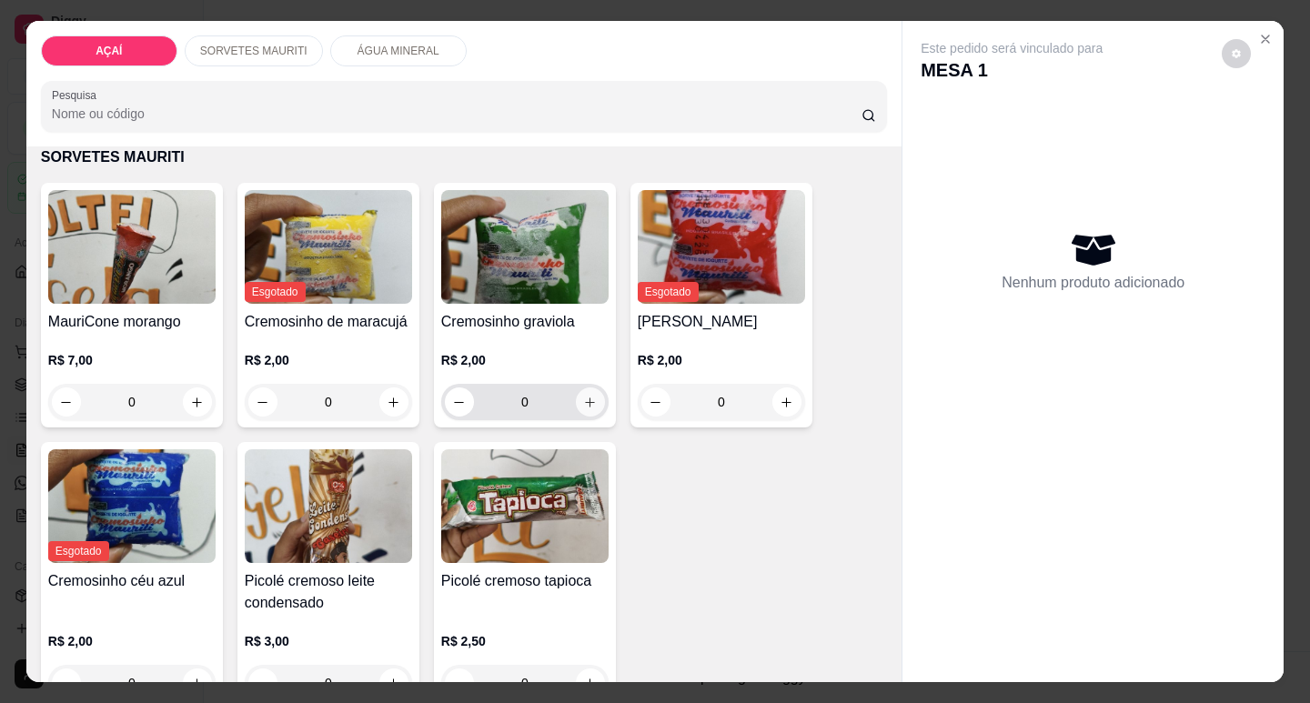
click at [590, 397] on button "increase-product-quantity" at bounding box center [590, 401] width 29 height 29
type input "1"
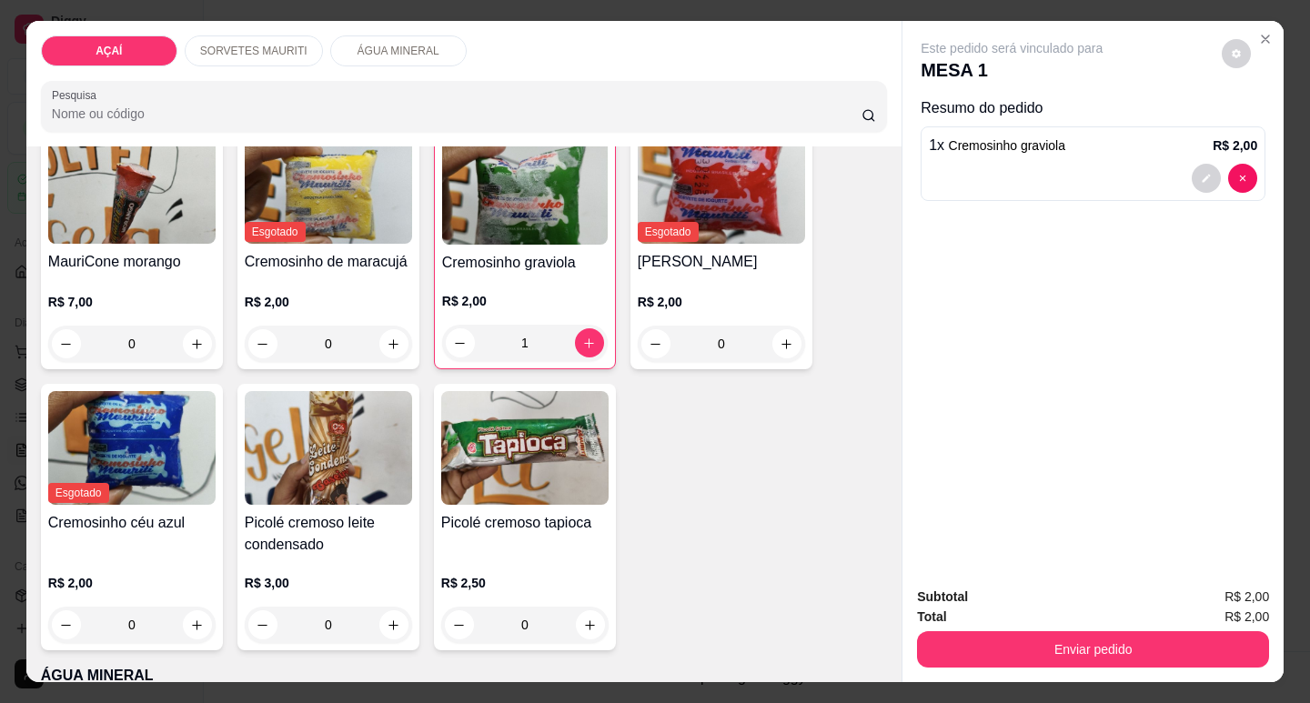
scroll to position [728, 0]
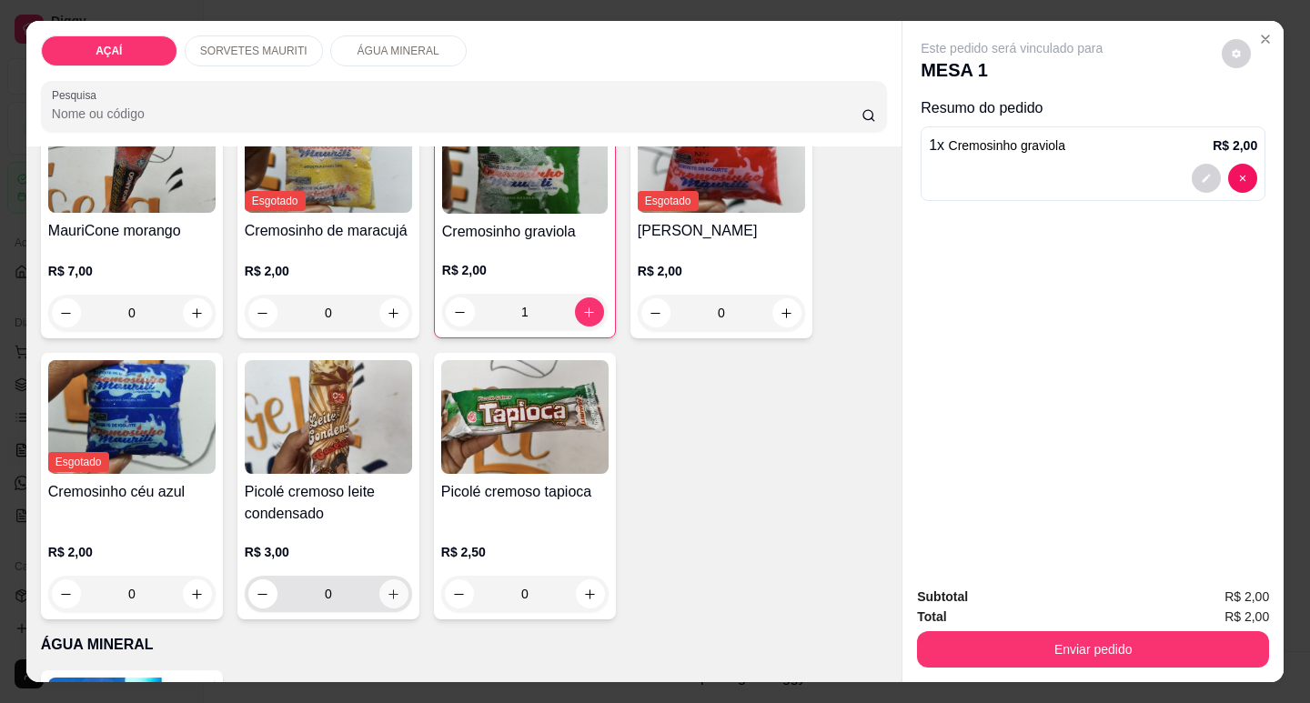
click at [390, 579] on button "increase-product-quantity" at bounding box center [393, 593] width 29 height 29
type input "1"
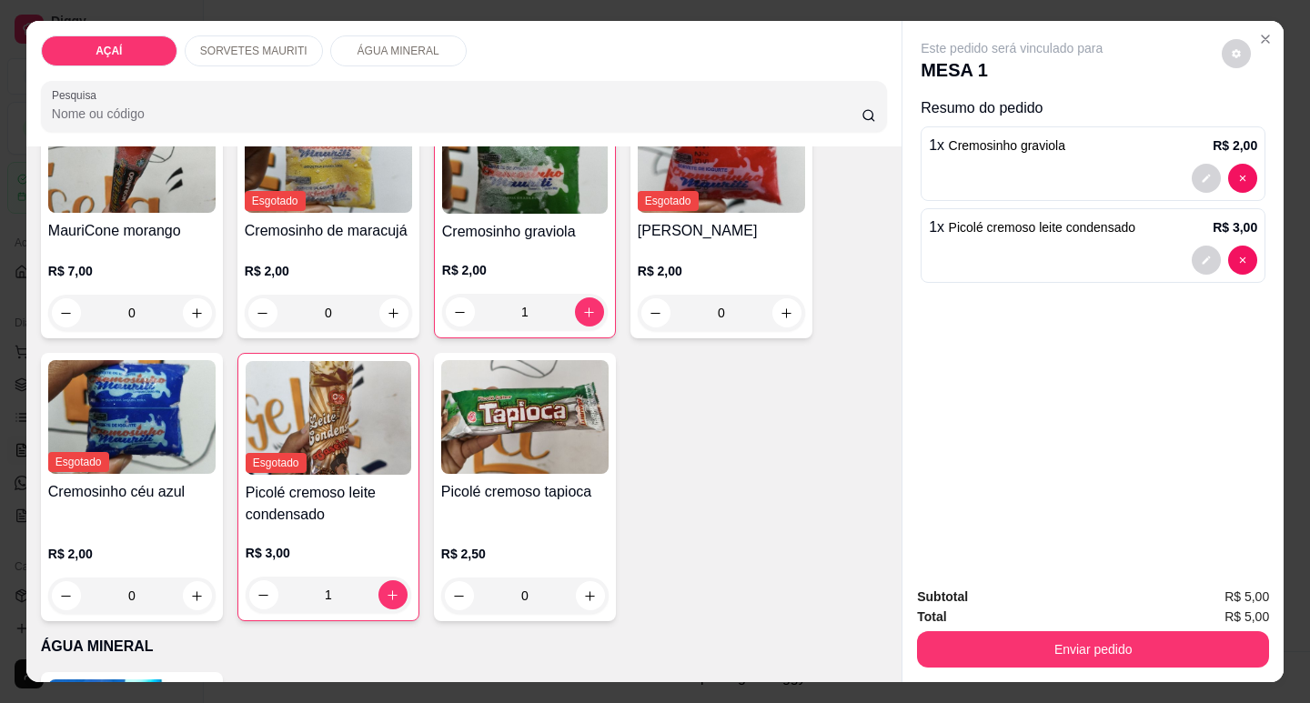
click at [918, 660] on div "Enviar pedido" at bounding box center [1093, 647] width 352 height 41
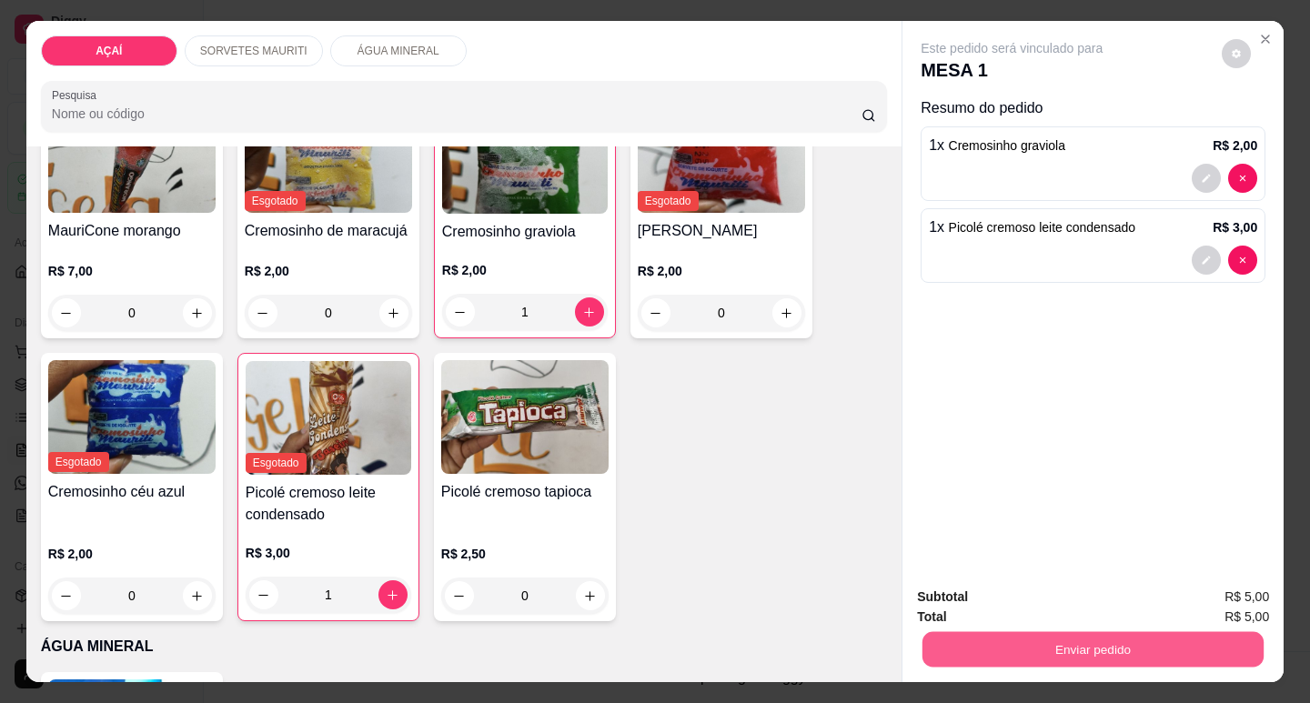
click at [928, 652] on button "Enviar pedido" at bounding box center [1092, 648] width 341 height 35
click at [1263, 594] on button "Enviar pedido" at bounding box center [1222, 597] width 103 height 35
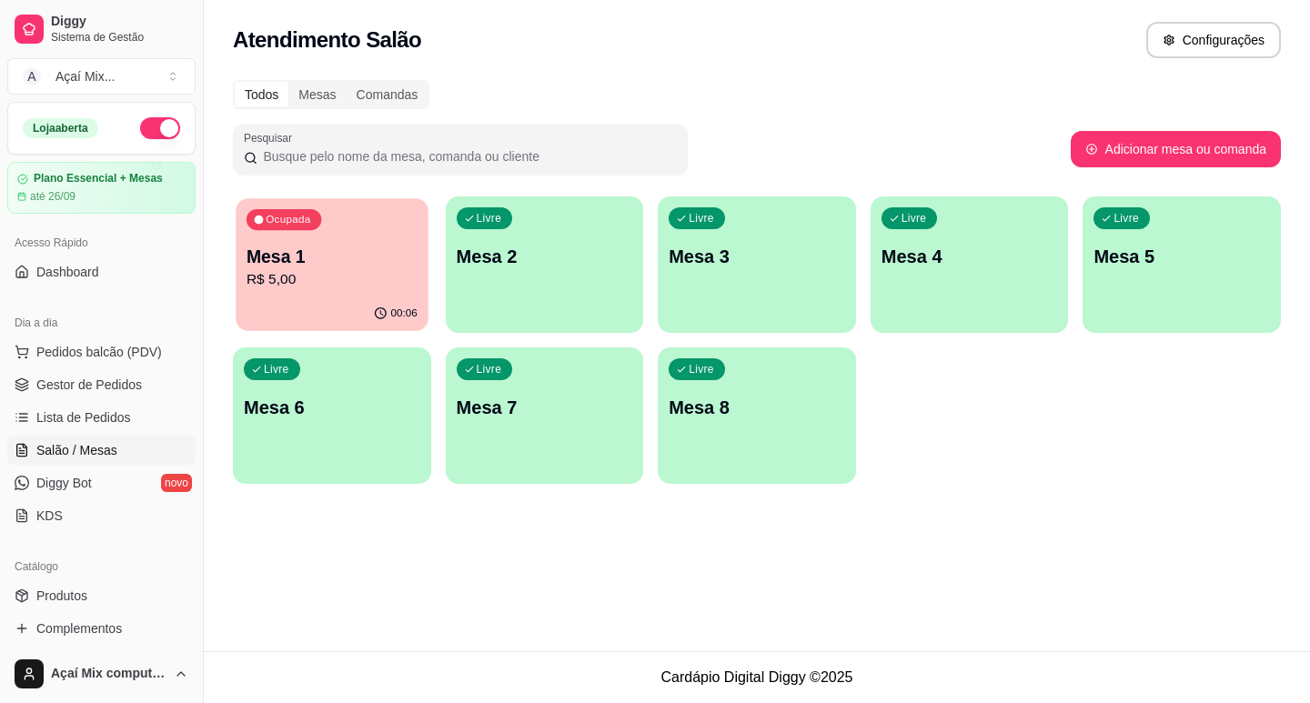
click at [386, 299] on div "00:06" at bounding box center [332, 313] width 192 height 35
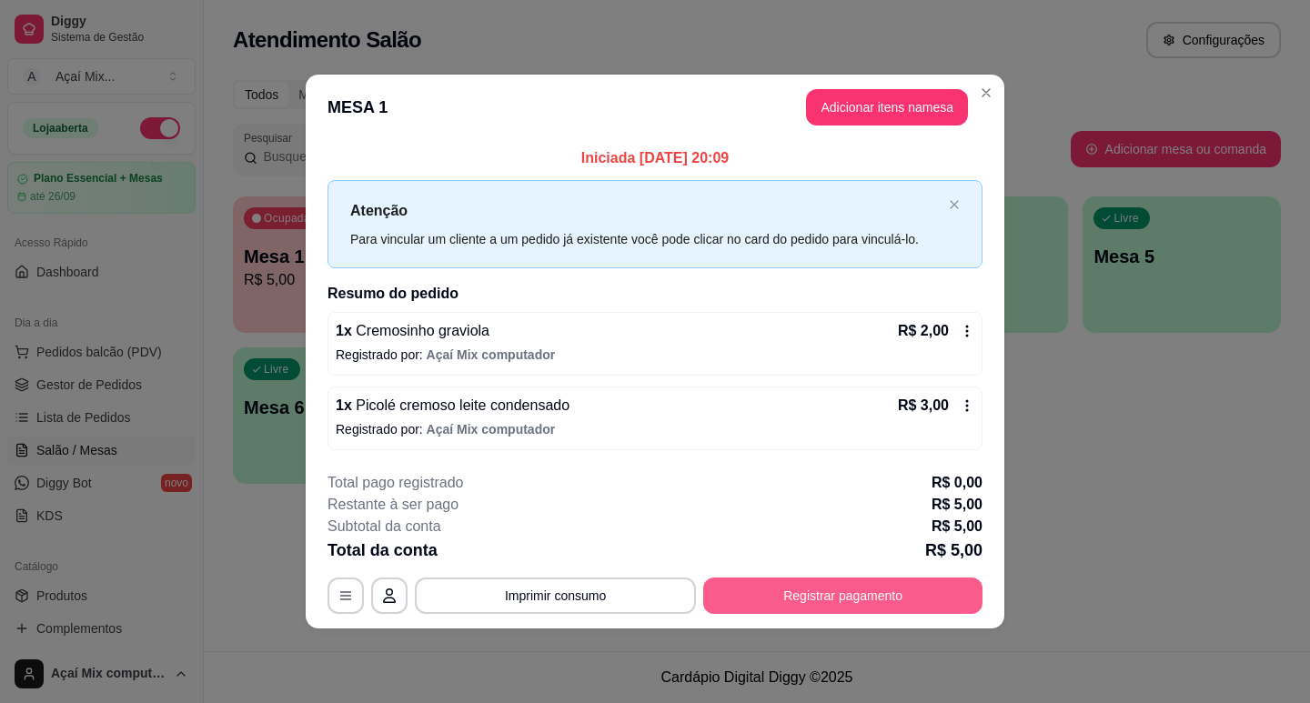
click at [795, 593] on button "Registrar pagamento" at bounding box center [842, 596] width 279 height 36
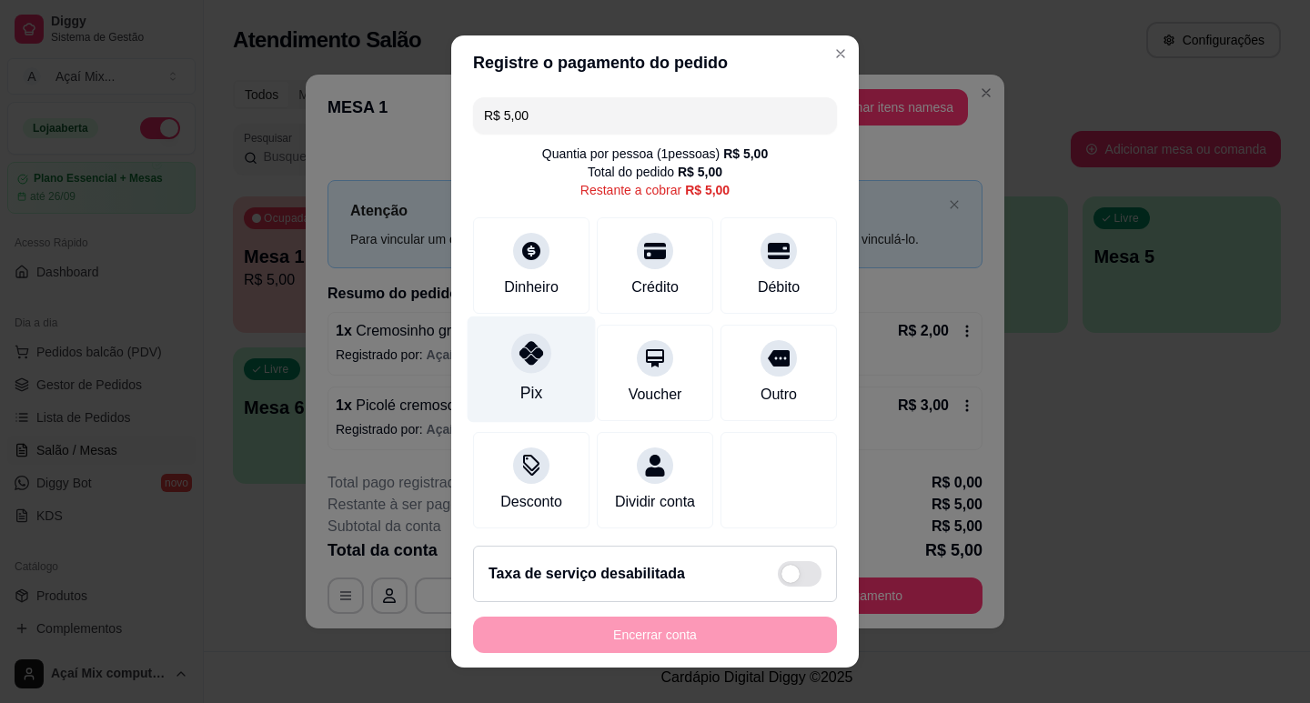
click at [557, 361] on div "Pix" at bounding box center [531, 369] width 128 height 106
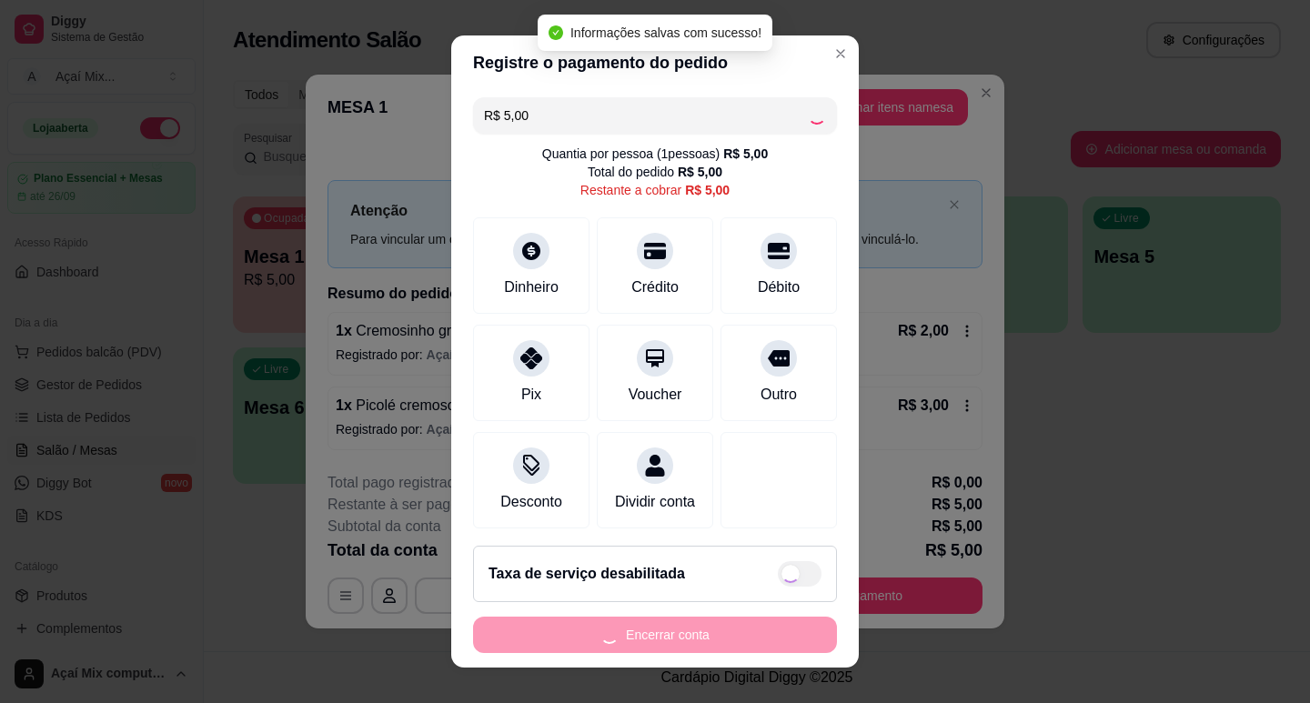
type input "R$ 0,00"
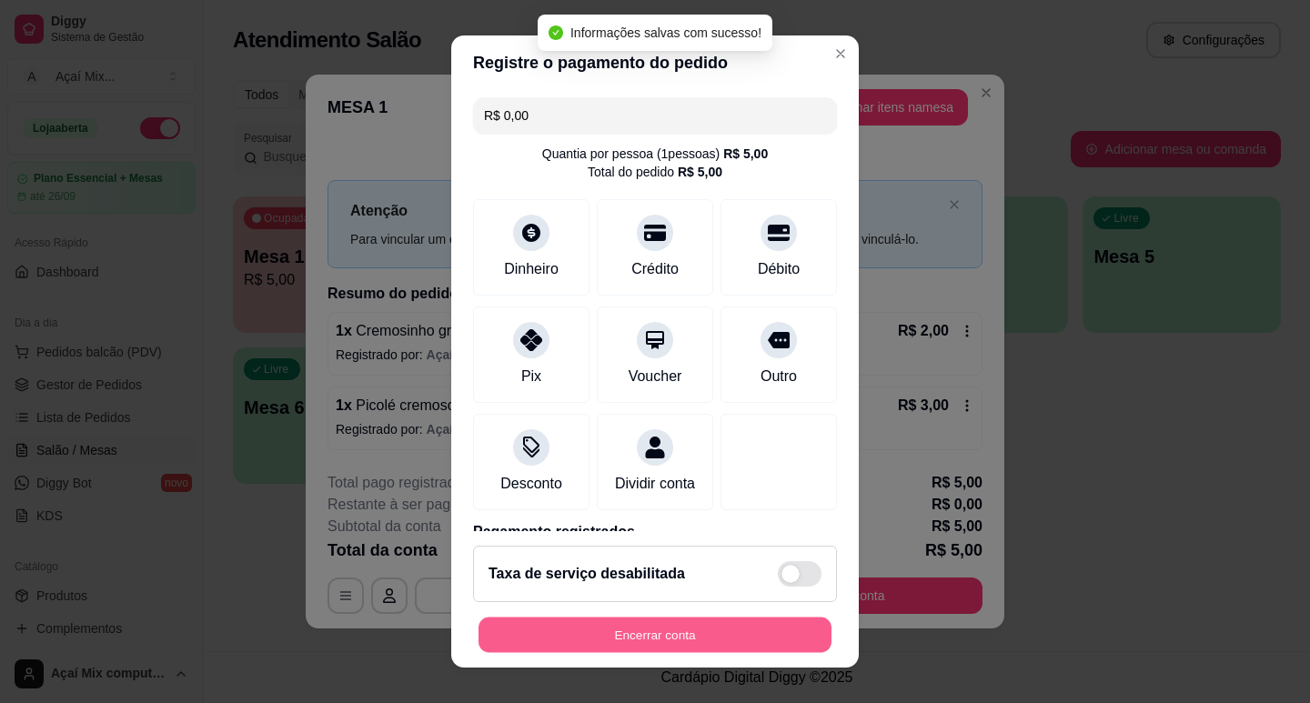
click at [718, 635] on button "Encerrar conta" at bounding box center [654, 635] width 353 height 35
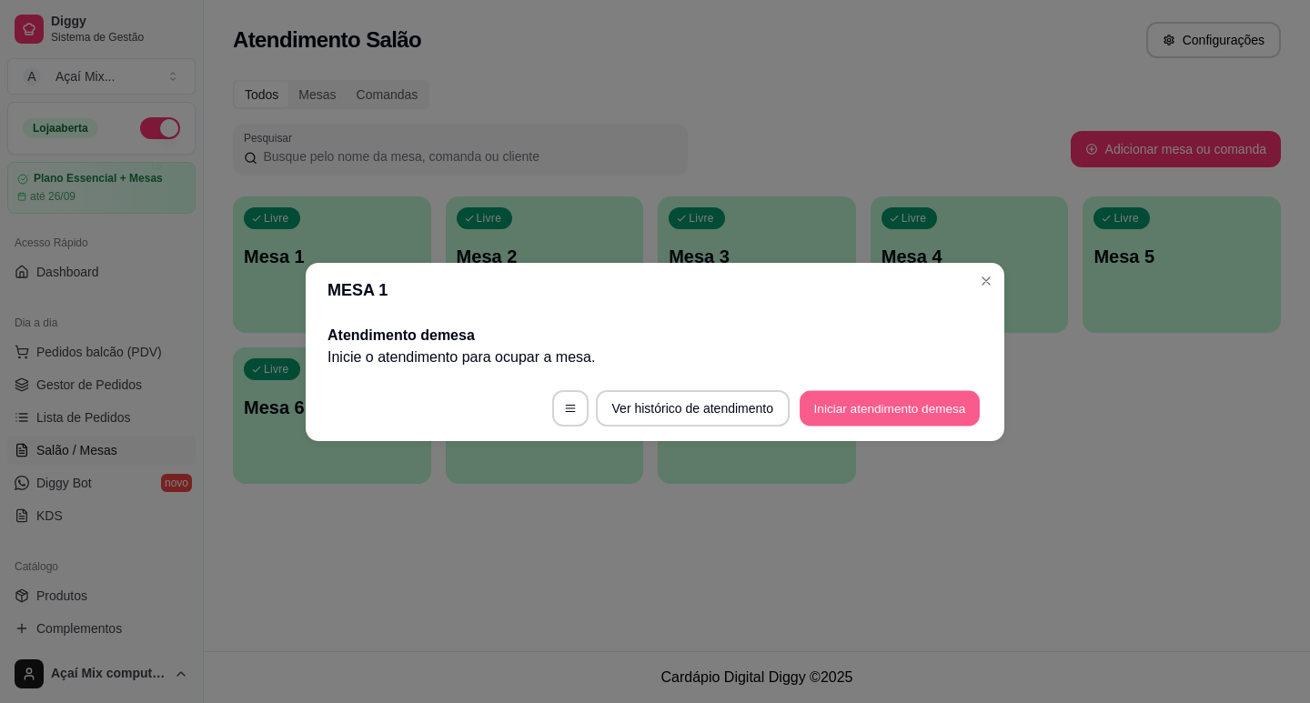
click at [840, 417] on button "Iniciar atendimento de mesa" at bounding box center [889, 407] width 180 height 35
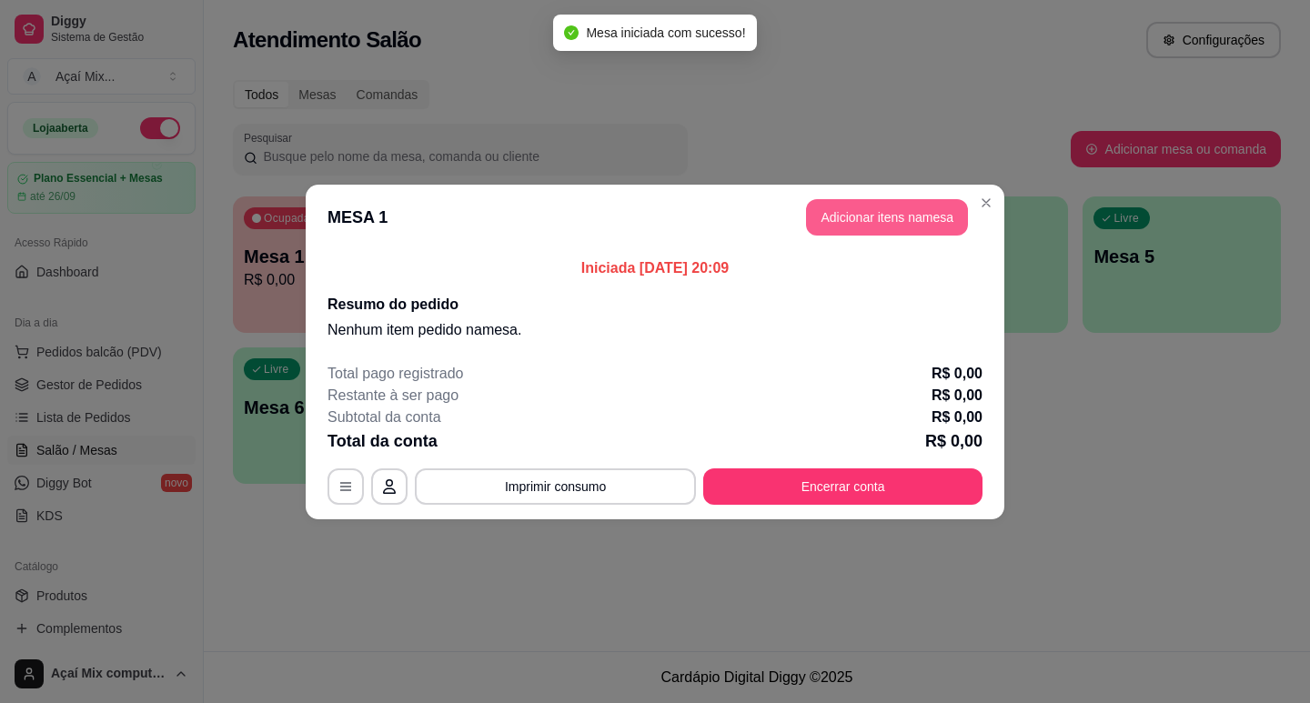
click at [833, 215] on button "Adicionar itens na mesa" at bounding box center [887, 217] width 162 height 36
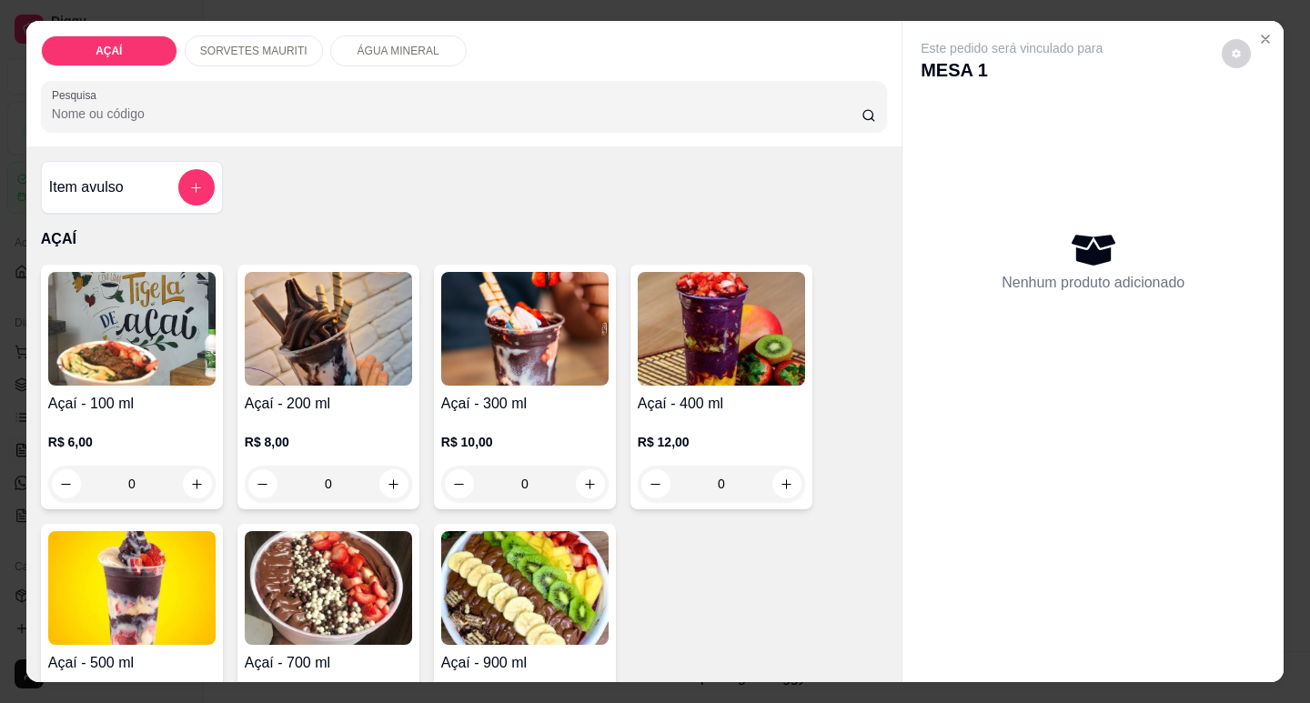
click at [520, 393] on h4 "Açaí - 300 ml" at bounding box center [524, 404] width 167 height 22
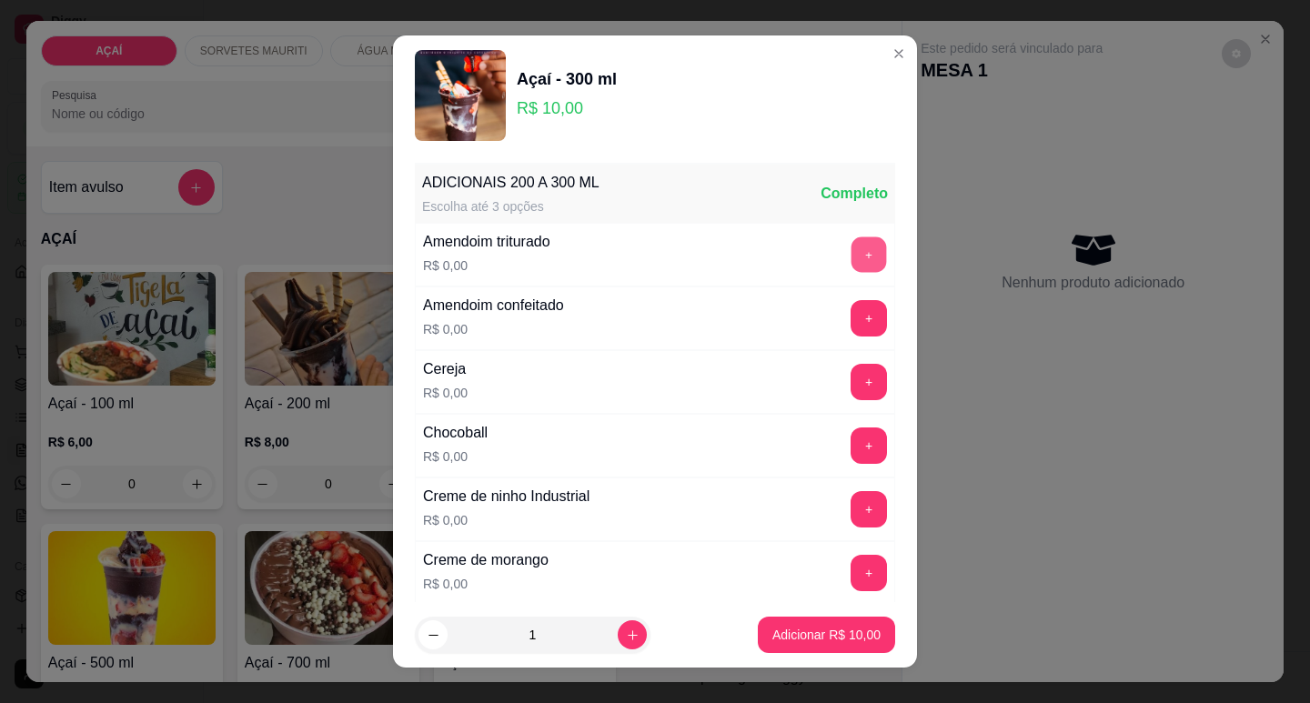
click at [851, 251] on button "+" at bounding box center [868, 253] width 35 height 35
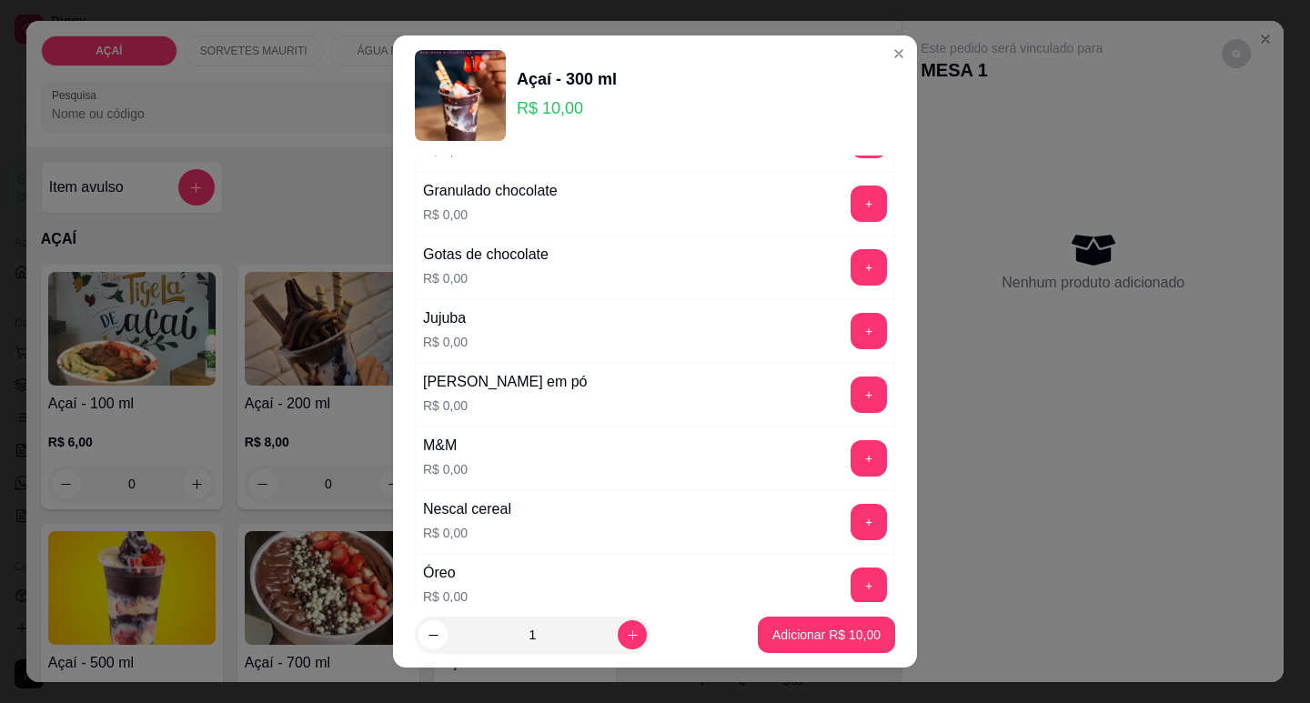
scroll to position [1546, 0]
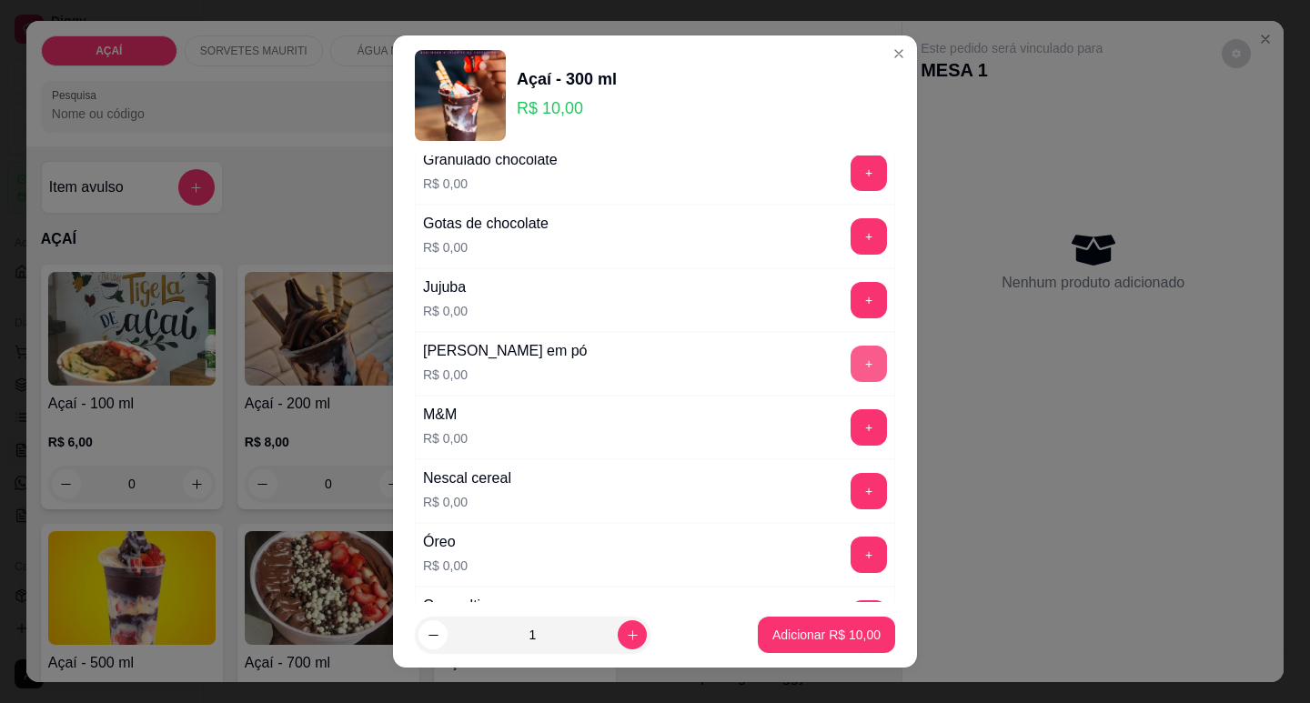
click at [850, 361] on button "+" at bounding box center [868, 364] width 36 height 36
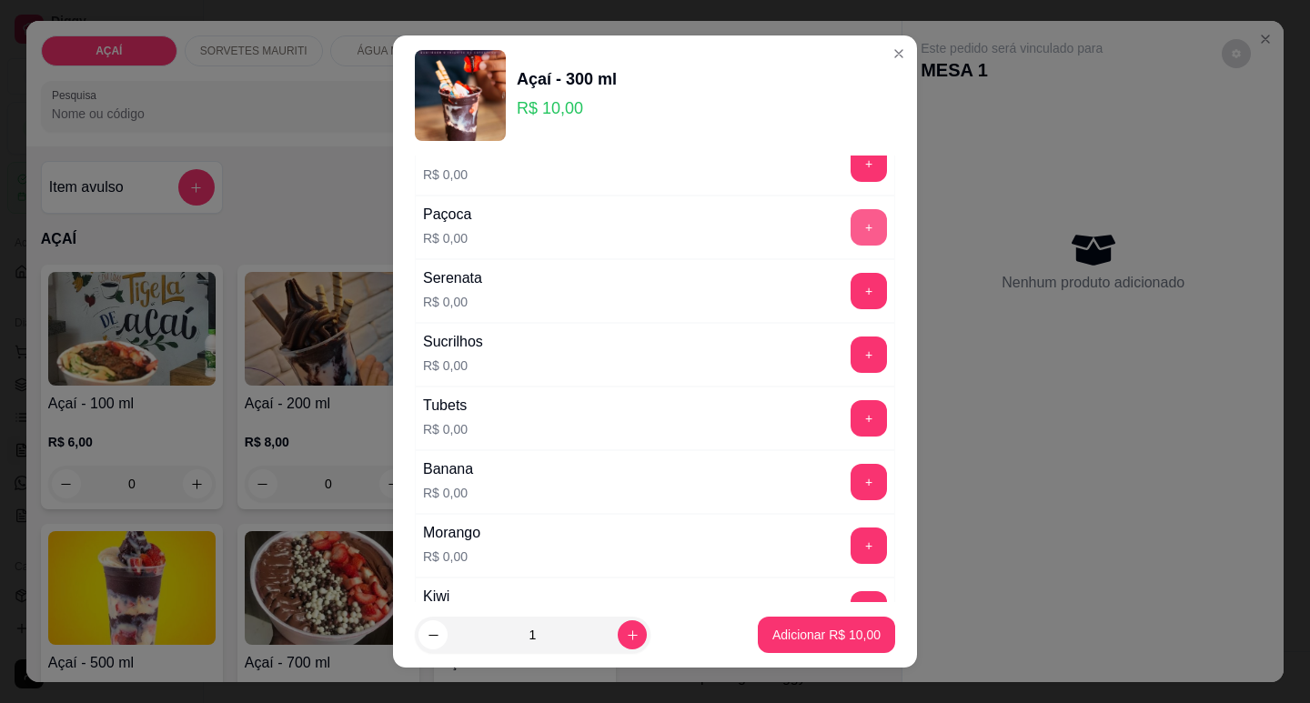
scroll to position [2092, 0]
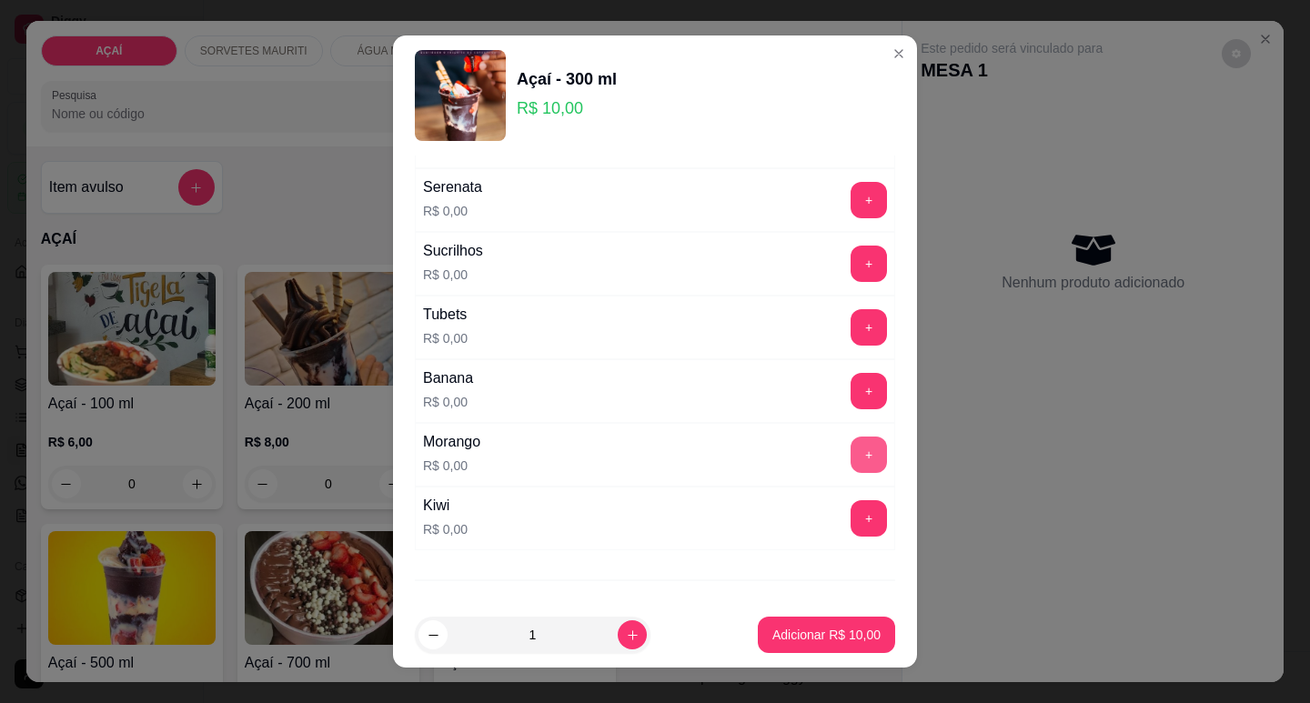
click at [850, 451] on button "+" at bounding box center [868, 455] width 36 height 36
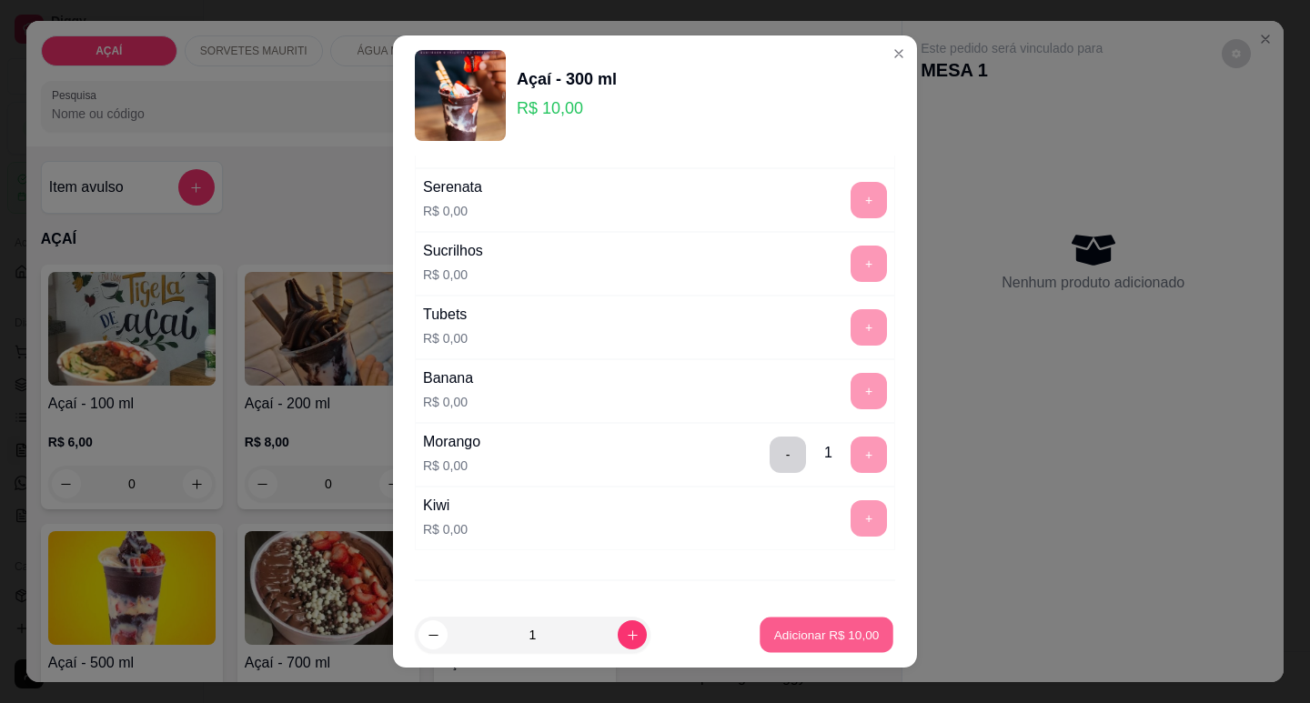
click at [804, 648] on button "Adicionar R$ 10,00" at bounding box center [826, 635] width 134 height 35
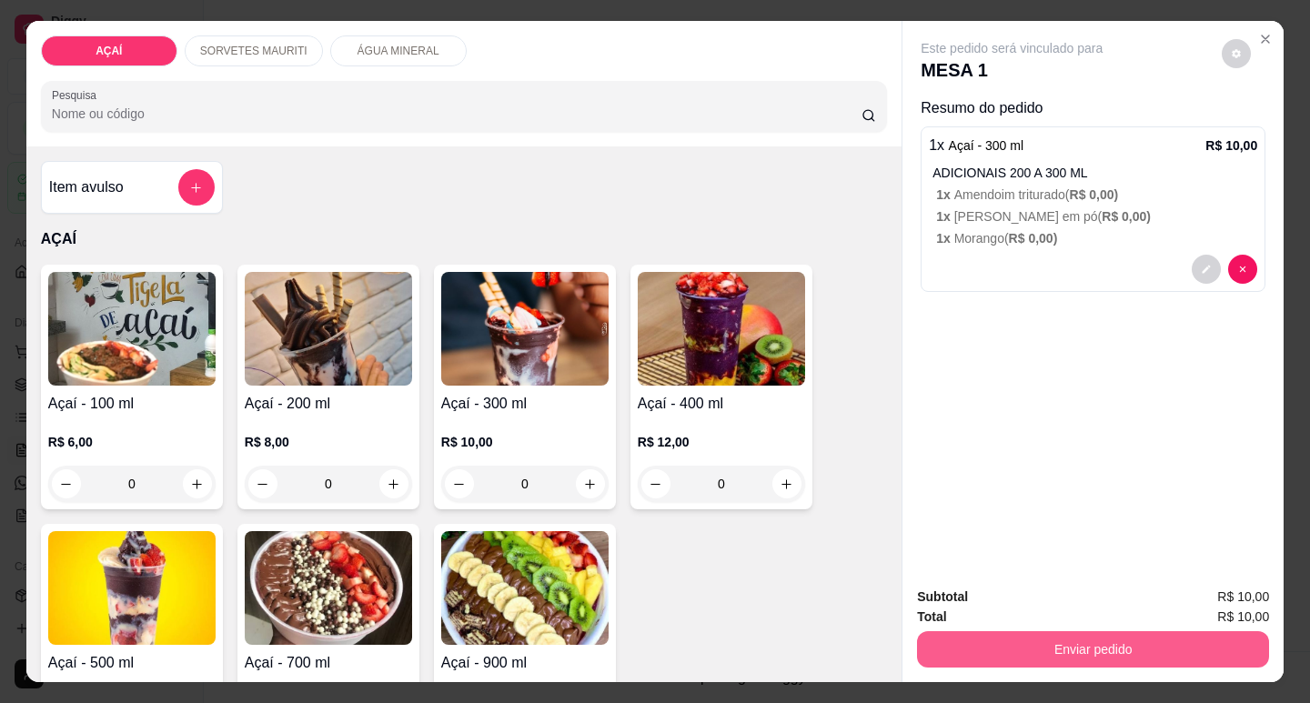
click at [1000, 650] on button "Enviar pedido" at bounding box center [1093, 649] width 352 height 36
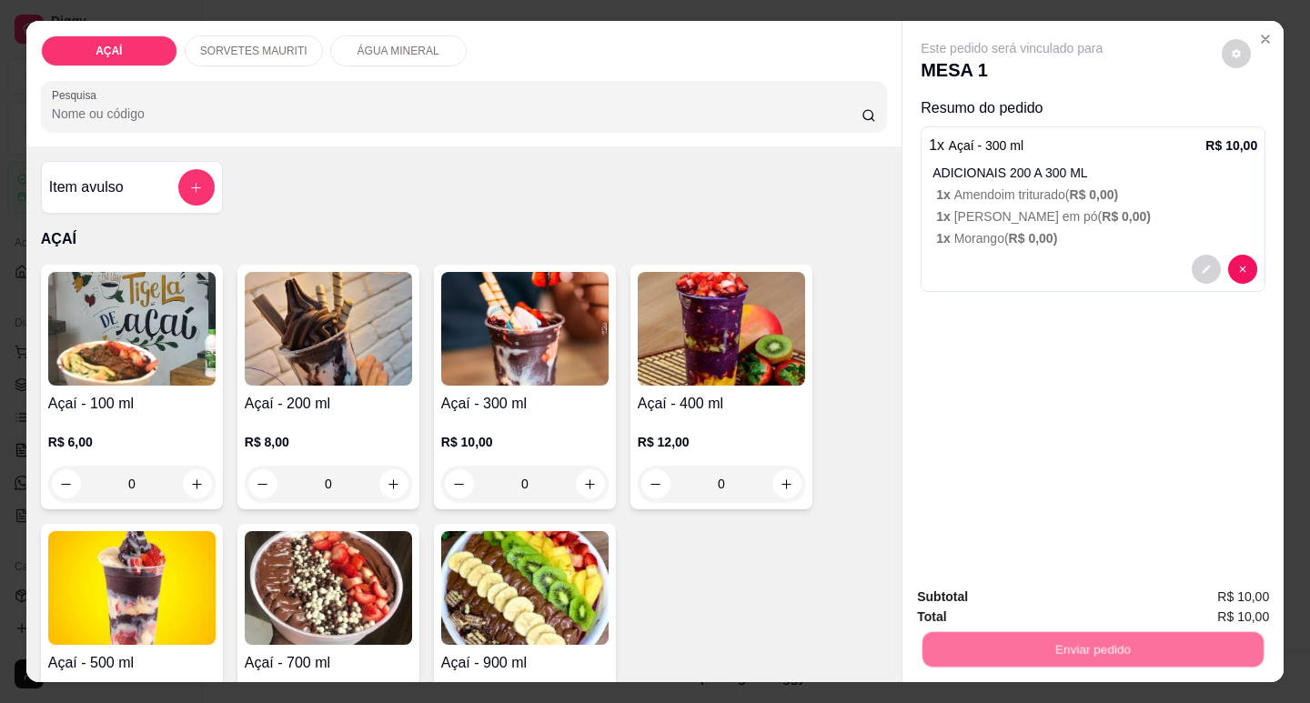
click at [1069, 582] on button "Registrar cliente" at bounding box center [1100, 597] width 120 height 35
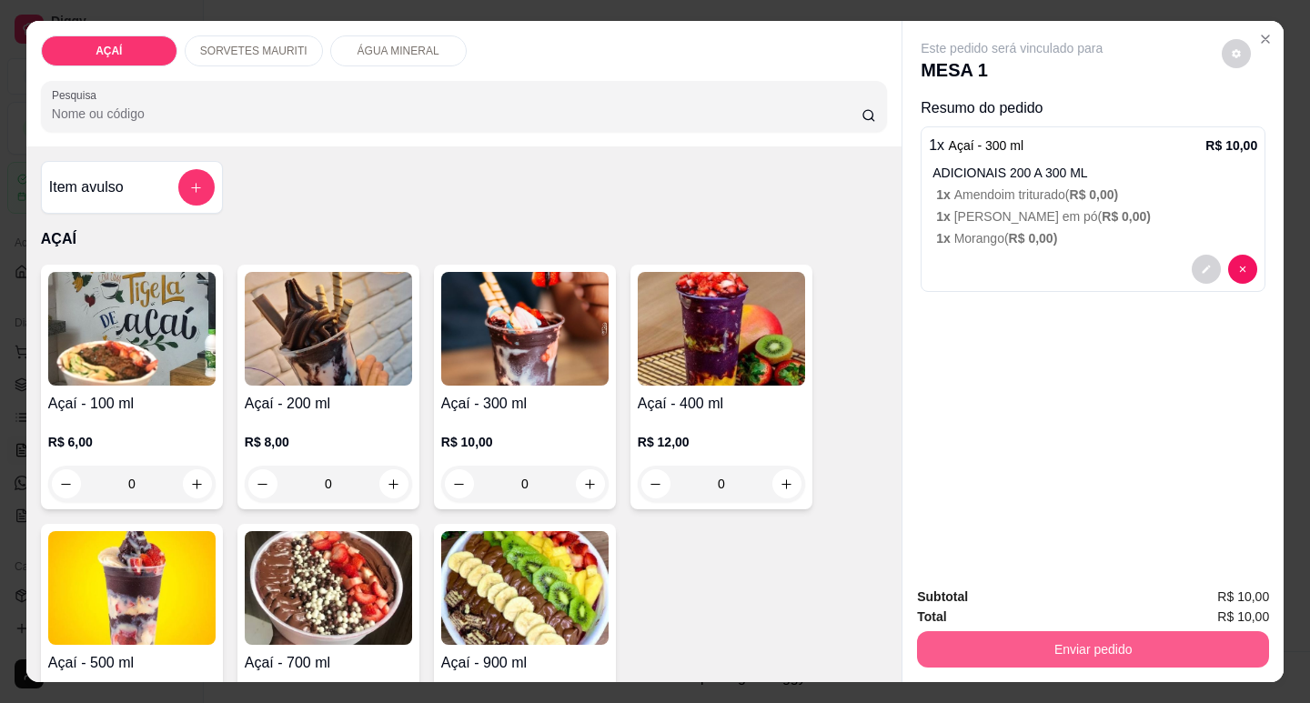
click at [1155, 631] on button "Enviar pedido" at bounding box center [1093, 649] width 352 height 36
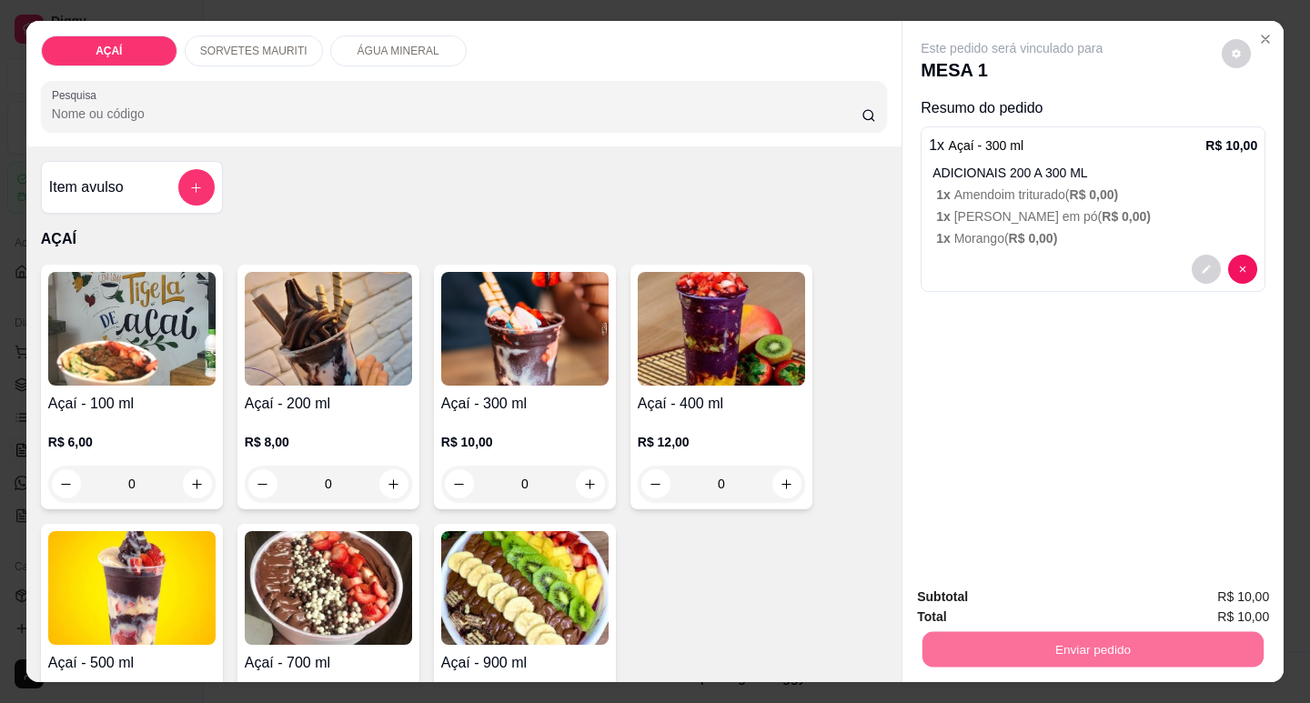
click at [1240, 588] on button "Enviar pedido" at bounding box center [1221, 597] width 100 height 34
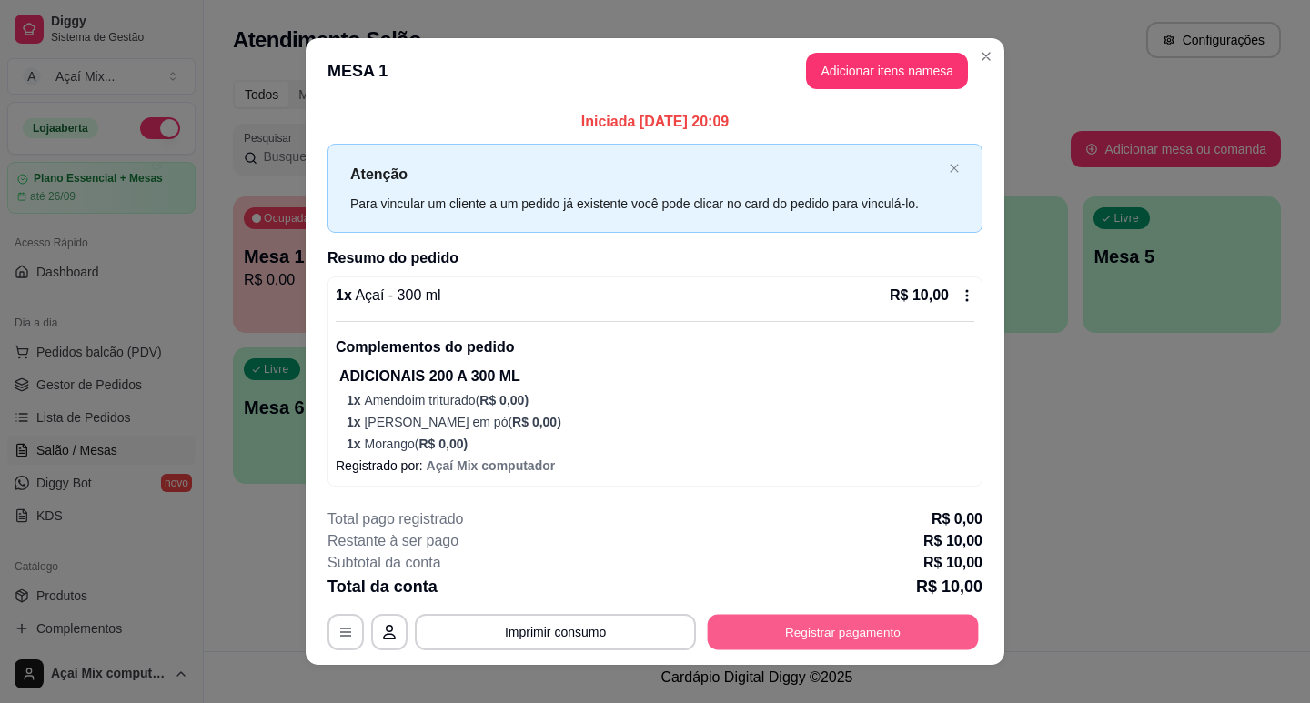
click at [813, 631] on button "Registrar pagamento" at bounding box center [843, 631] width 271 height 35
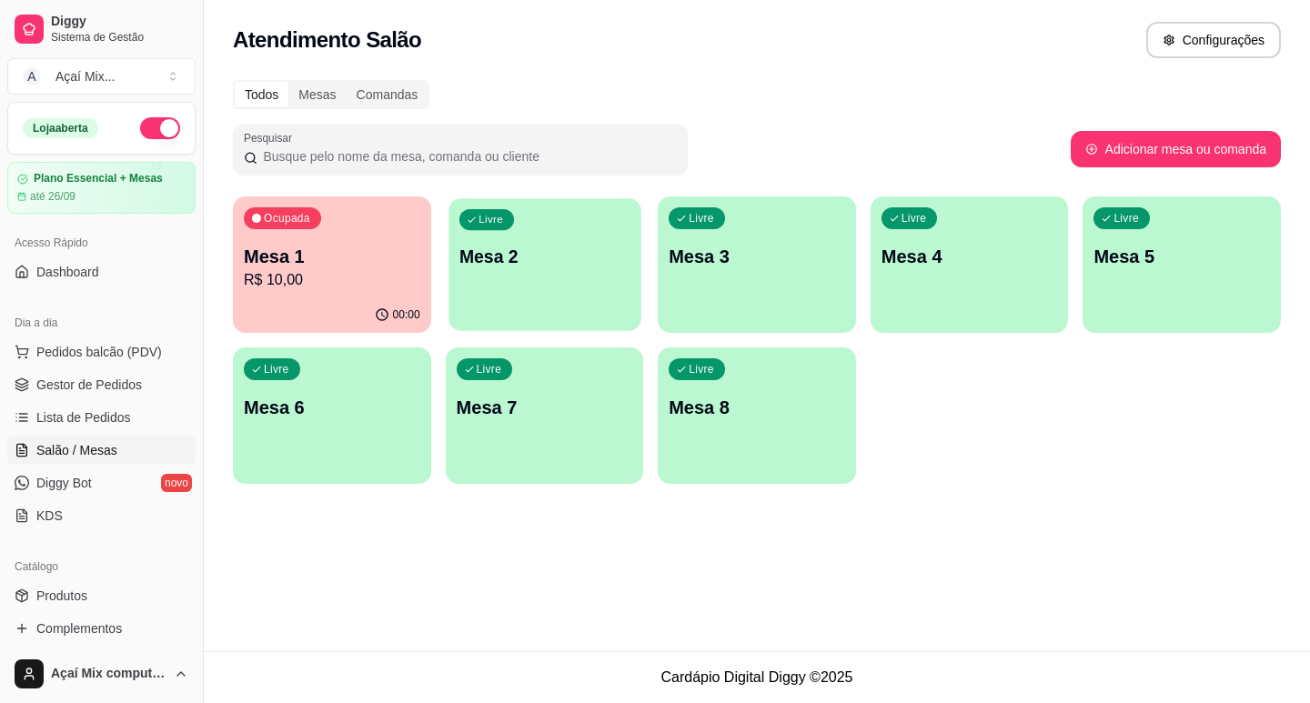
click at [479, 273] on div "Livre Mesa 2" at bounding box center [544, 253] width 192 height 111
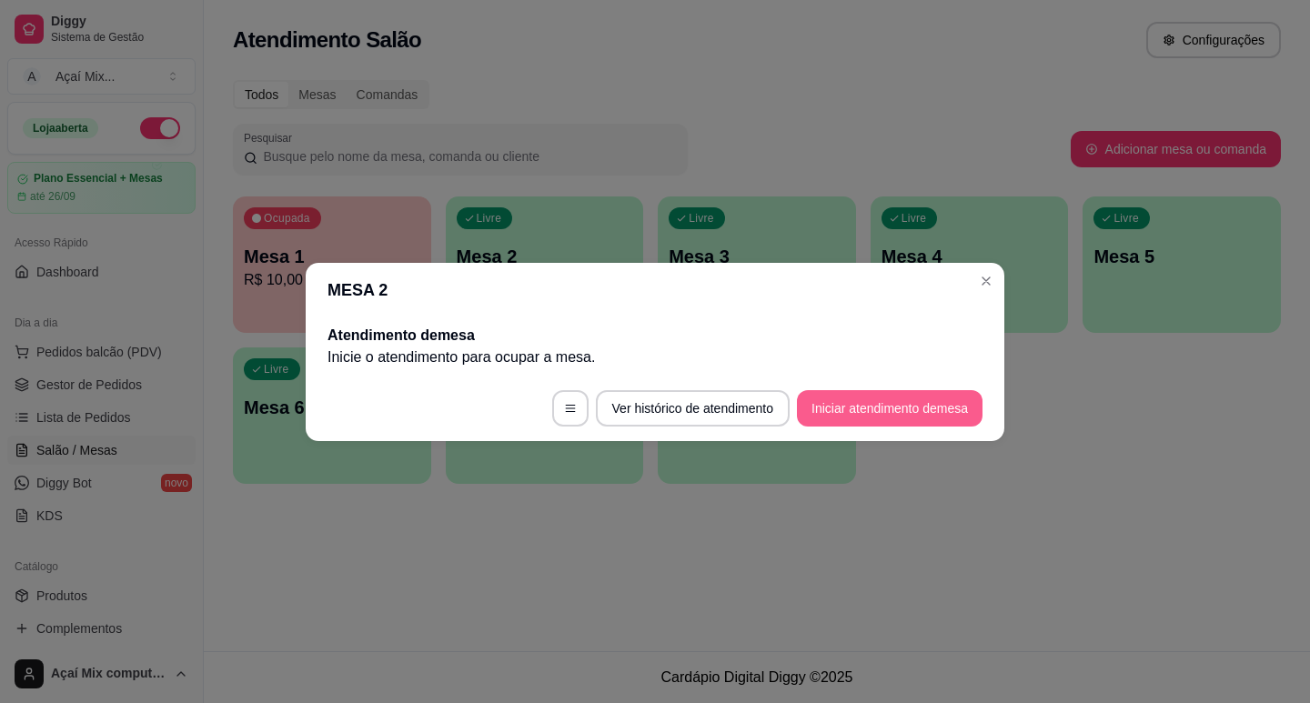
click at [820, 420] on button "Iniciar atendimento de mesa" at bounding box center [890, 408] width 186 height 36
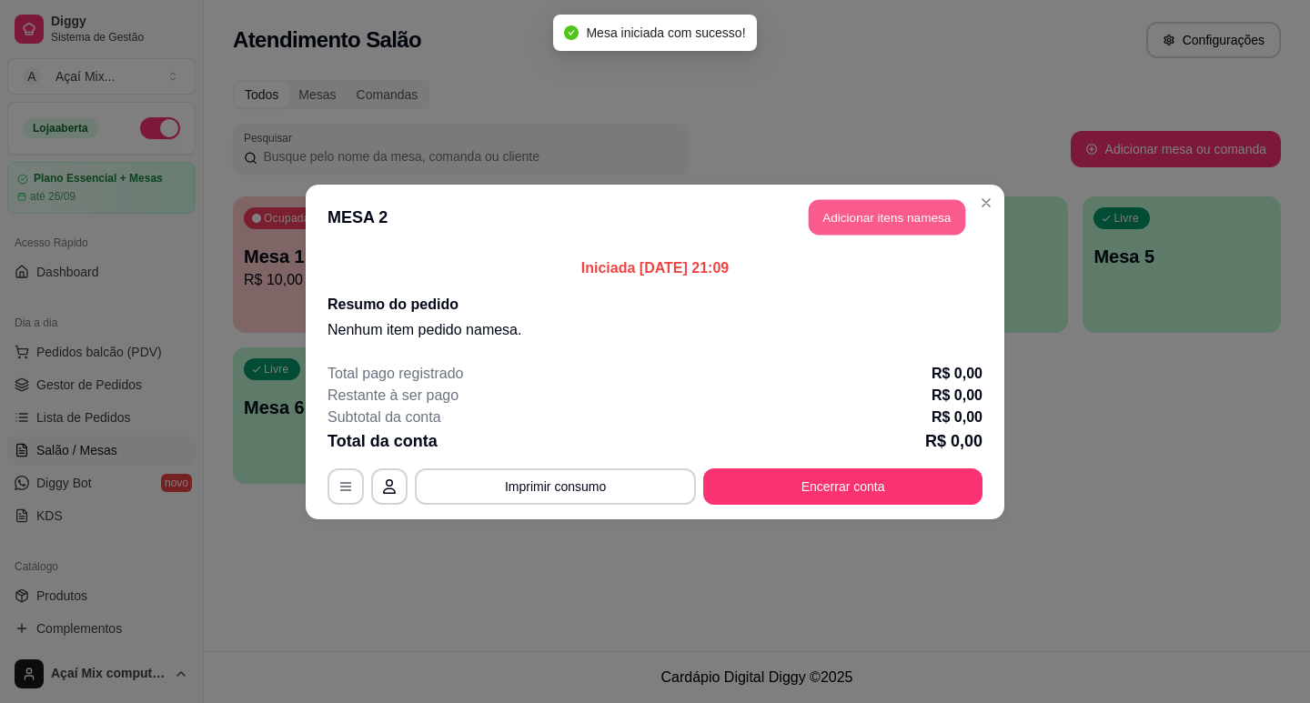
click at [868, 212] on button "Adicionar itens na mesa" at bounding box center [887, 216] width 156 height 35
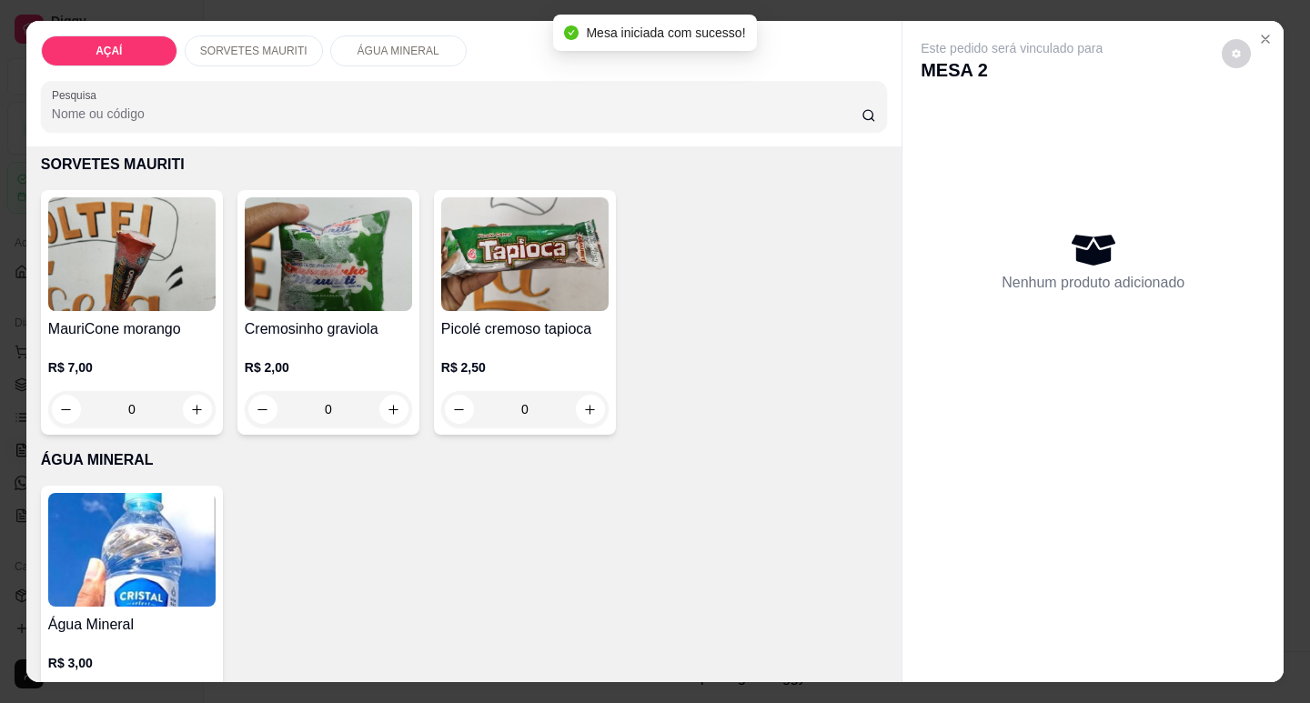
scroll to position [637, 0]
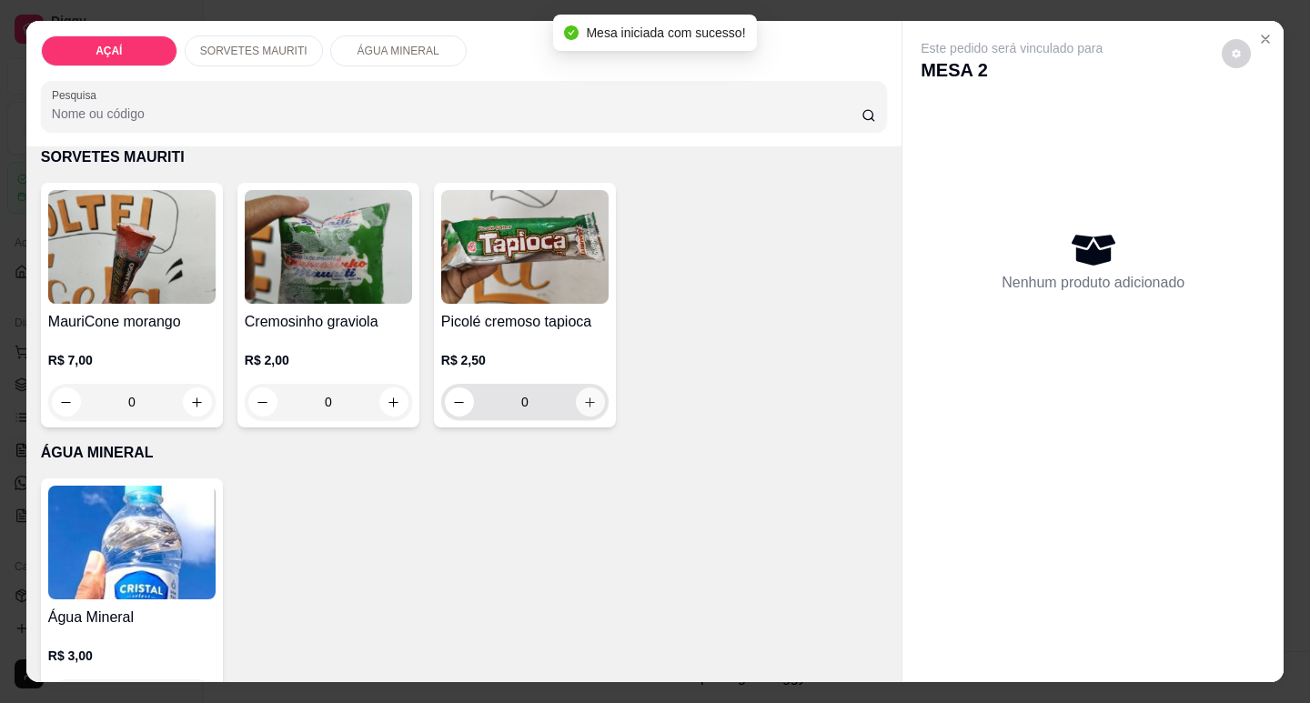
click at [583, 387] on button "increase-product-quantity" at bounding box center [590, 401] width 29 height 29
type input "1"
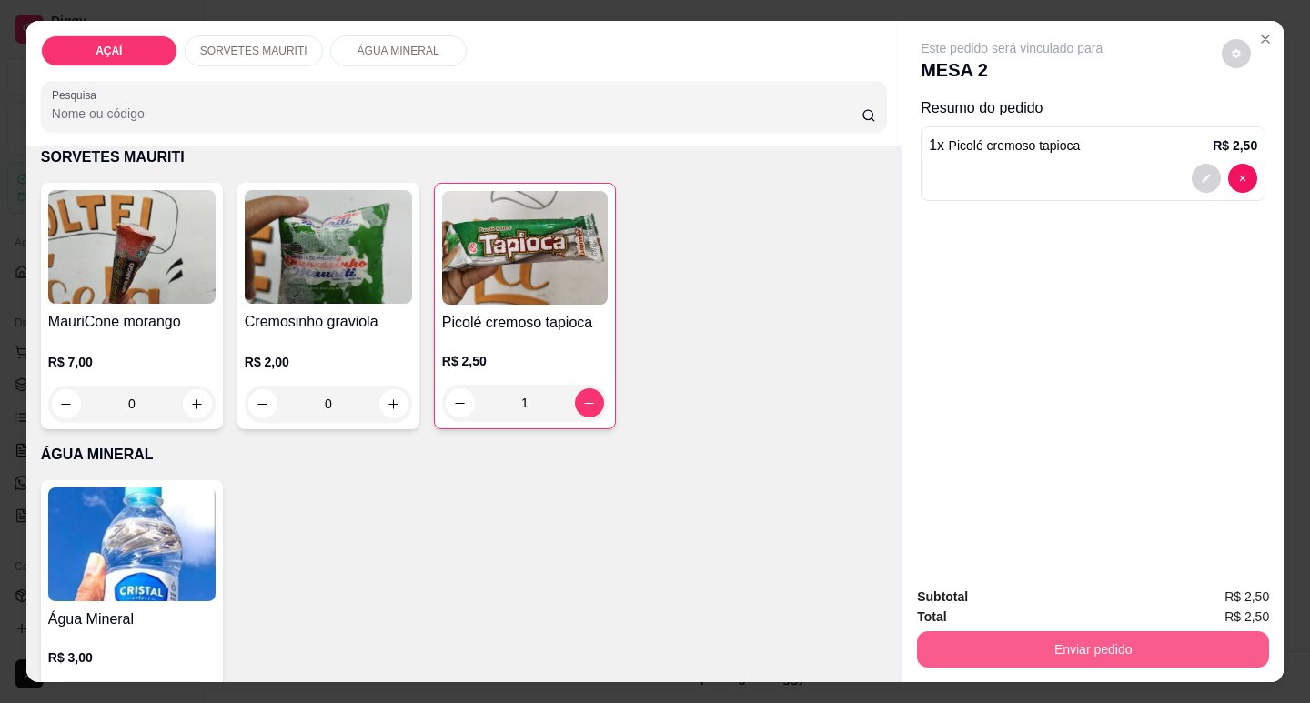
click at [1019, 648] on button "Enviar pedido" at bounding box center [1093, 649] width 352 height 36
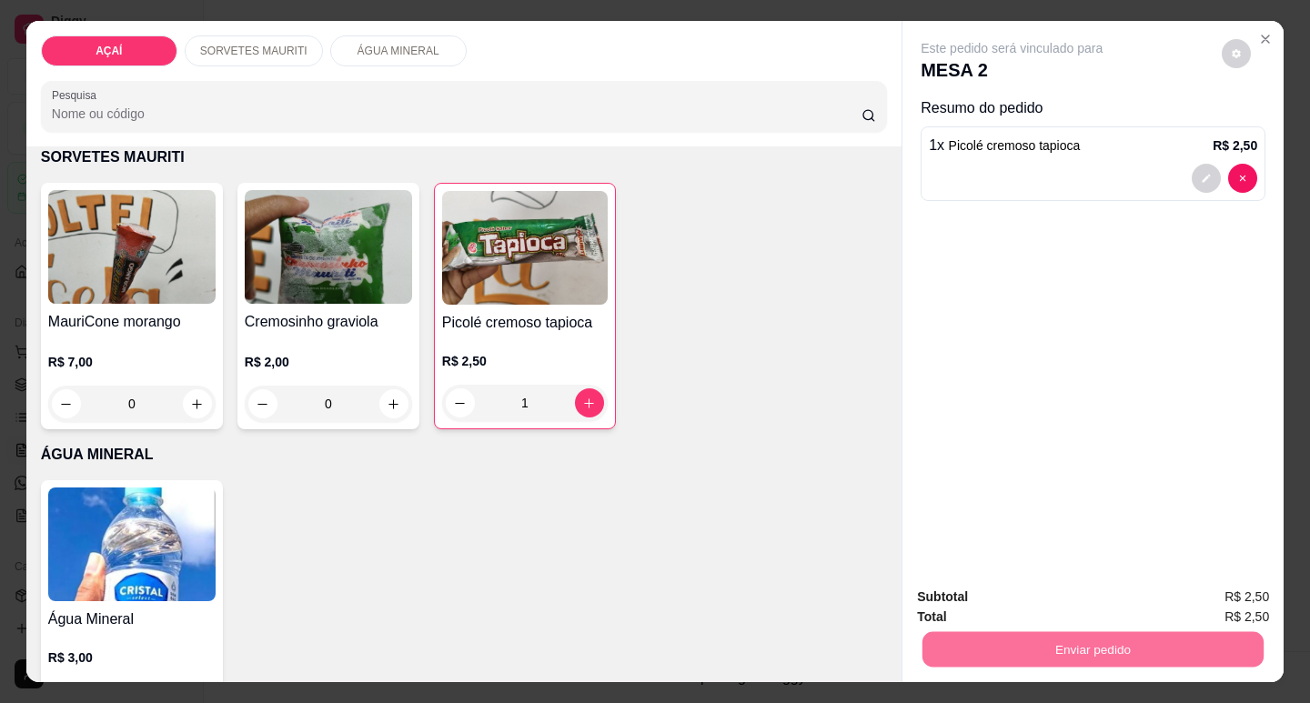
click at [1196, 588] on button "Enviar pedido" at bounding box center [1221, 597] width 100 height 34
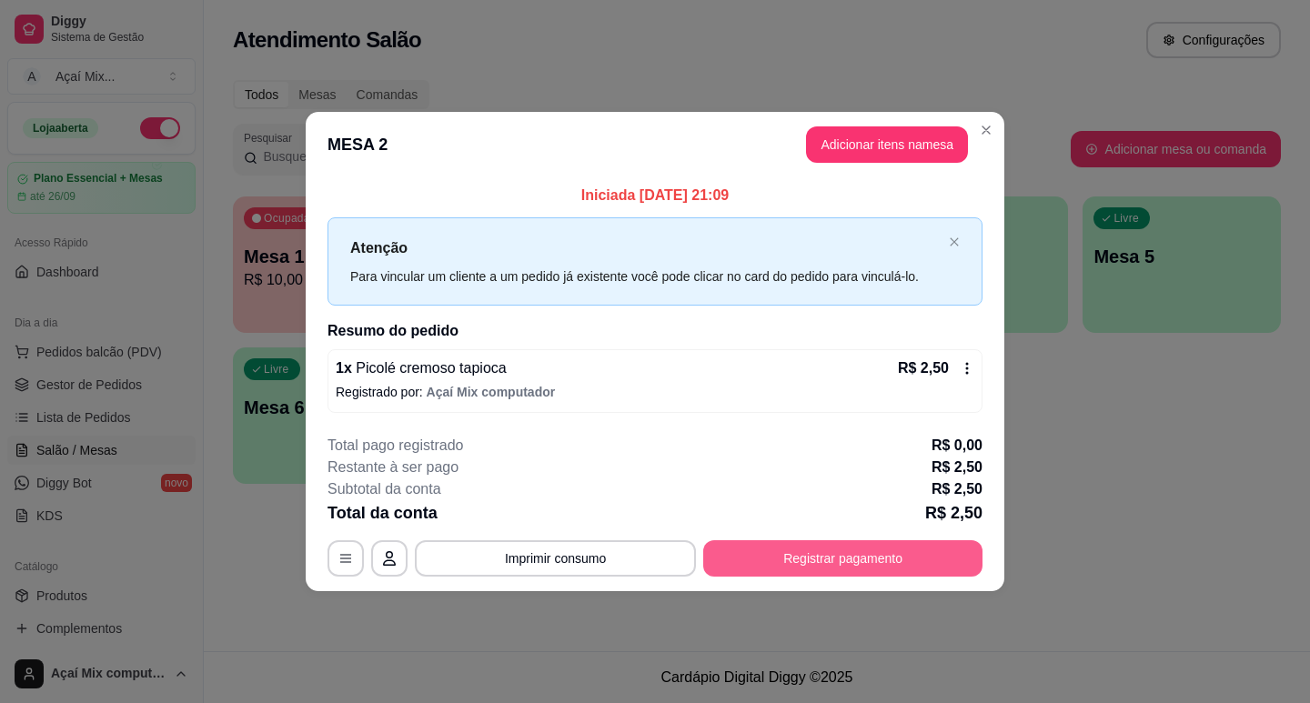
click at [937, 571] on button "Registrar pagamento" at bounding box center [842, 558] width 279 height 36
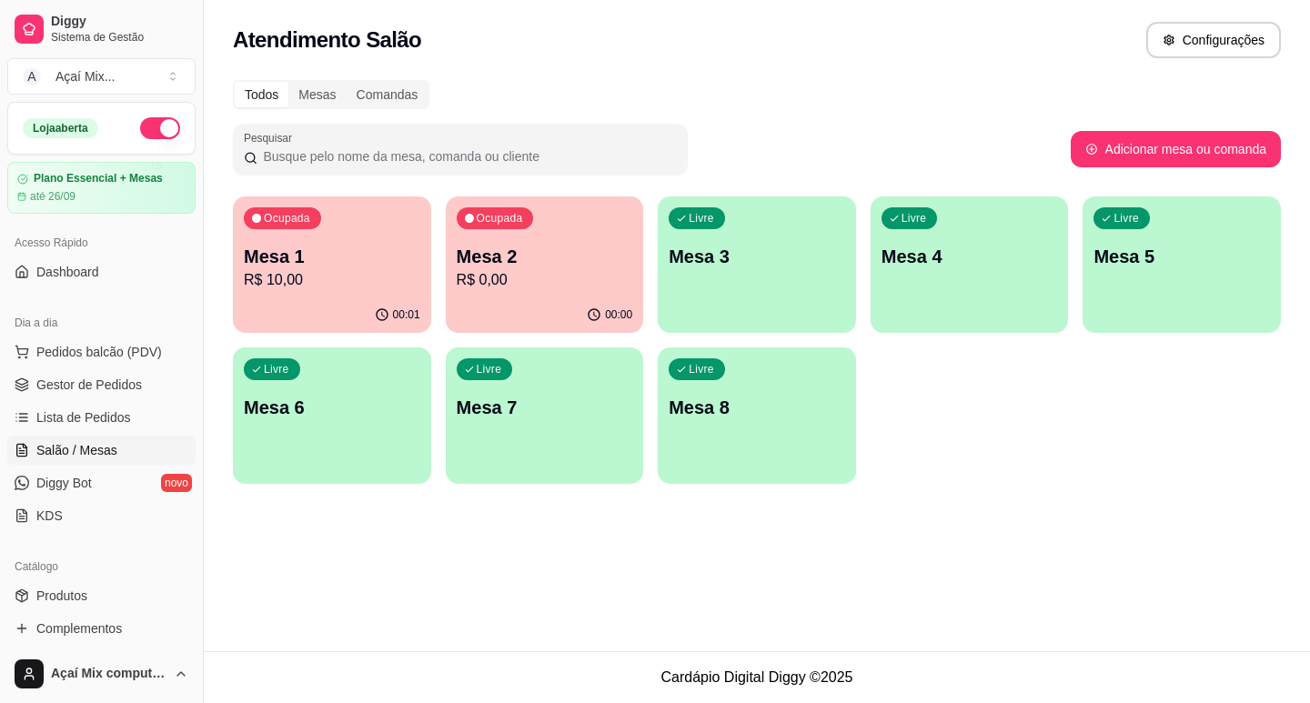
click at [348, 242] on div "Ocupada Mesa 1 R$ 10,00" at bounding box center [332, 246] width 198 height 101
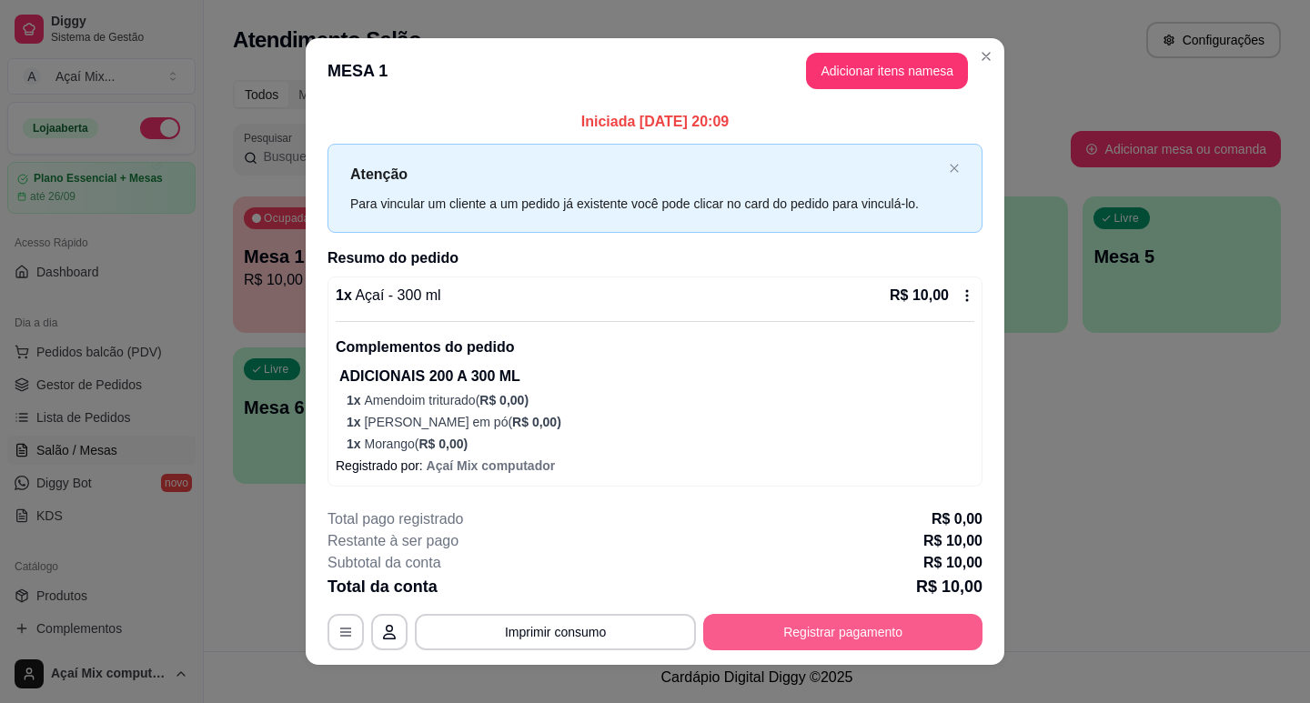
click at [961, 628] on button "Registrar pagamento" at bounding box center [842, 632] width 279 height 36
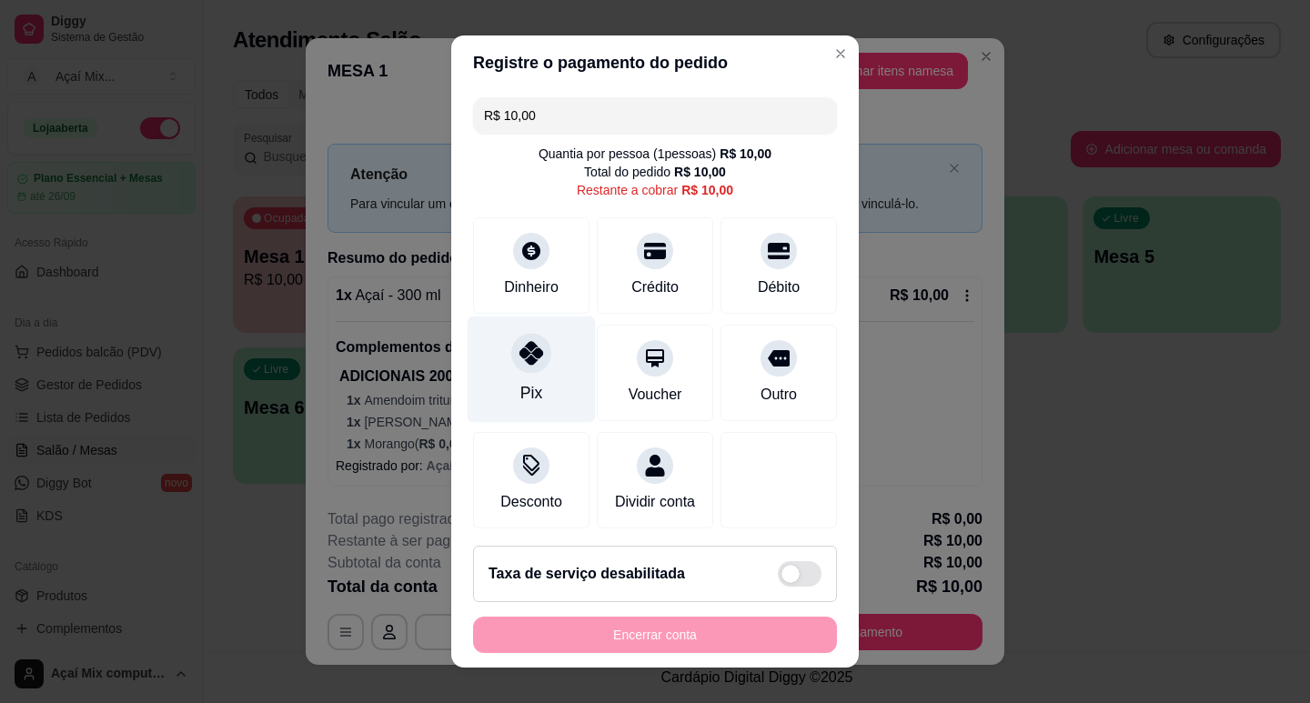
click at [558, 333] on div "Pix" at bounding box center [531, 369] width 128 height 106
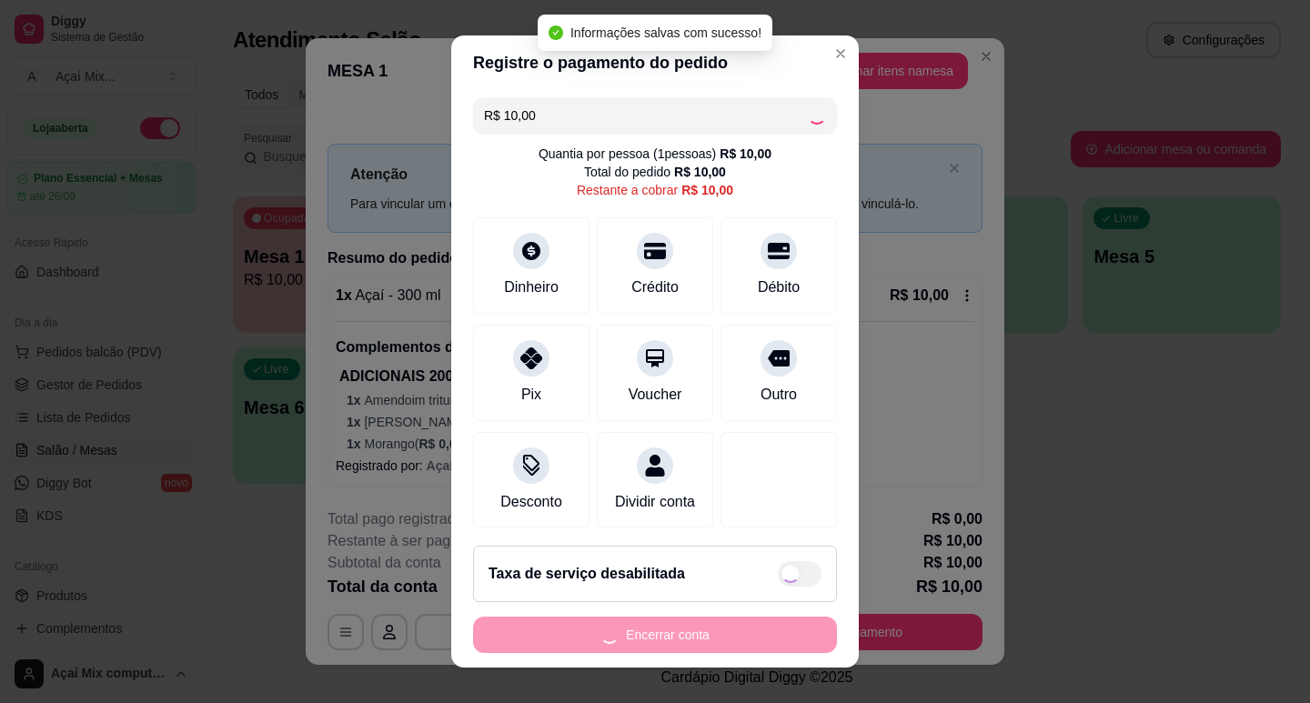
type input "R$ 0,00"
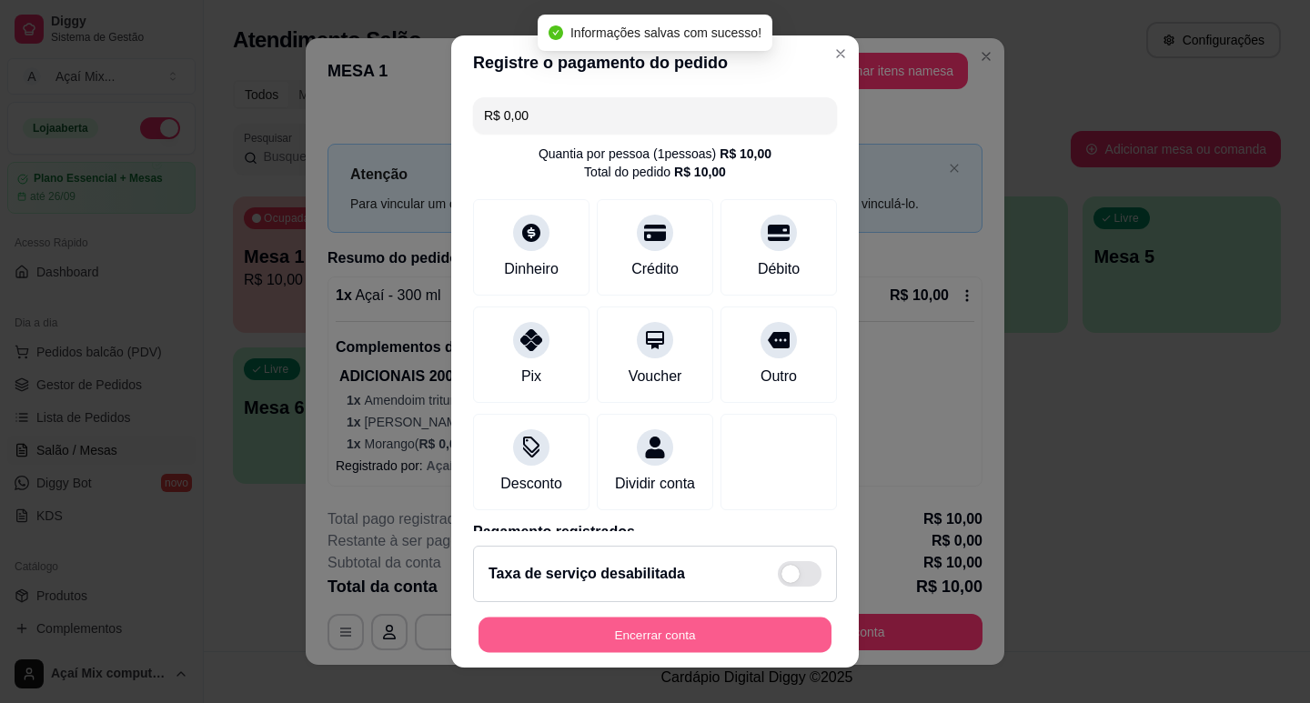
click at [660, 621] on button "Encerrar conta" at bounding box center [654, 635] width 353 height 35
